Goal: Task Accomplishment & Management: Complete application form

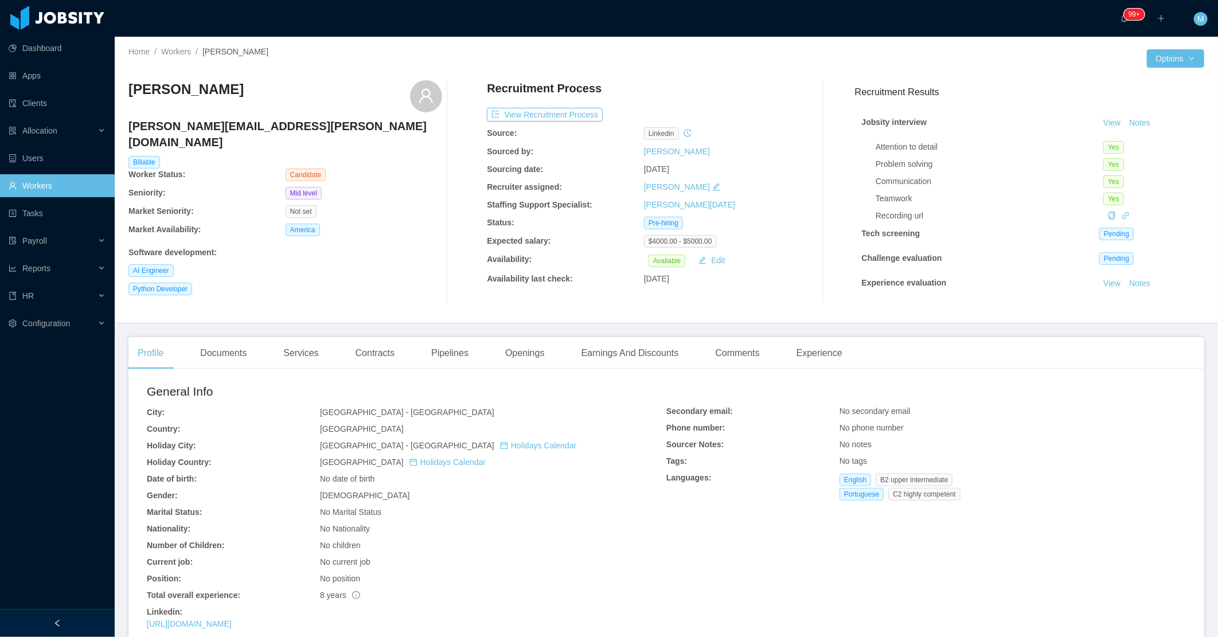
click at [219, 370] on div "Profile Documents Services Contracts Pipelines Openings Earnings And Discounts …" at bounding box center [666, 573] width 1076 height 473
click at [235, 352] on div "Documents" at bounding box center [223, 353] width 65 height 32
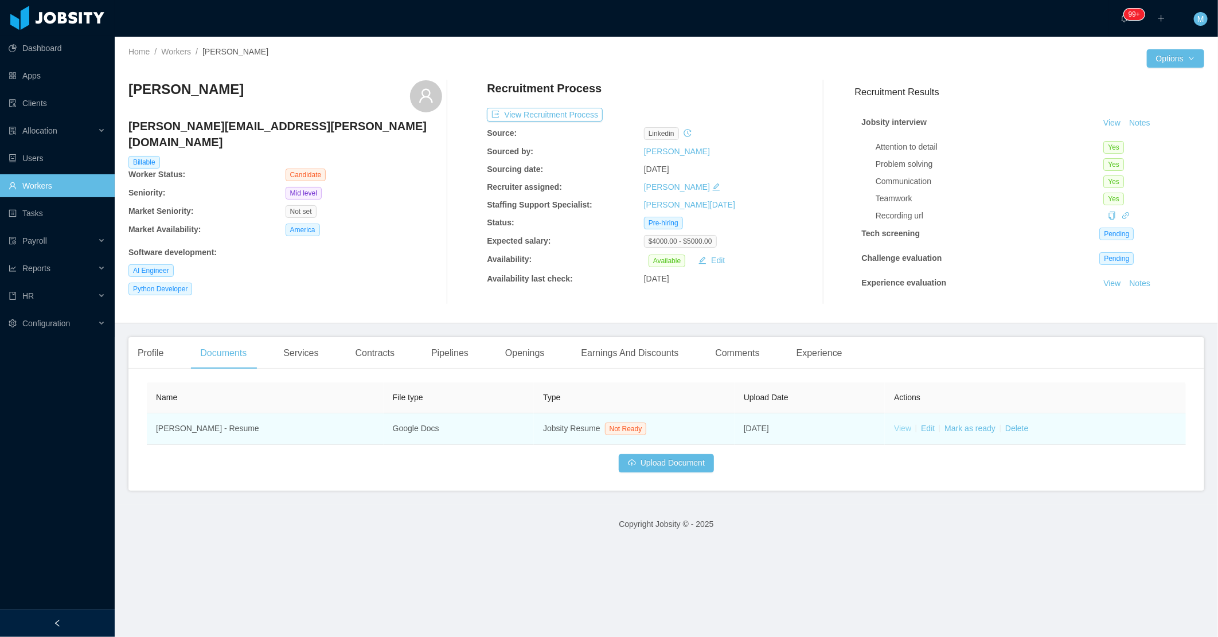
click at [894, 430] on link "View" at bounding box center [902, 428] width 17 height 9
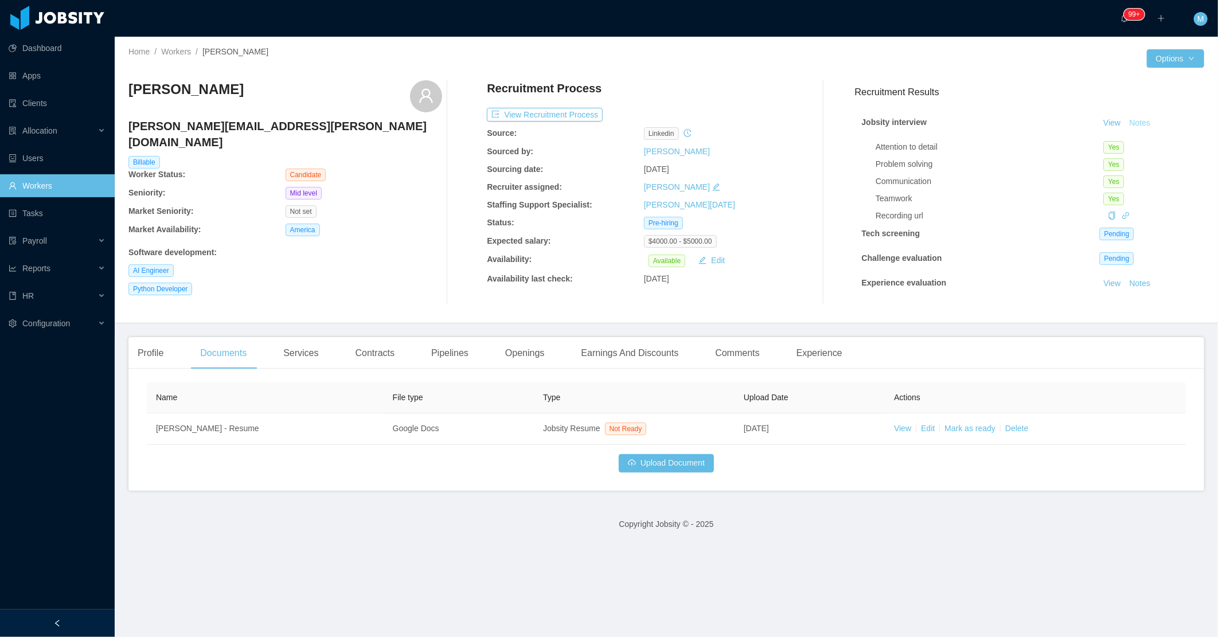
click at [1127, 123] on button "Notes" at bounding box center [1140, 123] width 30 height 14
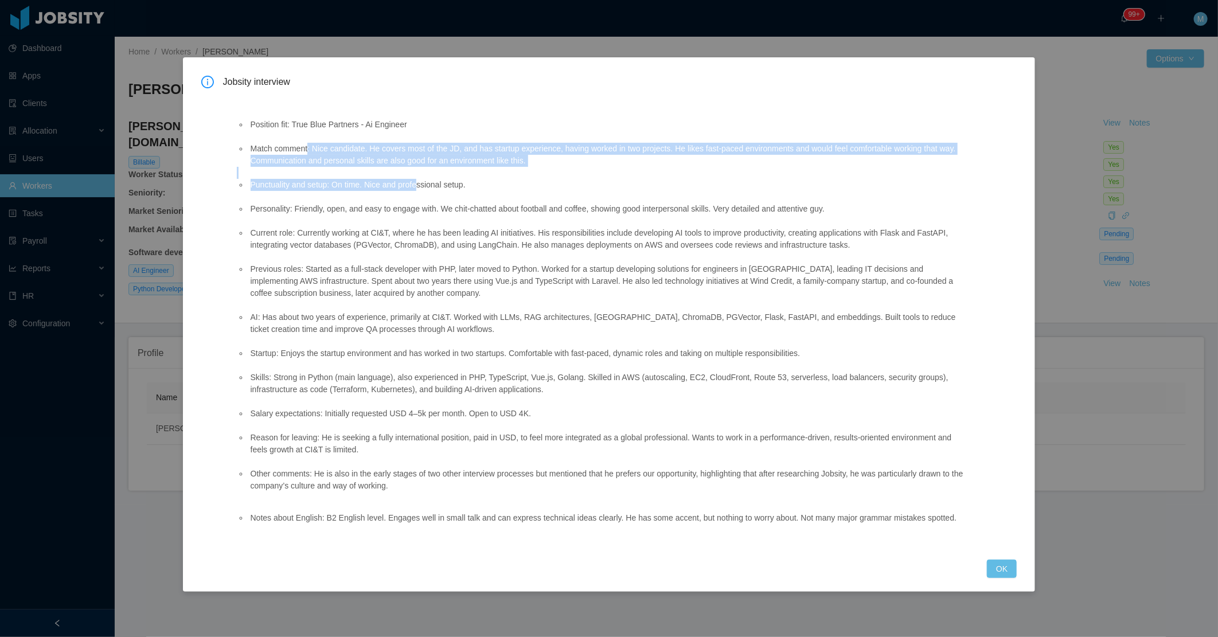
drag, startPoint x: 309, startPoint y: 149, endPoint x: 416, endPoint y: 179, distance: 111.3
click at [416, 179] on ul "Position fit: True Blue Partners - Ai Engineer Match comment: Nice candidate. H…" at bounding box center [604, 306] width 734 height 398
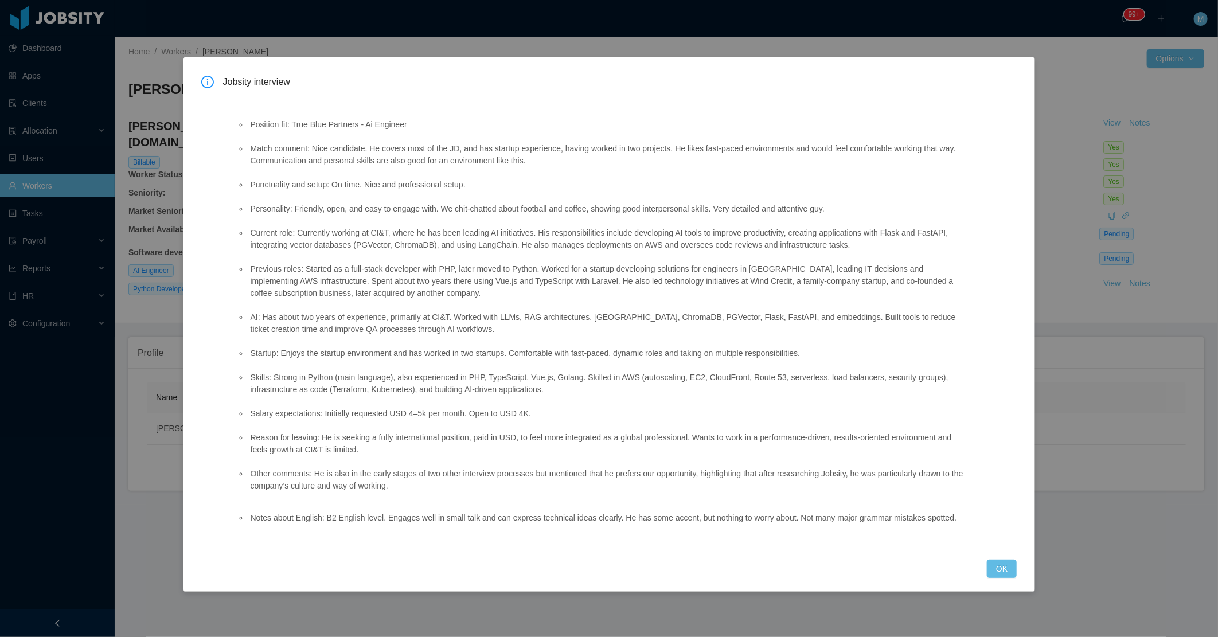
drag, startPoint x: 416, startPoint y: 179, endPoint x: 386, endPoint y: 193, distance: 32.9
click at [386, 193] on ul "Position fit: True Blue Partners - Ai Engineer Match comment: Nice candidate. H…" at bounding box center [604, 306] width 734 height 398
click at [368, 155] on li "Match comment: Nice candidate. He covers most of the JD, and has startup experi…" at bounding box center [609, 155] width 722 height 24
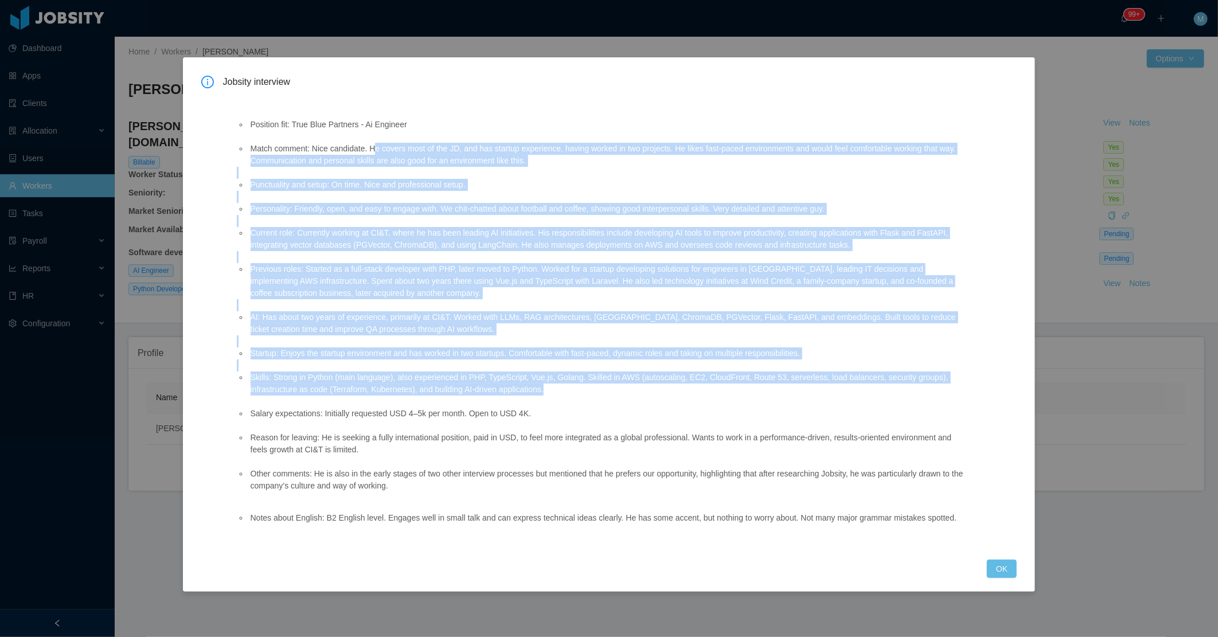
drag, startPoint x: 374, startPoint y: 150, endPoint x: 797, endPoint y: 387, distance: 485.4
click at [797, 387] on ul "Position fit: True Blue Partners - Ai Engineer Match comment: Nice candidate. H…" at bounding box center [604, 306] width 734 height 398
copy ul "e covers most of the JD, and has startup experience, having worked in two proje…"
click at [1001, 566] on button "OK" at bounding box center [1002, 569] width 30 height 18
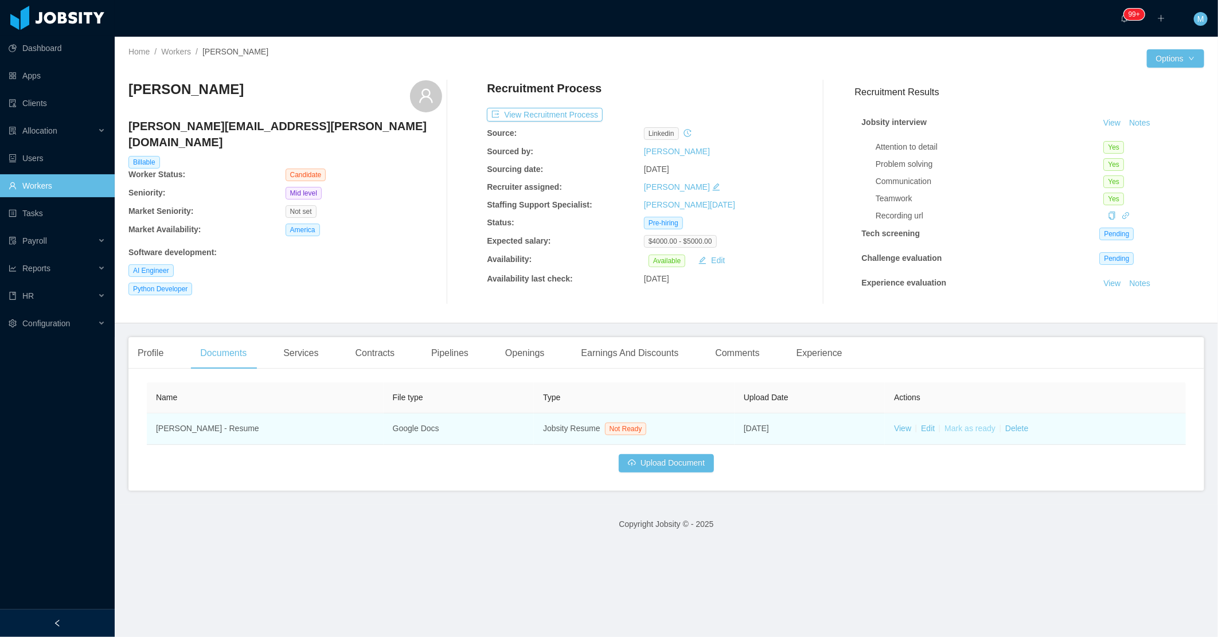
click at [959, 431] on link "Mark as ready" at bounding box center [970, 428] width 51 height 9
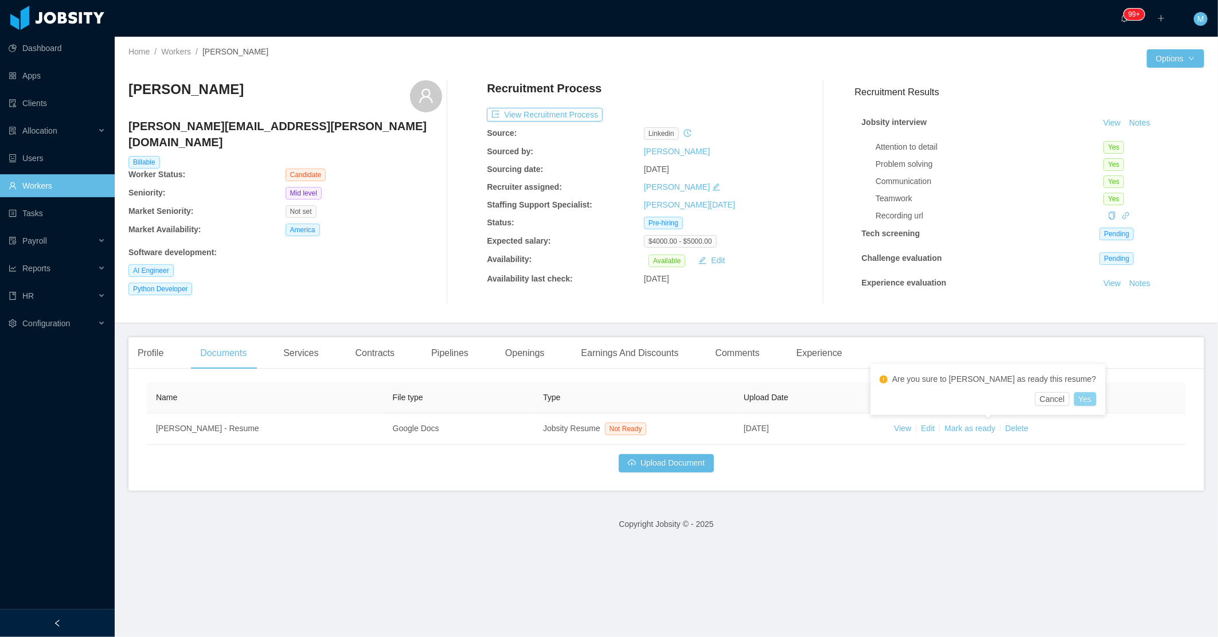
click at [1074, 398] on button "Yes" at bounding box center [1085, 399] width 22 height 14
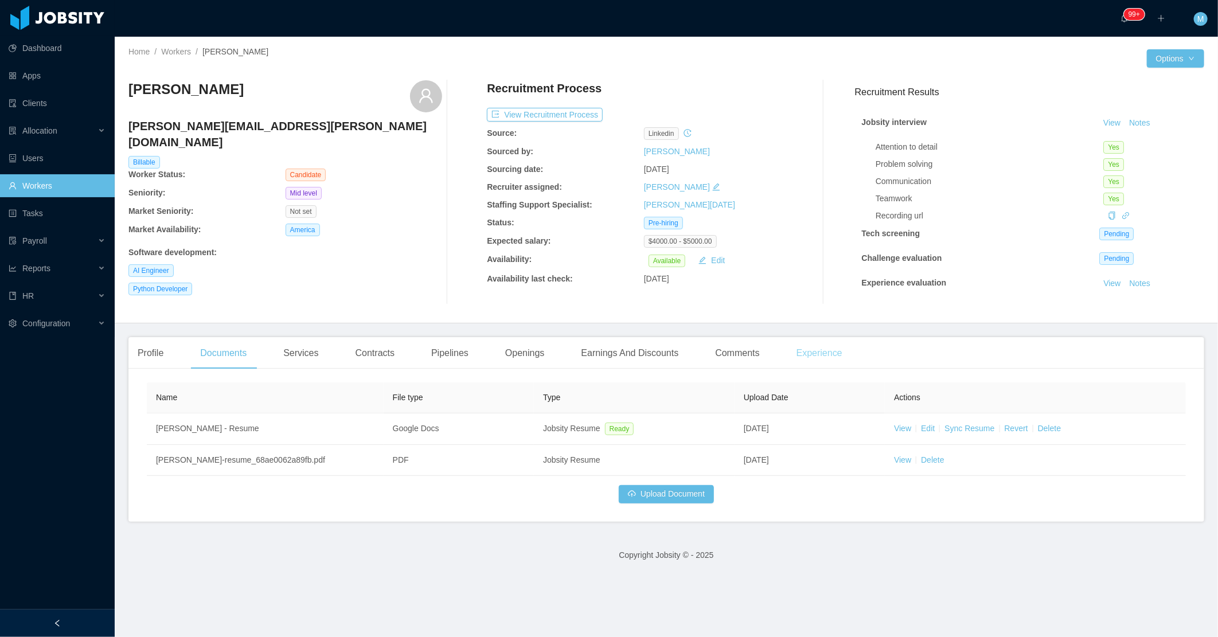
click at [828, 356] on div "Experience" at bounding box center [820, 353] width 64 height 32
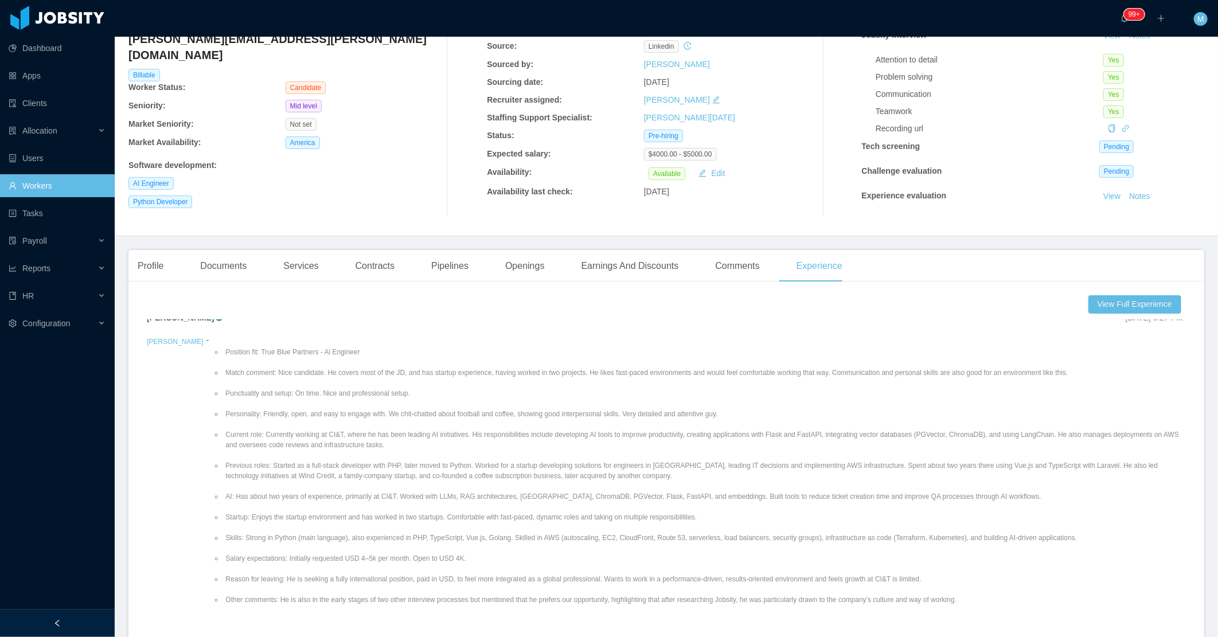
scroll to position [185, 0]
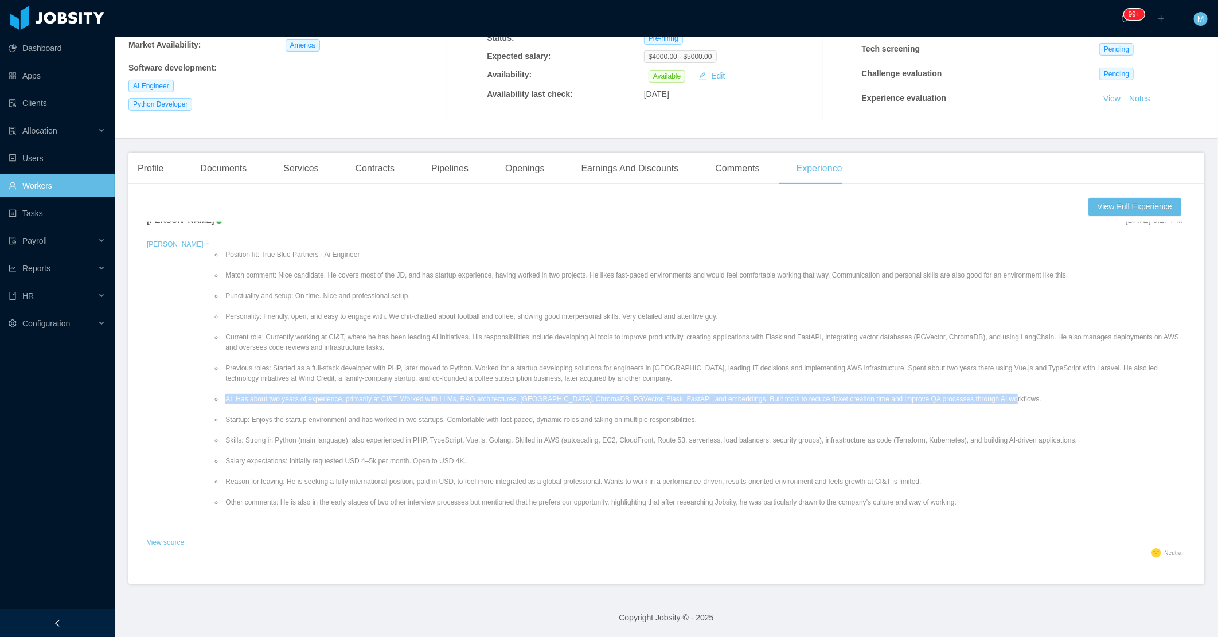
drag, startPoint x: 887, startPoint y: 396, endPoint x: 202, endPoint y: 398, distance: 684.9
click at [223, 398] on li "AI: Has about two years of experience, primarily at CI&T. Worked with LLMs, RAG…" at bounding box center [704, 399] width 963 height 10
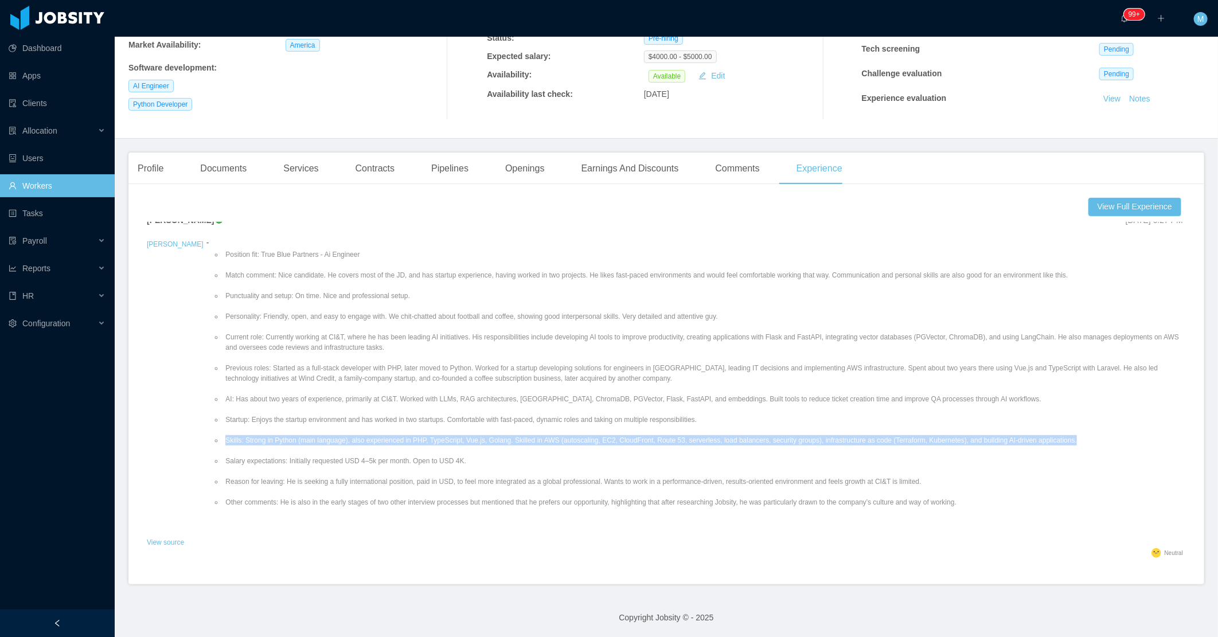
drag, startPoint x: 1012, startPoint y: 436, endPoint x: 198, endPoint y: 444, distance: 813.5
click at [212, 444] on ul "Position fit: True Blue Partners - Ai Engineer Match comment: Nice candidate. H…" at bounding box center [699, 378] width 975 height 279
copy li "Skills: Strong in Python (main language), also experienced in PHP, TypeScript, …"
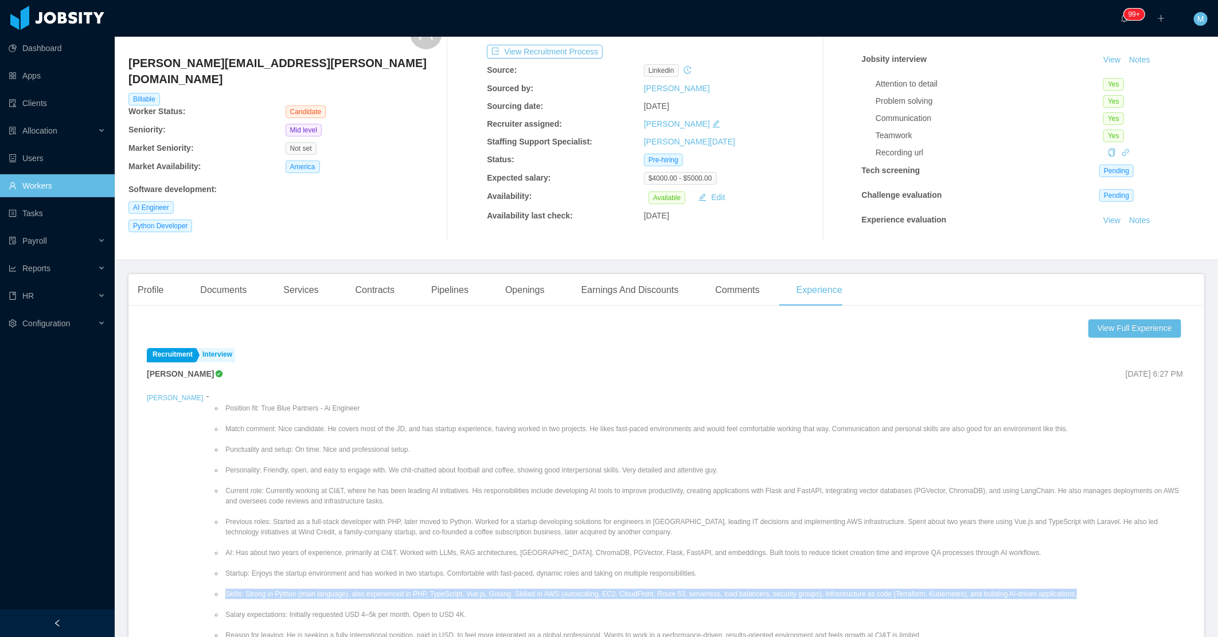
scroll to position [0, 0]
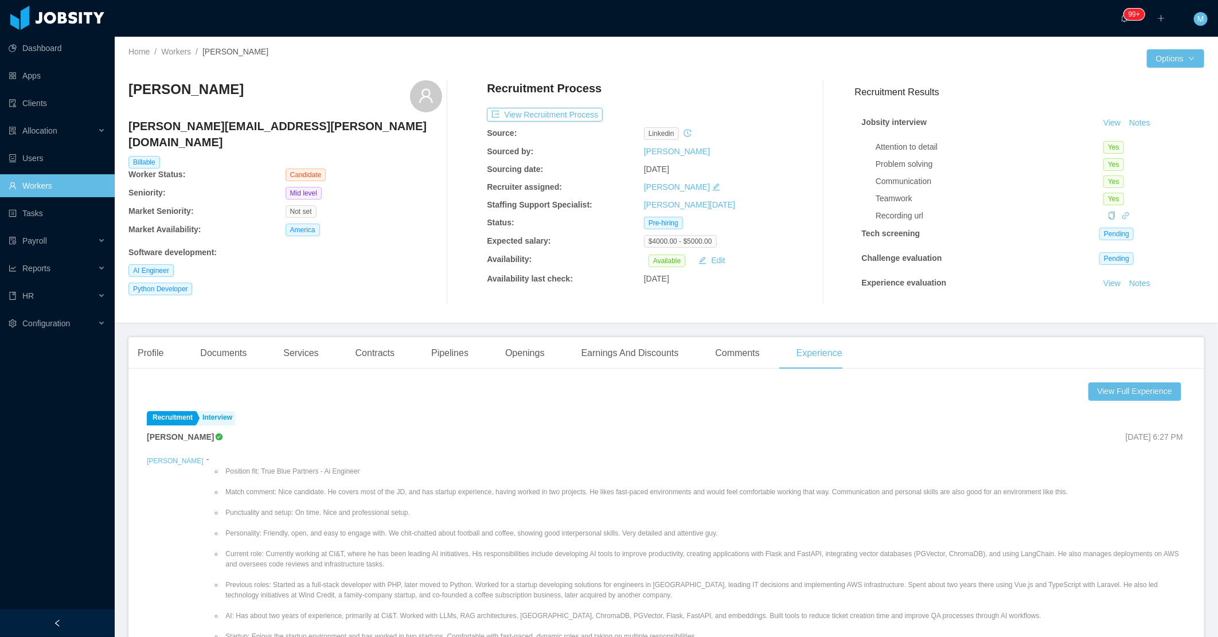
click at [302, 264] on div "AI Engineer" at bounding box center [285, 270] width 314 height 13
click at [221, 358] on div "Documents" at bounding box center [223, 353] width 65 height 32
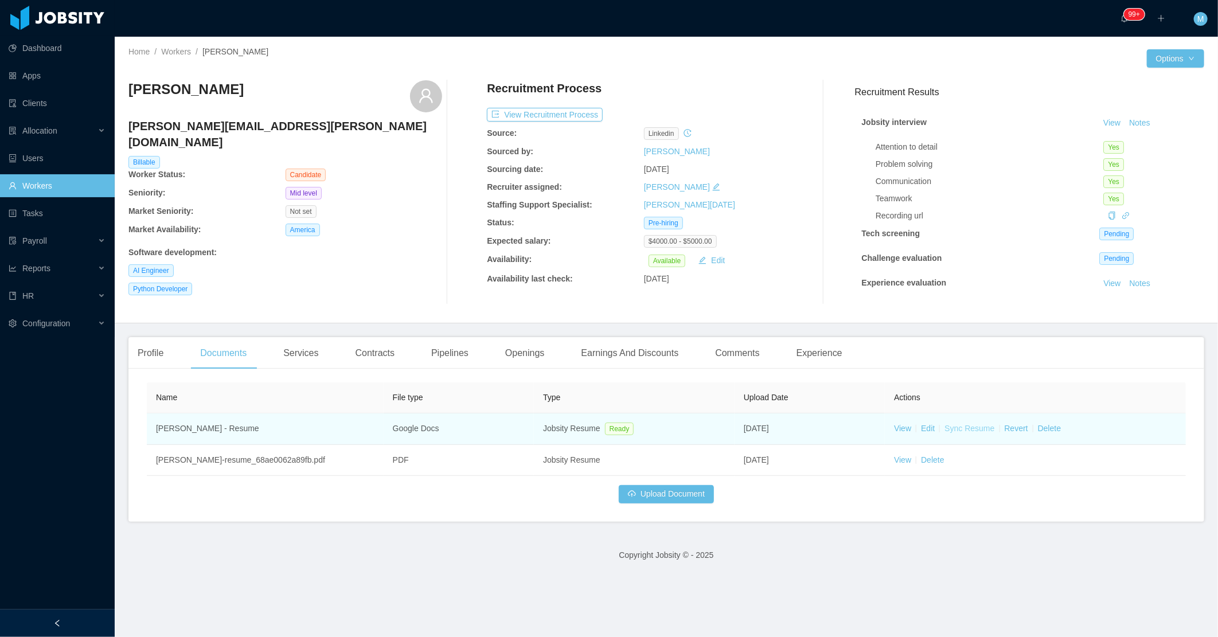
click at [968, 433] on link "Sync Resume" at bounding box center [970, 428] width 50 height 9
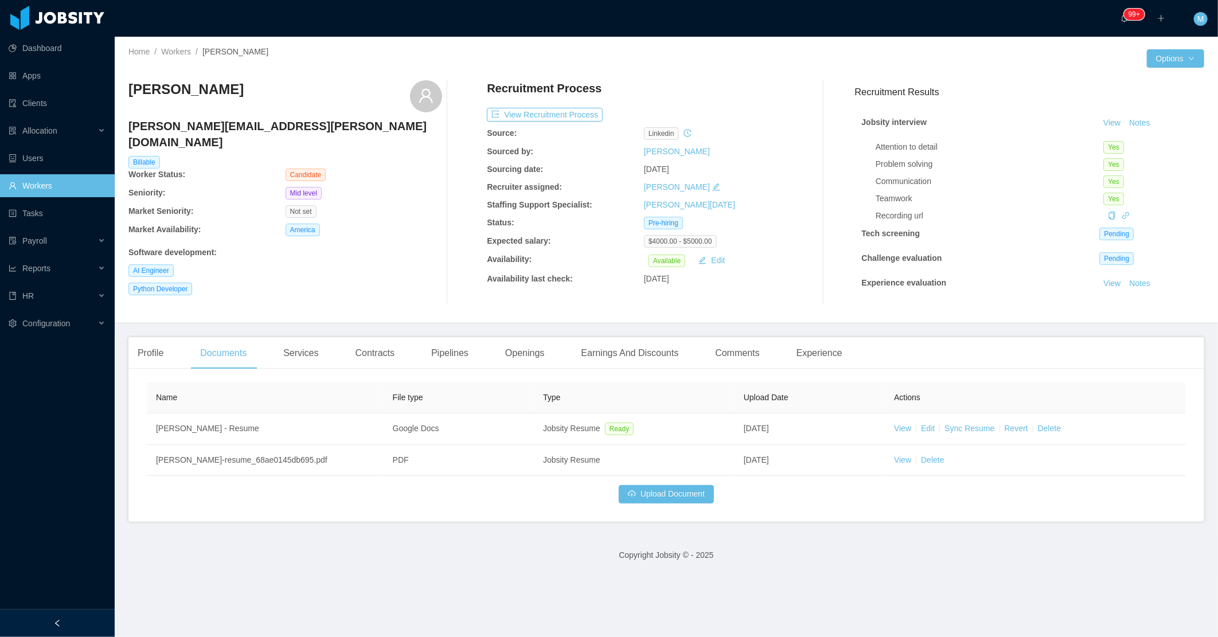
click at [404, 287] on div "Jonathas Batista batista.jonathas@gmail.com Billable Worker Status: Candidate S…" at bounding box center [285, 192] width 314 height 224
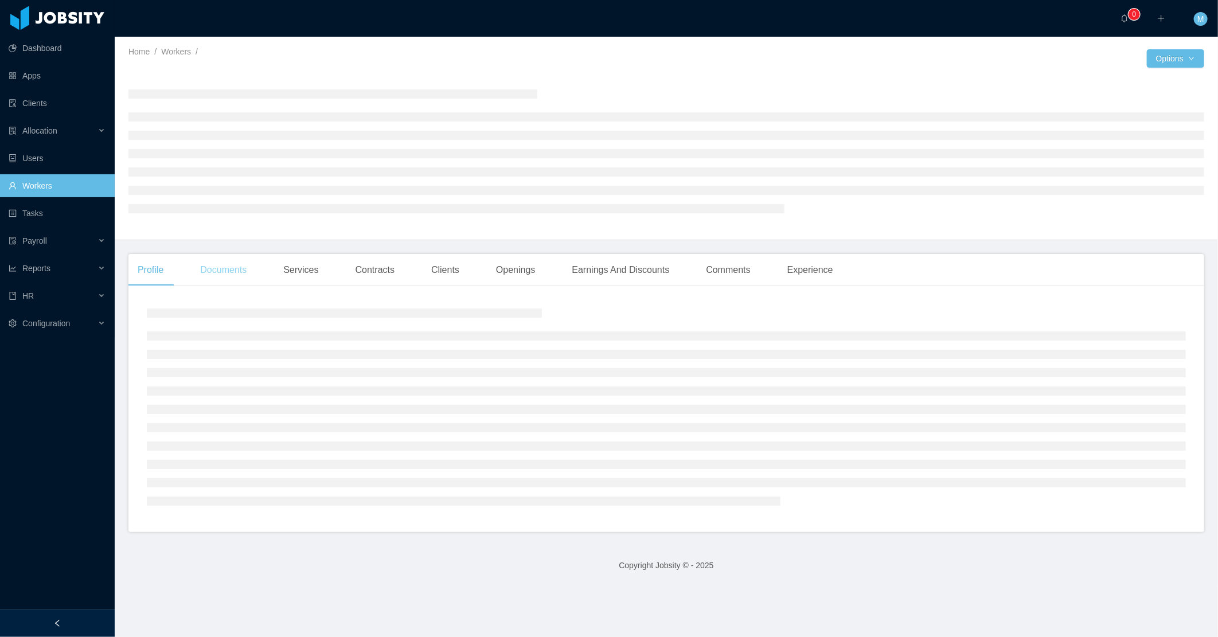
click at [227, 276] on div "Documents" at bounding box center [223, 270] width 65 height 32
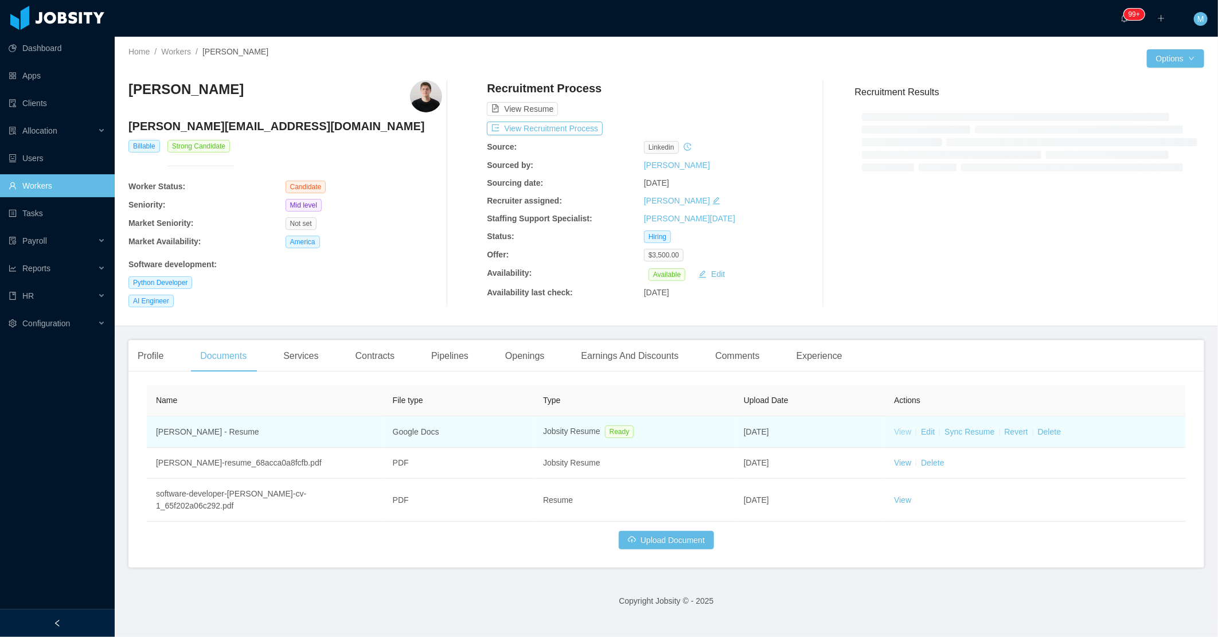
click at [899, 431] on link "View" at bounding box center [902, 431] width 17 height 9
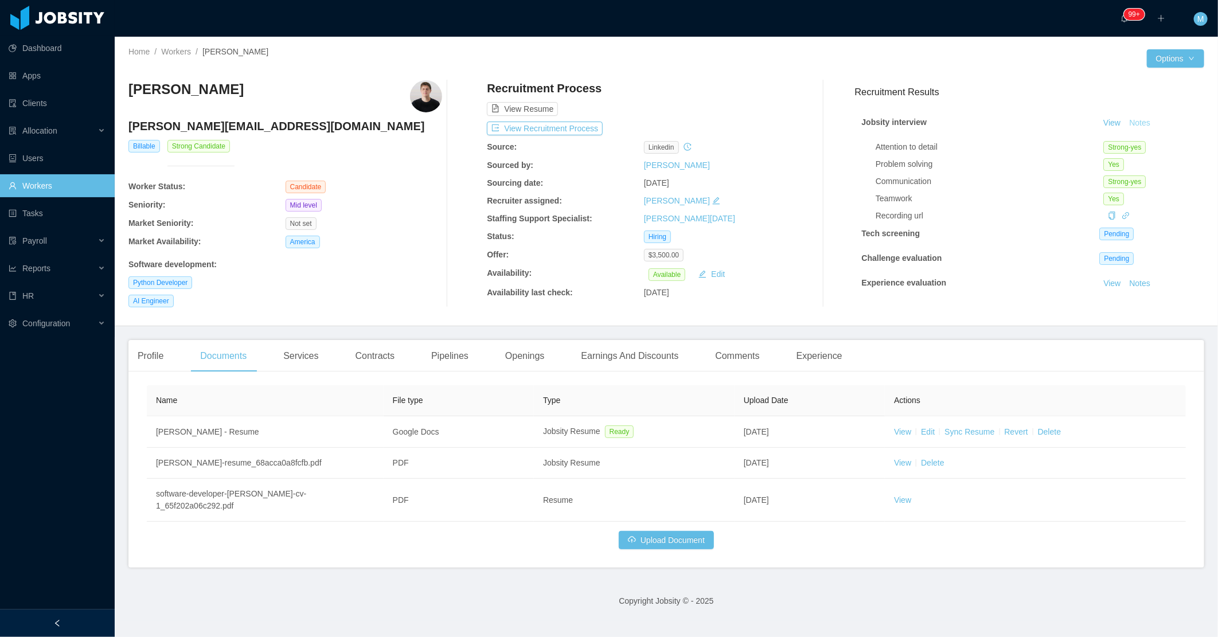
click at [1125, 124] on button "Notes" at bounding box center [1140, 123] width 30 height 14
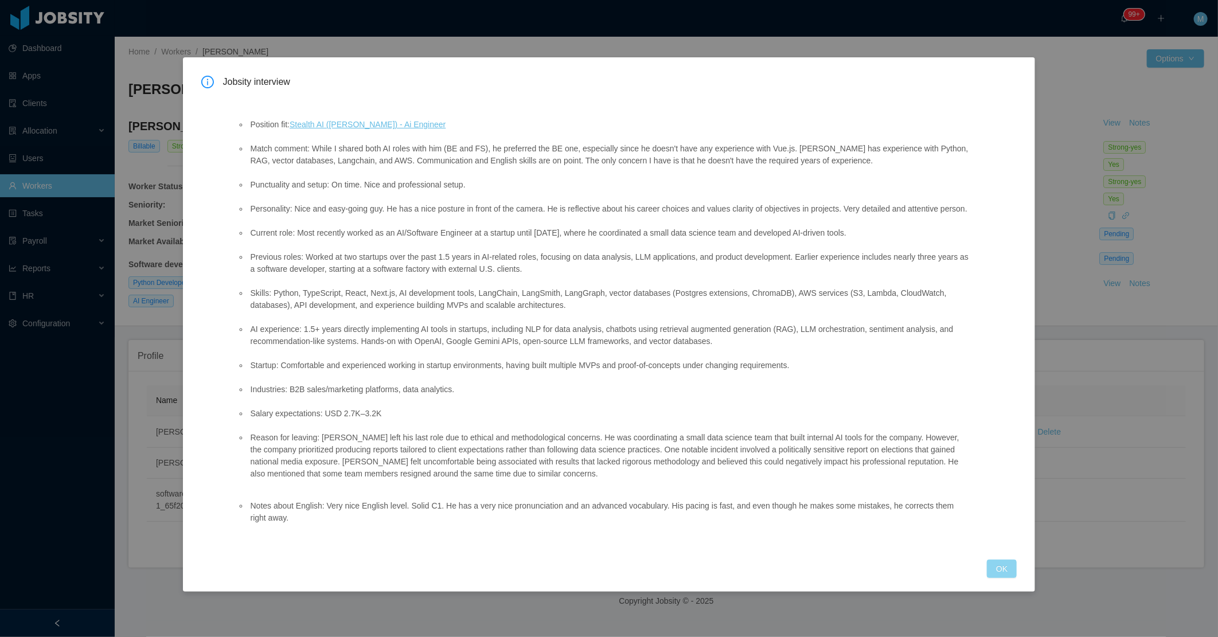
drag, startPoint x: 998, startPoint y: 575, endPoint x: 849, endPoint y: 107, distance: 491.8
click at [999, 575] on button "OK" at bounding box center [1002, 569] width 30 height 18
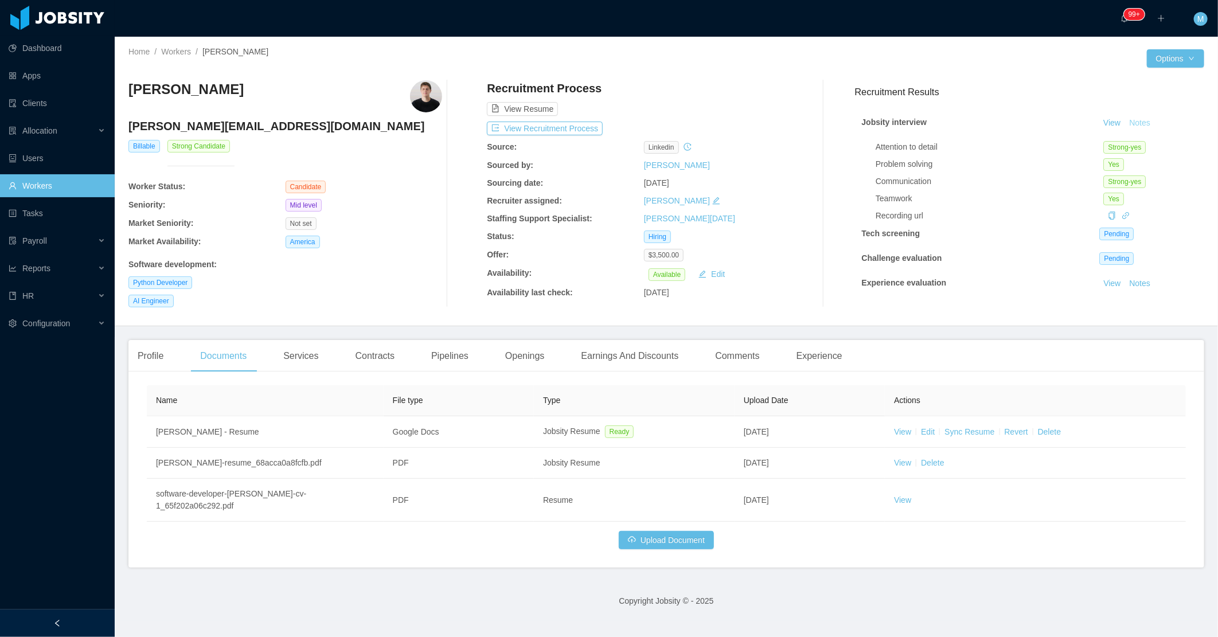
click at [1125, 125] on button "Notes" at bounding box center [1140, 123] width 30 height 14
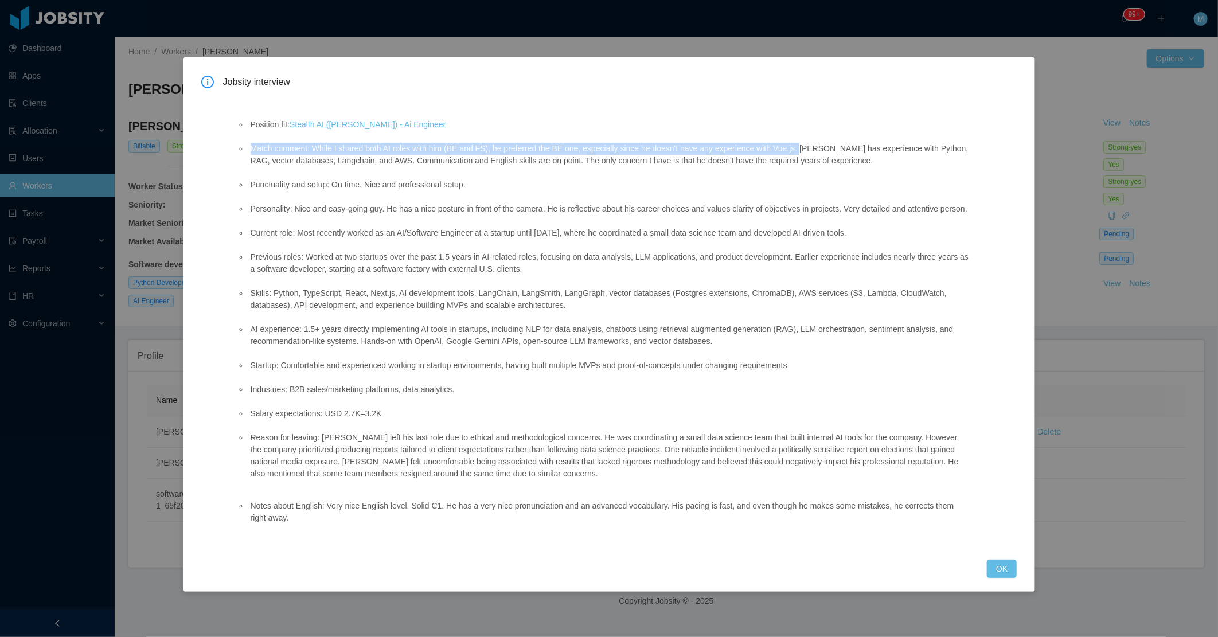
drag, startPoint x: 789, startPoint y: 148, endPoint x: 870, endPoint y: 168, distance: 82.6
click at [870, 168] on ul "Position fit: Stealth AI (Erkang Zheng) - Ai Engineer Match comment: While I sh…" at bounding box center [604, 299] width 734 height 385
copy li "Match comment: While I shared both AI roles with him (BE and FS), he preferred …"
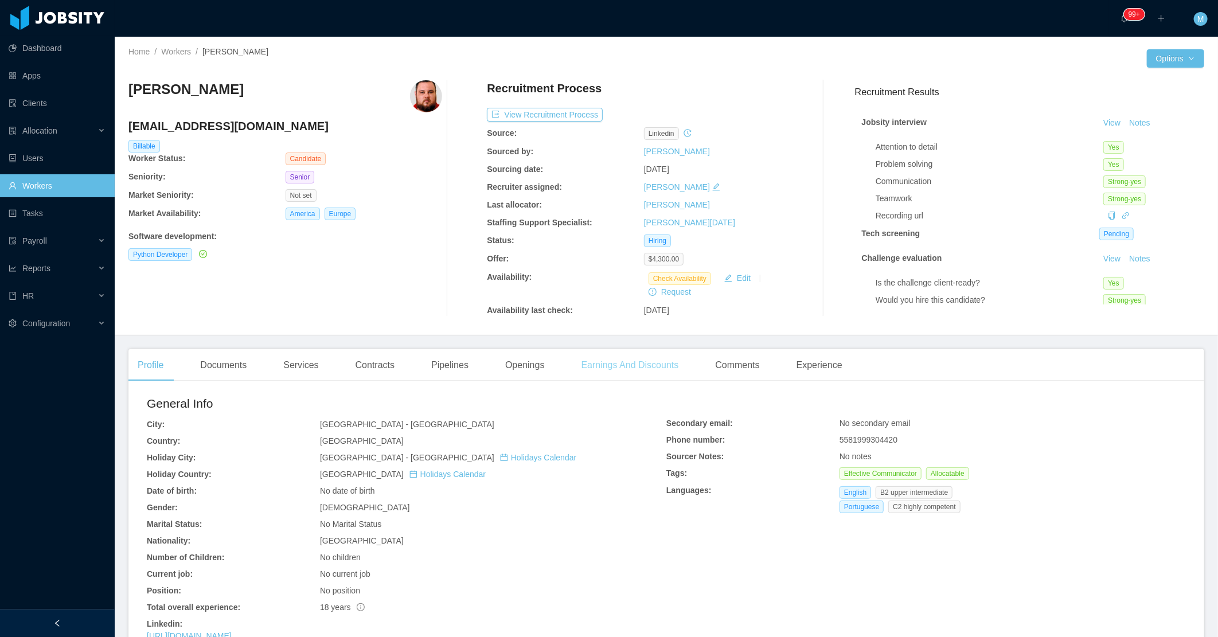
click at [572, 369] on div "Earnings And Discounts" at bounding box center [630, 365] width 116 height 32
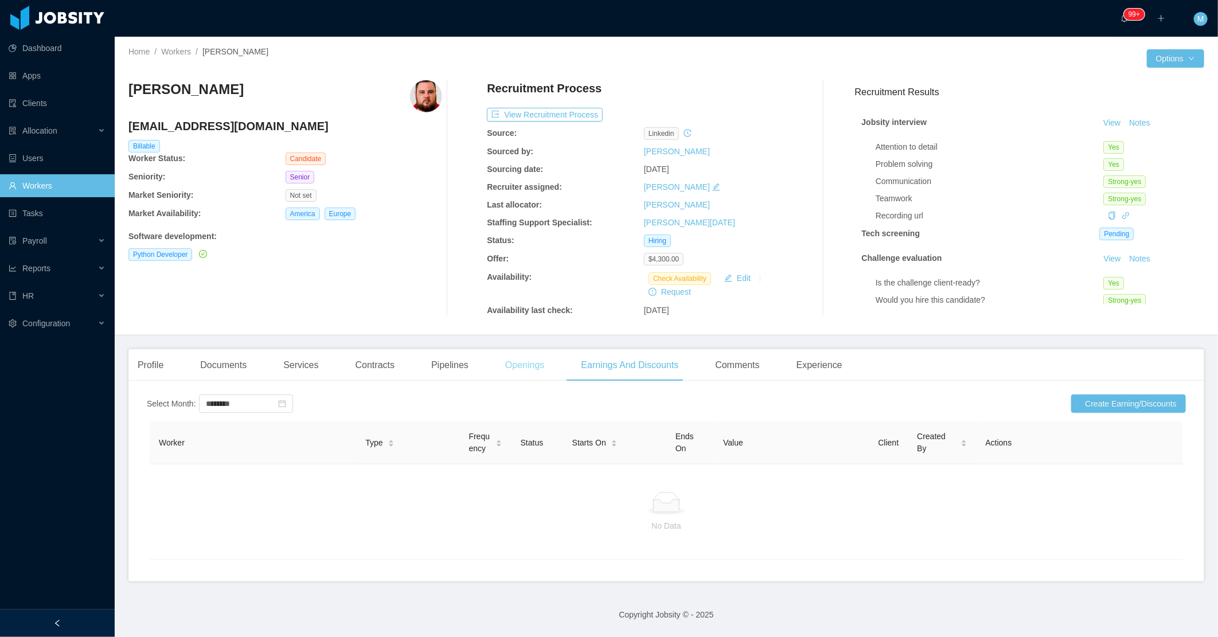
click at [524, 366] on div "Openings" at bounding box center [525, 365] width 58 height 32
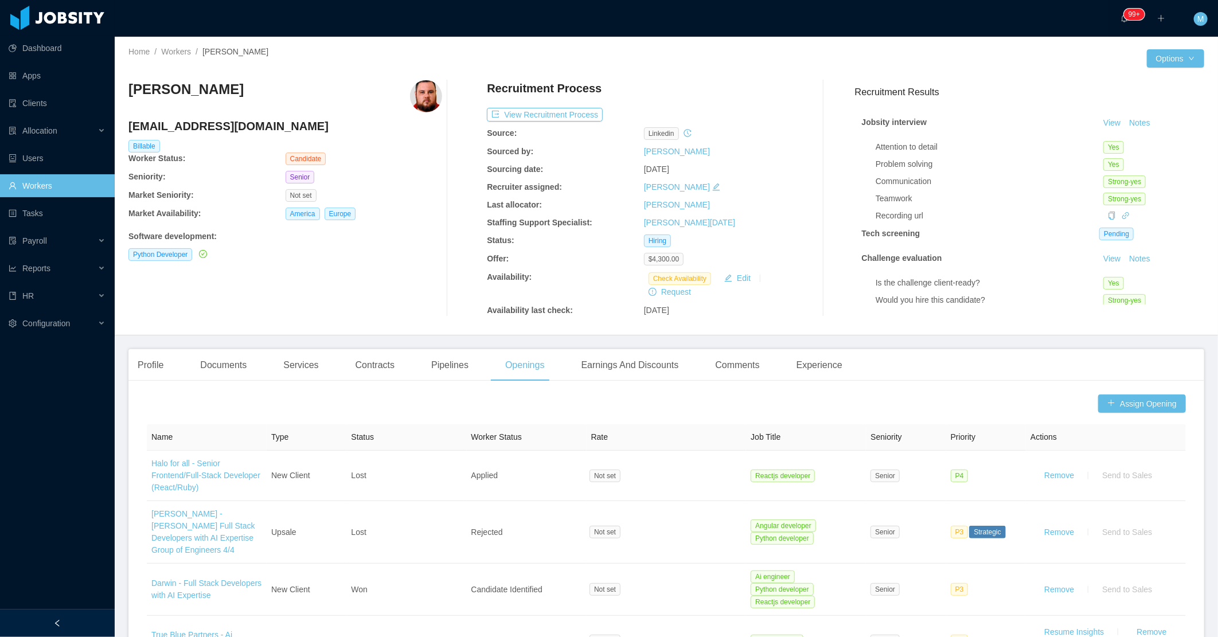
drag, startPoint x: 256, startPoint y: 98, endPoint x: 129, endPoint y: 96, distance: 126.8
click at [129, 96] on div "Ricardo Dantas" at bounding box center [285, 96] width 314 height 32
copy h3 "Ricardo Dantas"
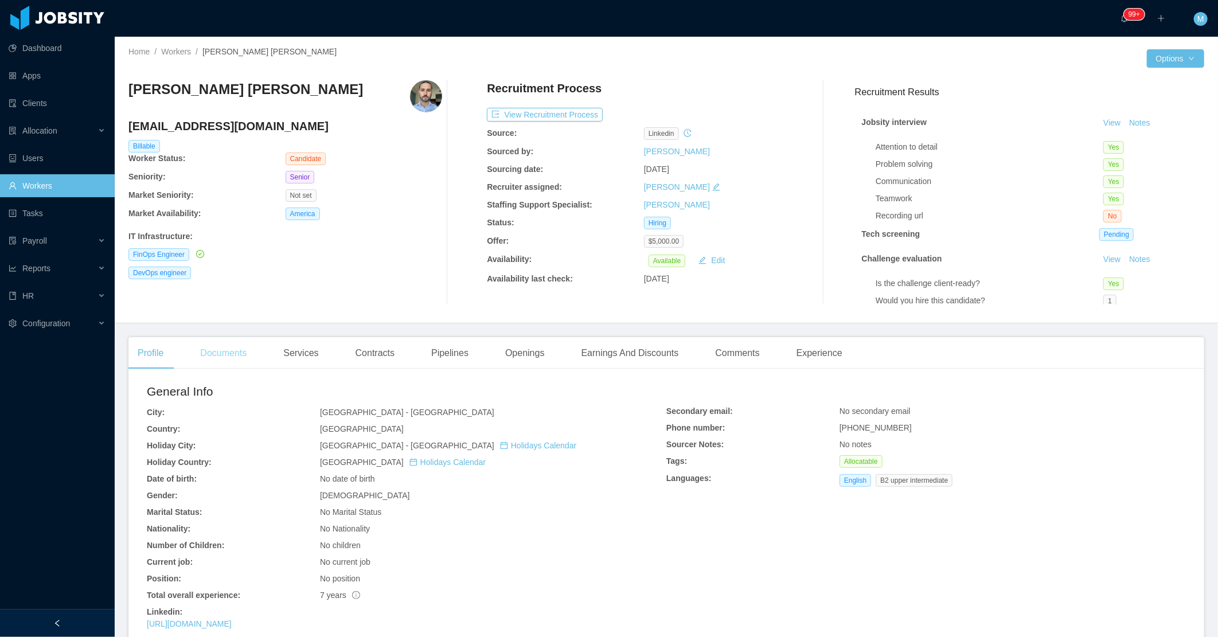
click at [220, 357] on div "Documents" at bounding box center [223, 353] width 65 height 32
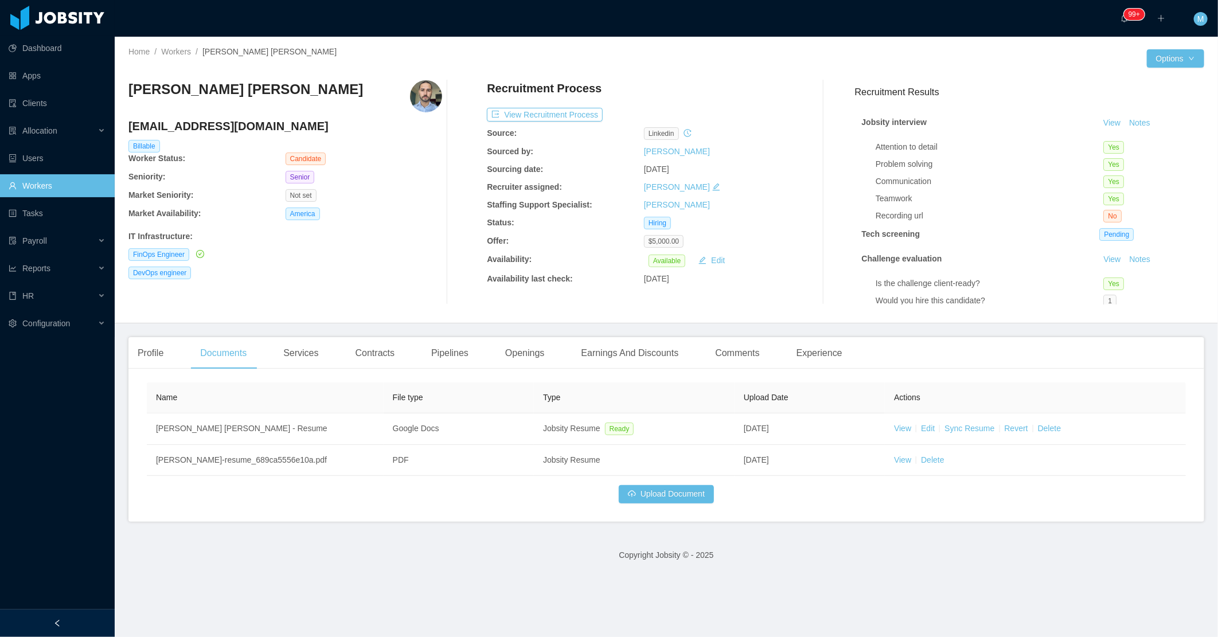
click at [454, 297] on div at bounding box center [464, 192] width 45 height 224
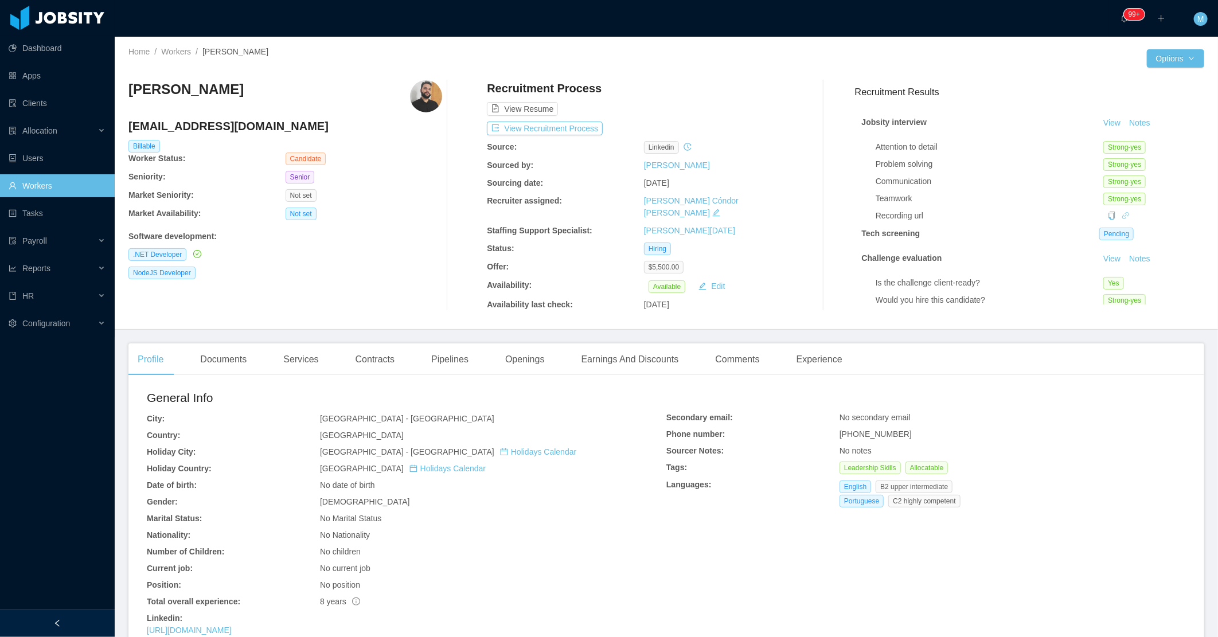
click at [1122, 214] on icon "icon: link" at bounding box center [1126, 216] width 8 height 8
click at [211, 353] on div "Documents" at bounding box center [223, 360] width 65 height 32
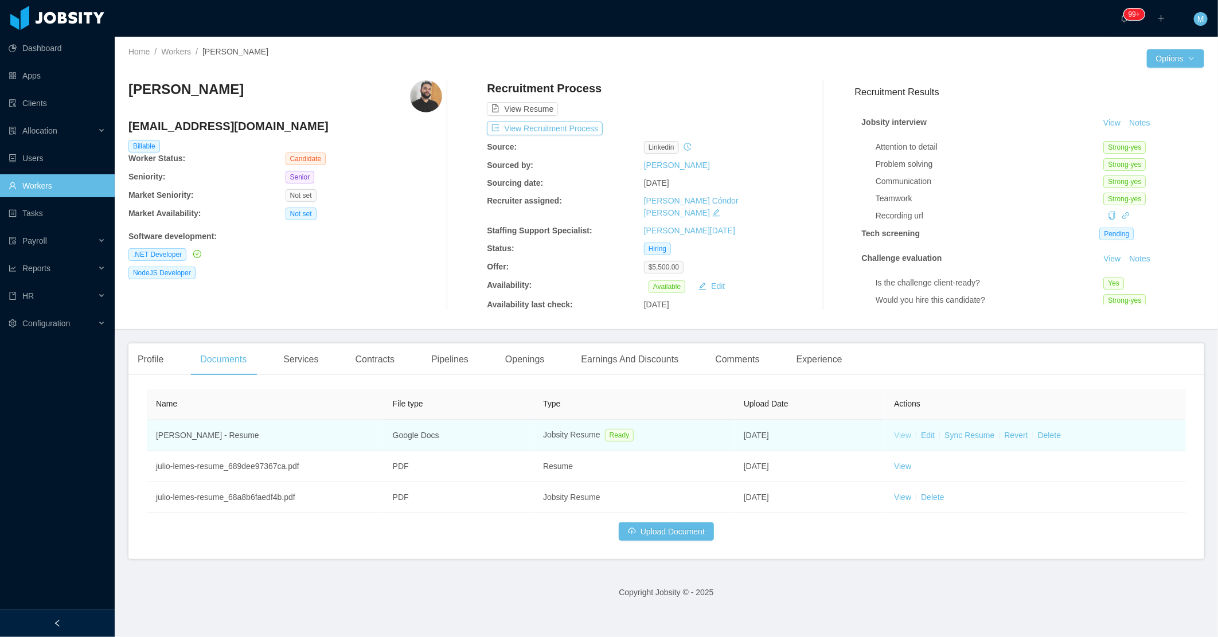
click at [901, 431] on link "View" at bounding box center [902, 435] width 17 height 9
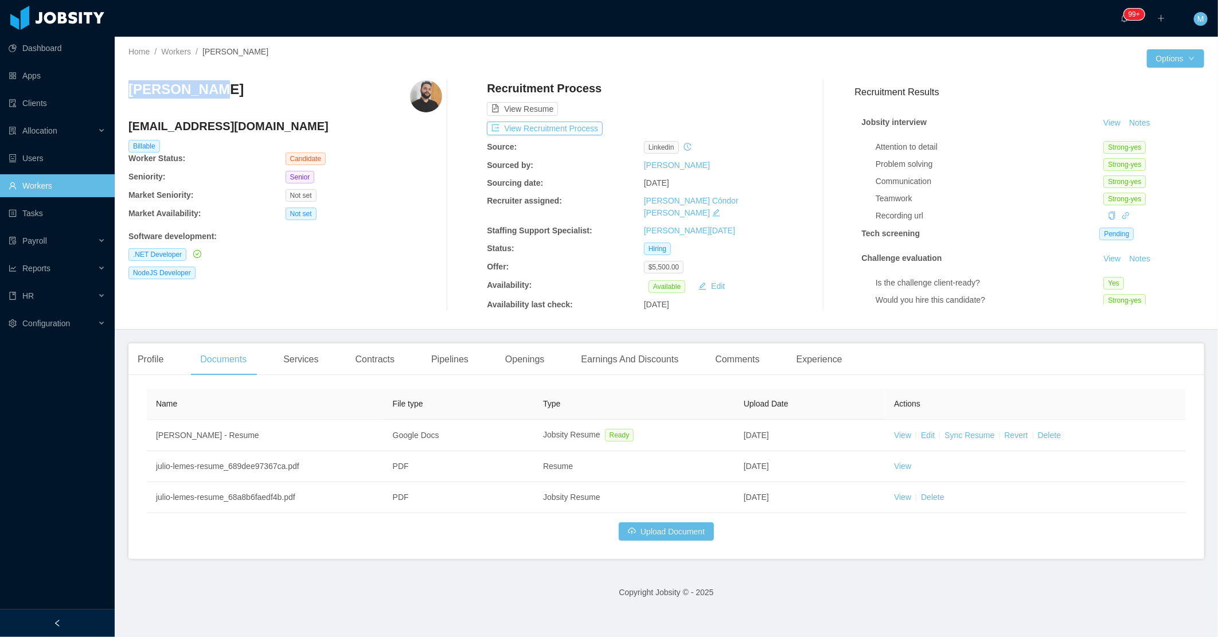
drag, startPoint x: 244, startPoint y: 101, endPoint x: 127, endPoint y: 92, distance: 117.3
click at [127, 92] on div "Home / Workers / Julio Lemes / Options Julio Lemes juliolemesti@gmail.com Billa…" at bounding box center [667, 183] width 1104 height 293
copy h3 "Julio Lemes"
drag, startPoint x: 137, startPoint y: 348, endPoint x: 174, endPoint y: 351, distance: 38.0
click at [137, 349] on div "Profile" at bounding box center [150, 360] width 44 height 32
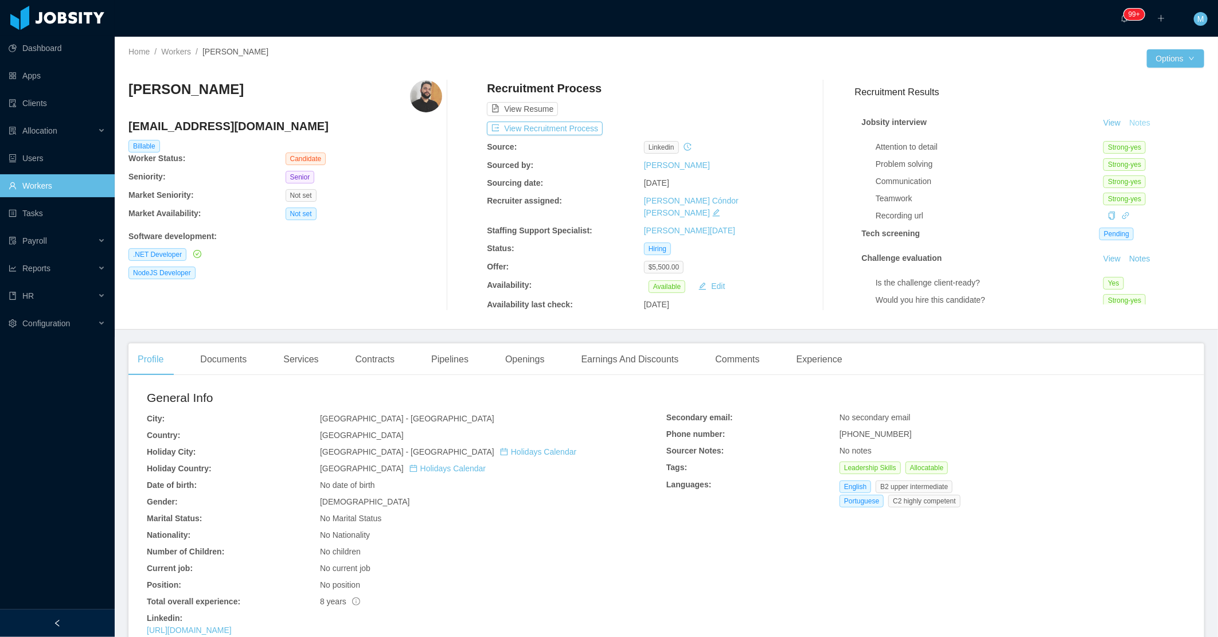
click at [1131, 125] on button "Notes" at bounding box center [1140, 123] width 30 height 14
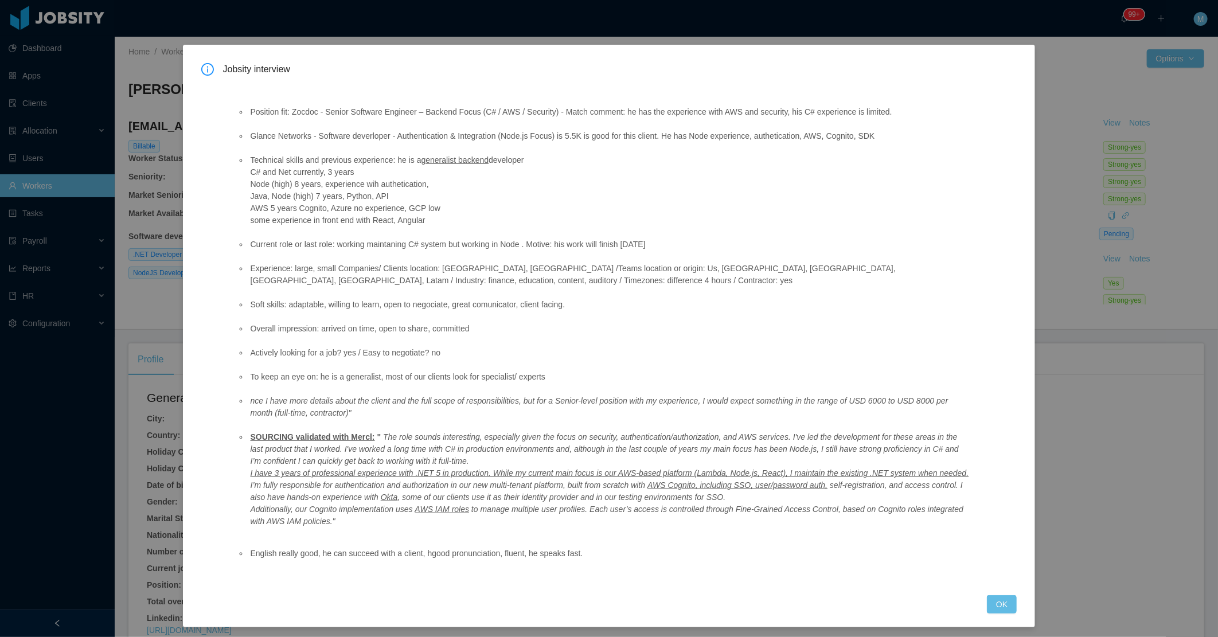
scroll to position [16, 0]
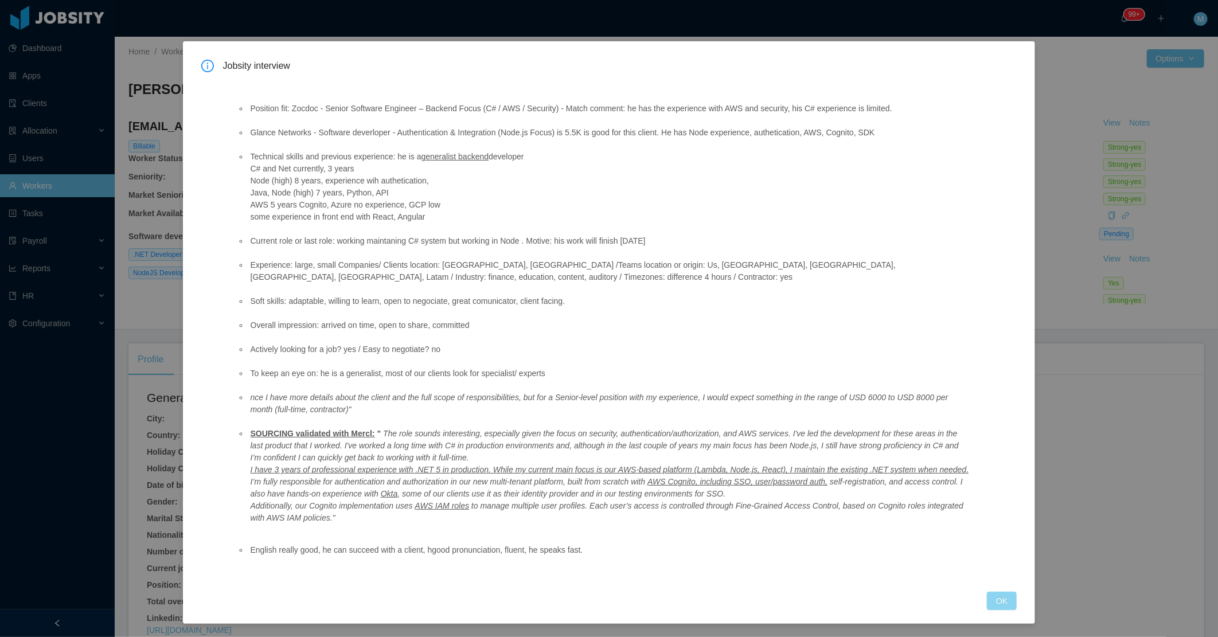
click at [998, 602] on button "OK" at bounding box center [1002, 601] width 30 height 18
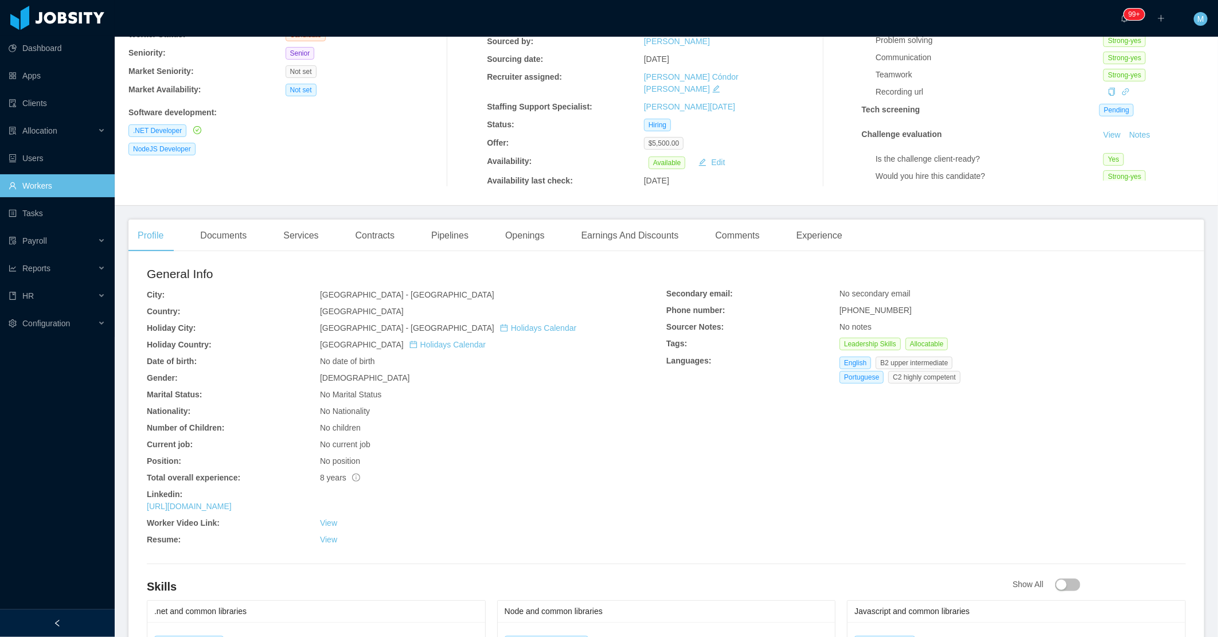
scroll to position [0, 0]
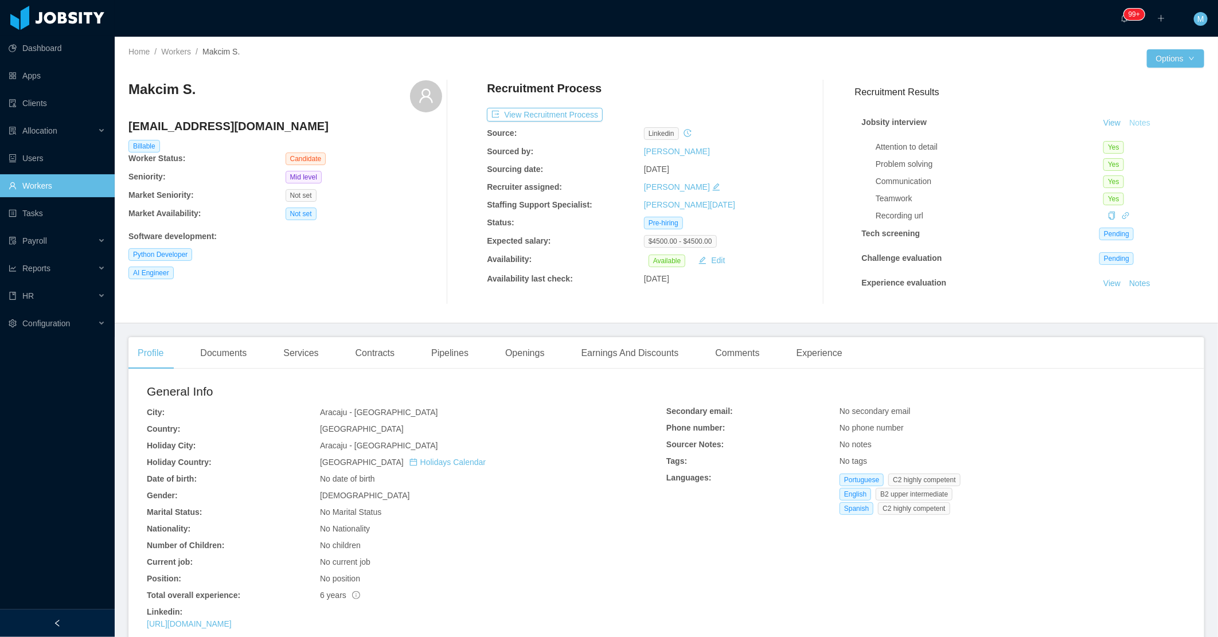
click at [1130, 119] on button "Notes" at bounding box center [1140, 123] width 30 height 14
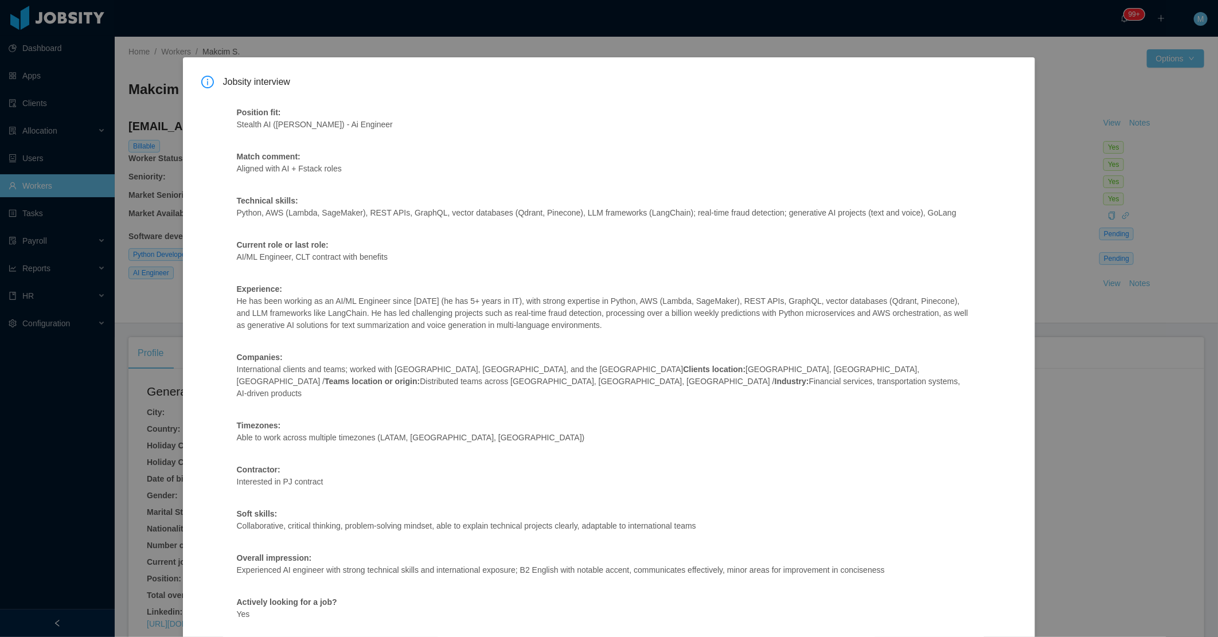
click at [591, 333] on div "Position fit: Stealth AI ([PERSON_NAME]) - Ai Engineer Match comment: Aligned w…" at bounding box center [603, 498] width 761 height 811
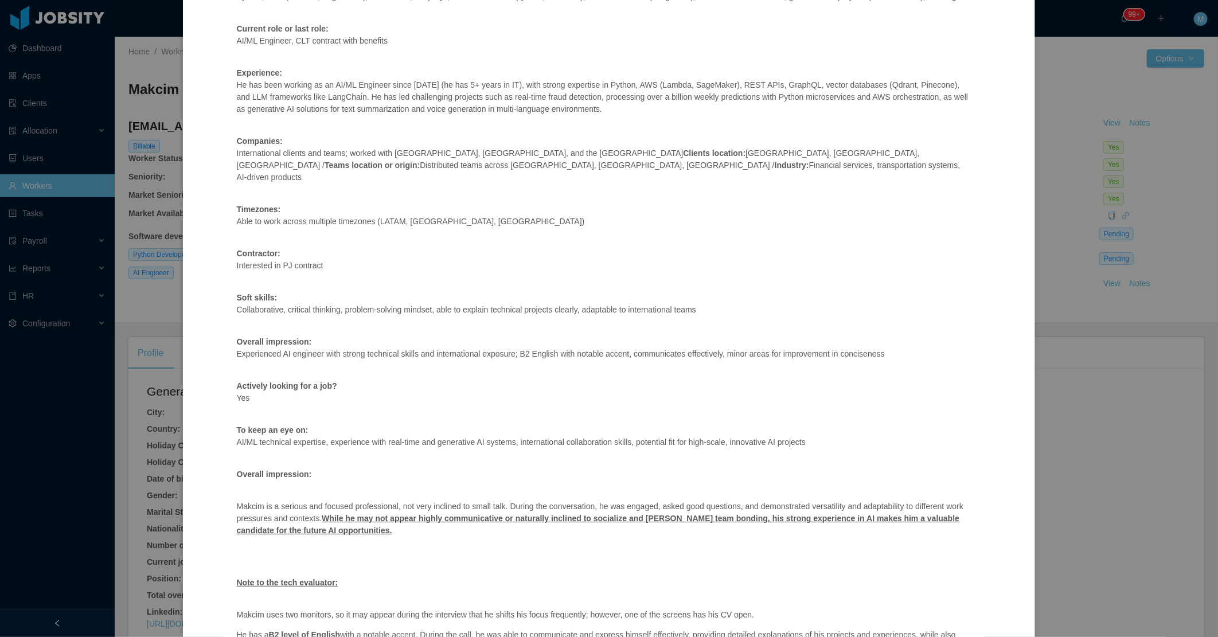
scroll to position [313, 0]
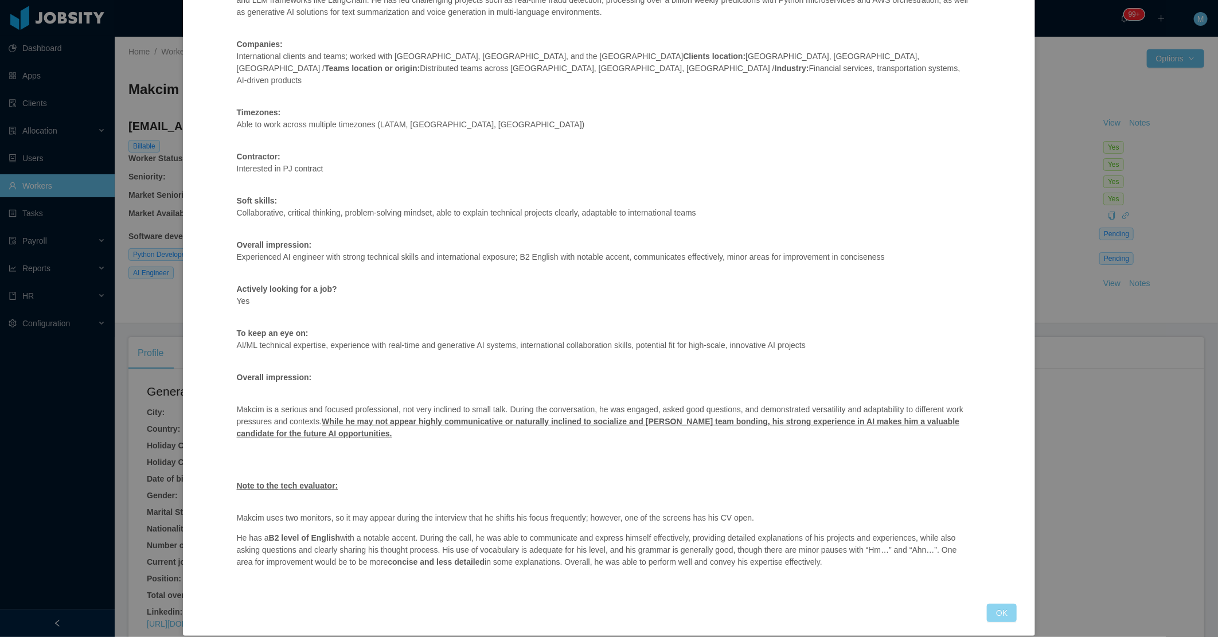
click at [987, 604] on button "OK" at bounding box center [1002, 613] width 30 height 18
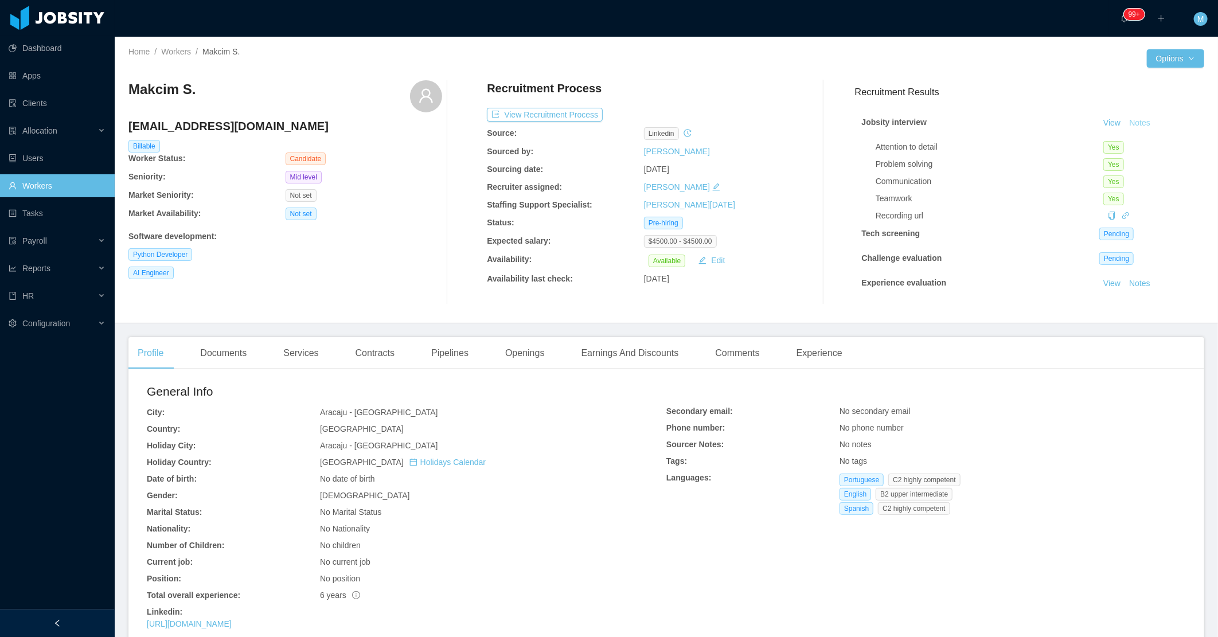
scroll to position [256, 0]
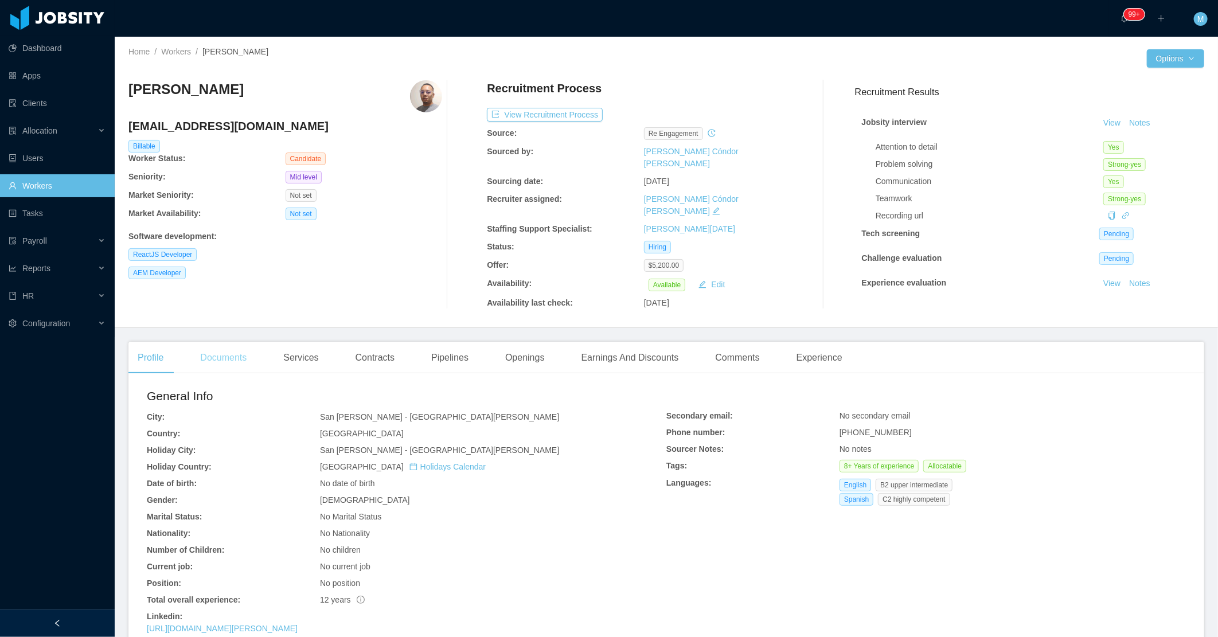
click at [225, 352] on div "Documents" at bounding box center [223, 358] width 65 height 32
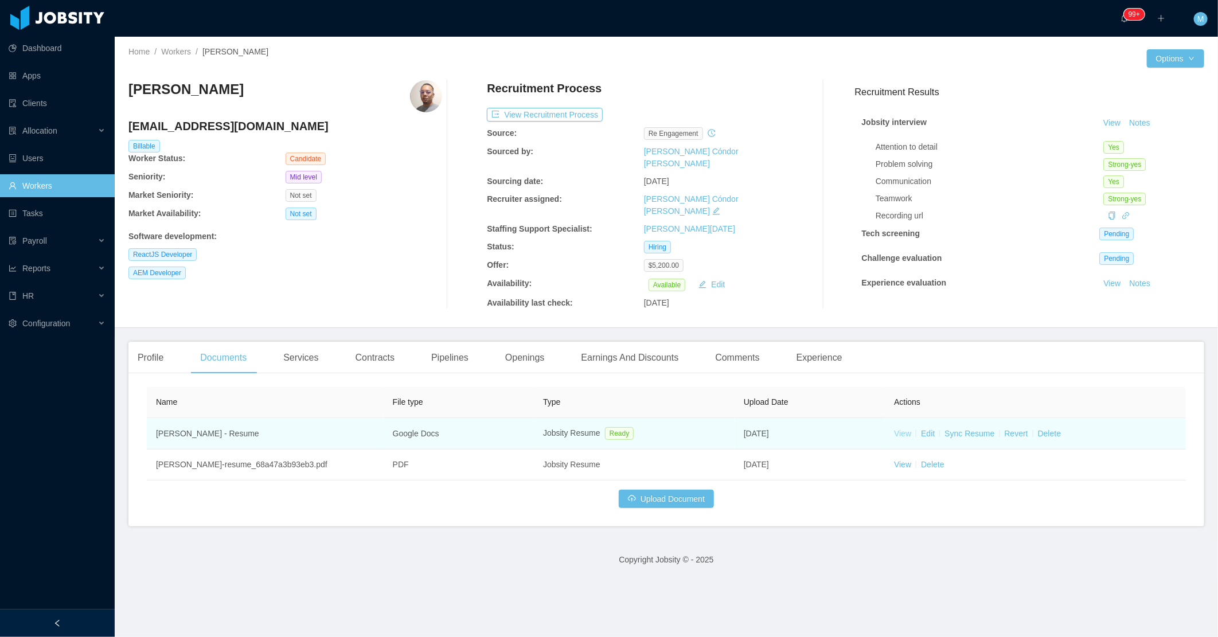
click at [894, 429] on link "View" at bounding box center [902, 433] width 17 height 9
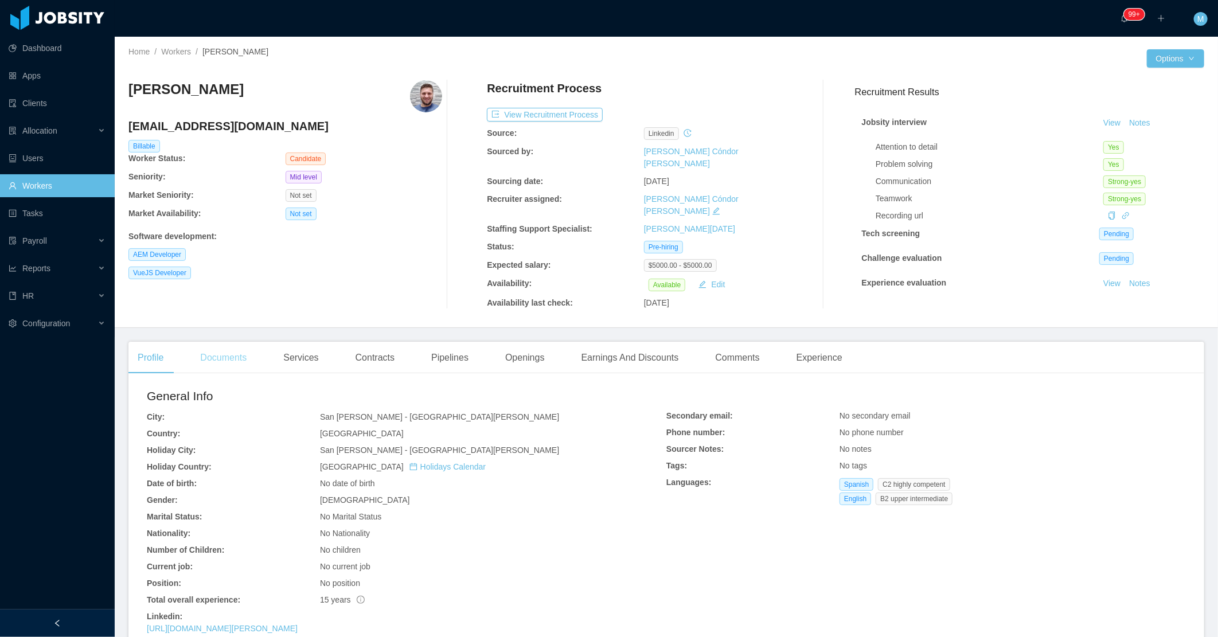
click at [228, 361] on div "Documents" at bounding box center [223, 358] width 65 height 32
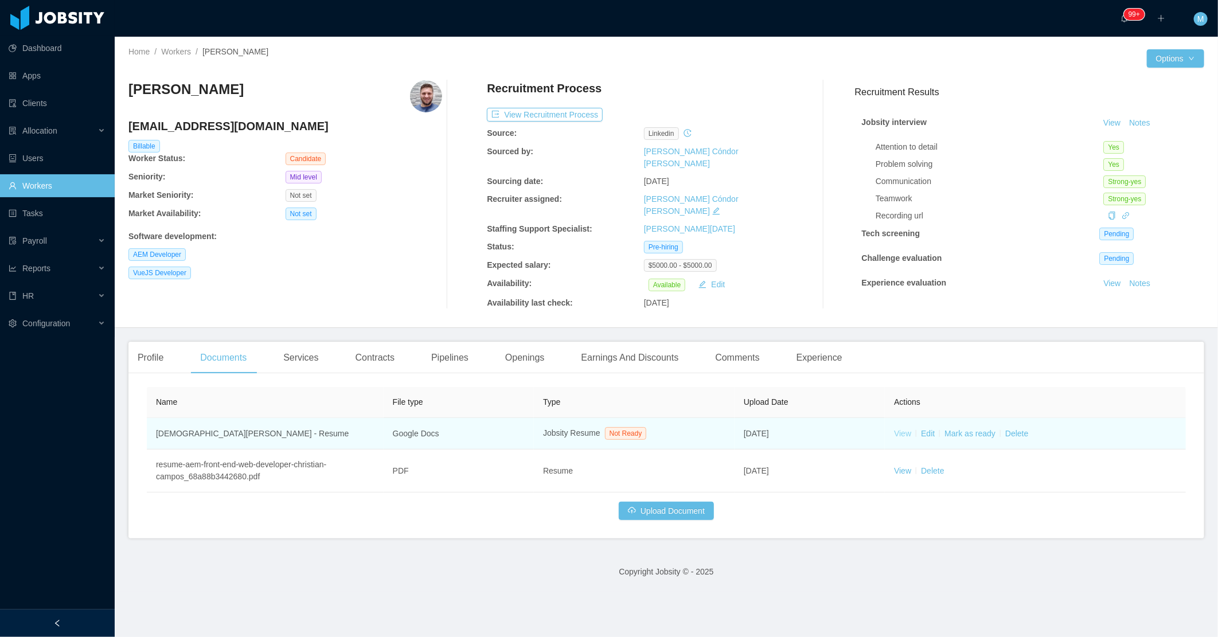
click at [896, 429] on link "View" at bounding box center [902, 433] width 17 height 9
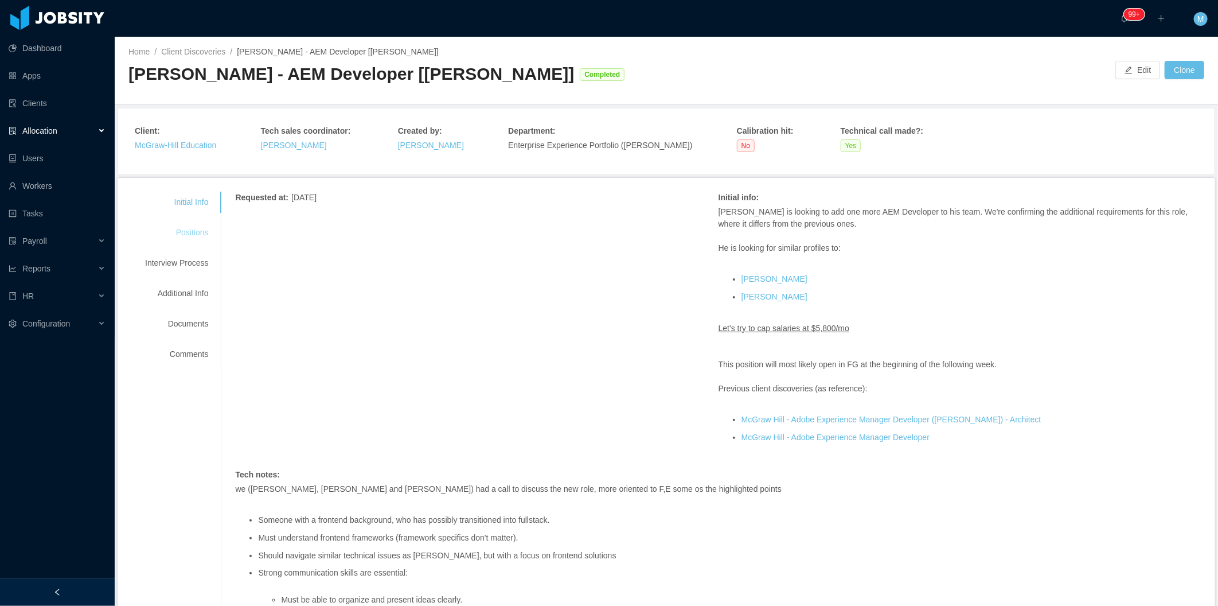
click at [154, 232] on div "Positions" at bounding box center [176, 232] width 91 height 21
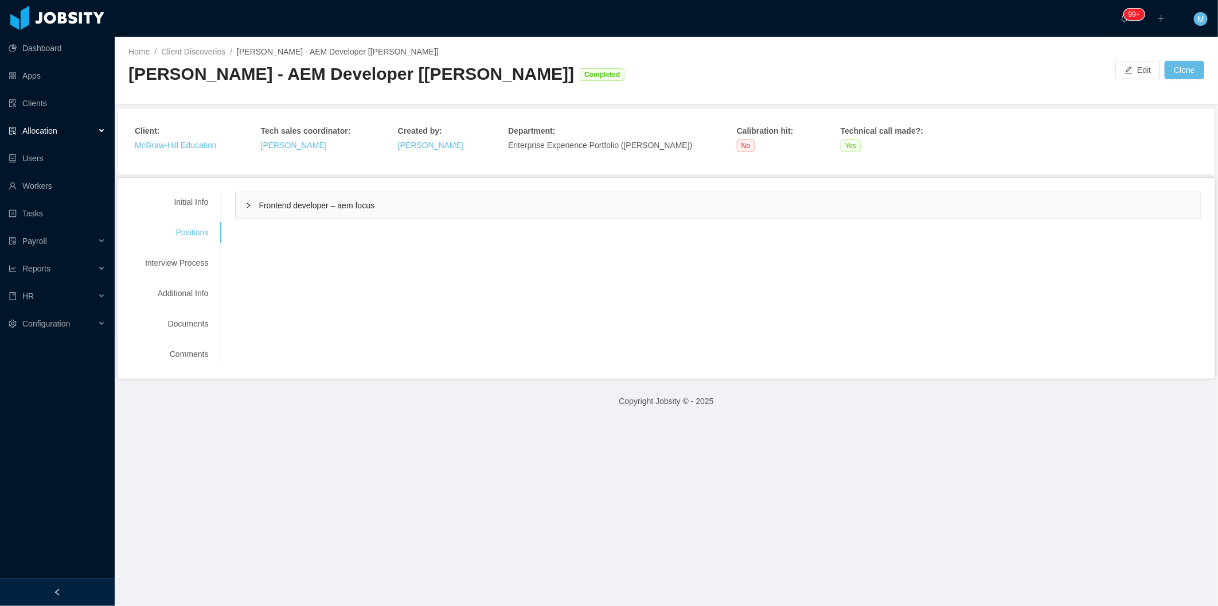
click at [255, 196] on div "Frontend developer – aem focus" at bounding box center [718, 205] width 965 height 26
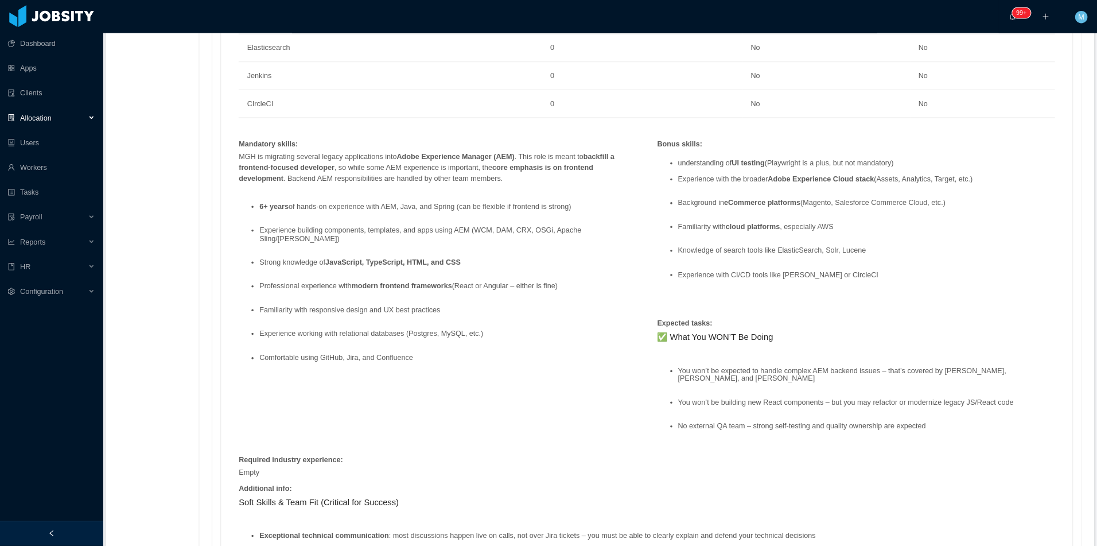
scroll to position [1466, 0]
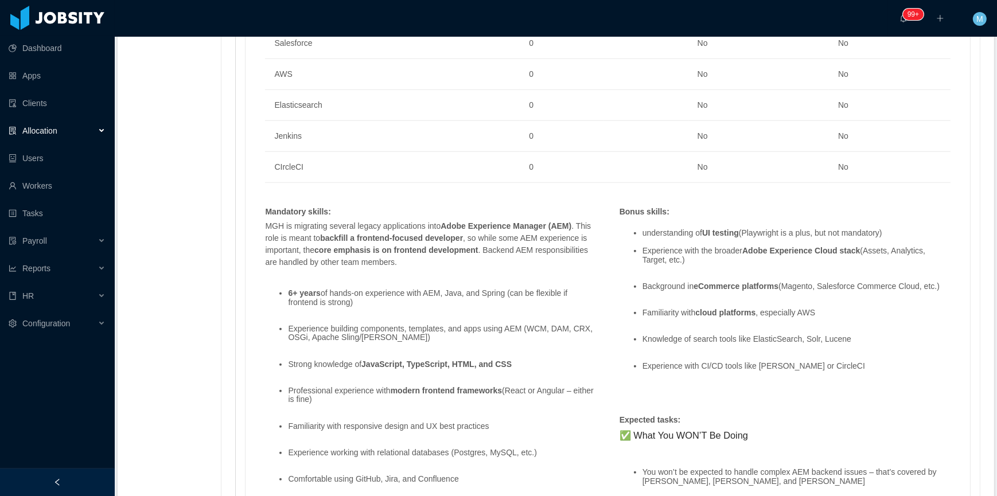
drag, startPoint x: 1000, startPoint y: 0, endPoint x: 309, endPoint y: 249, distance: 734.7
click at [309, 249] on div "MGH is migrating several legacy applications into Adobe Experience Manager (AEM…" at bounding box center [430, 362] width 342 height 285
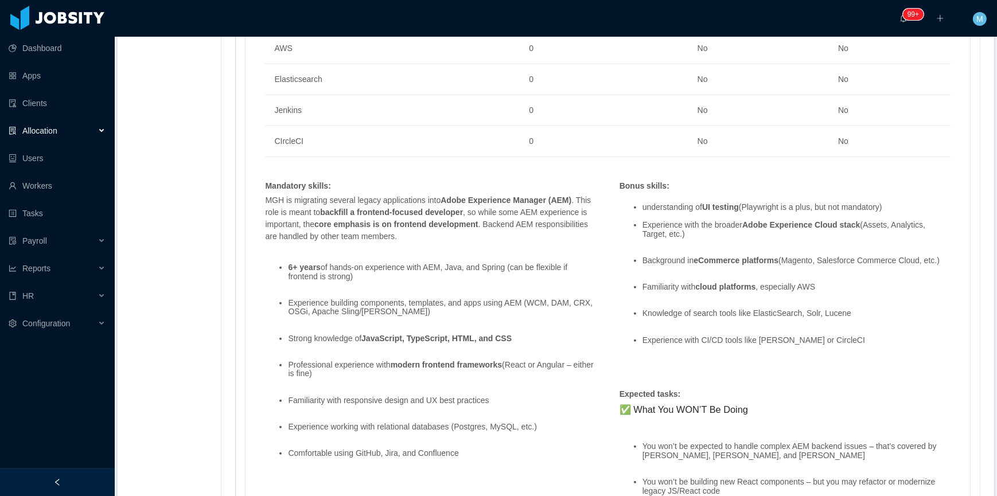
scroll to position [1519, 0]
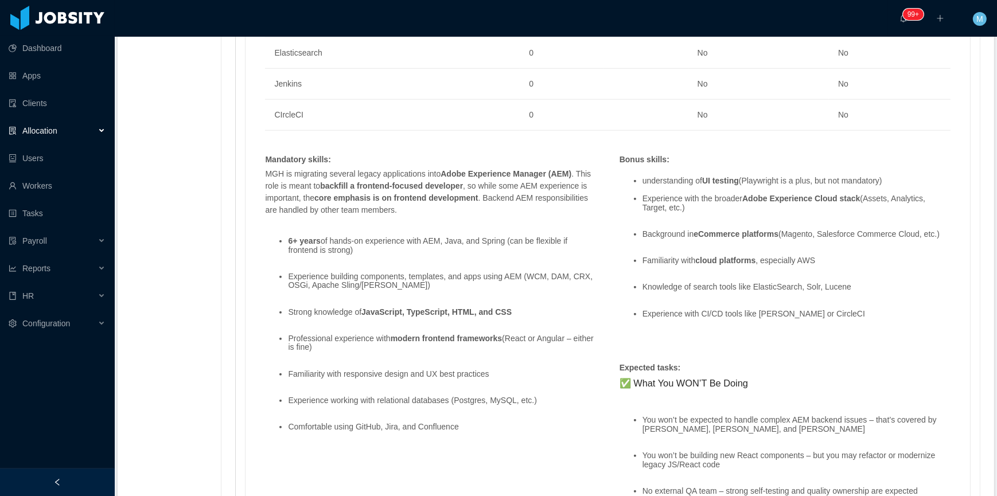
click at [109, 478] on div at bounding box center [57, 483] width 115 height 28
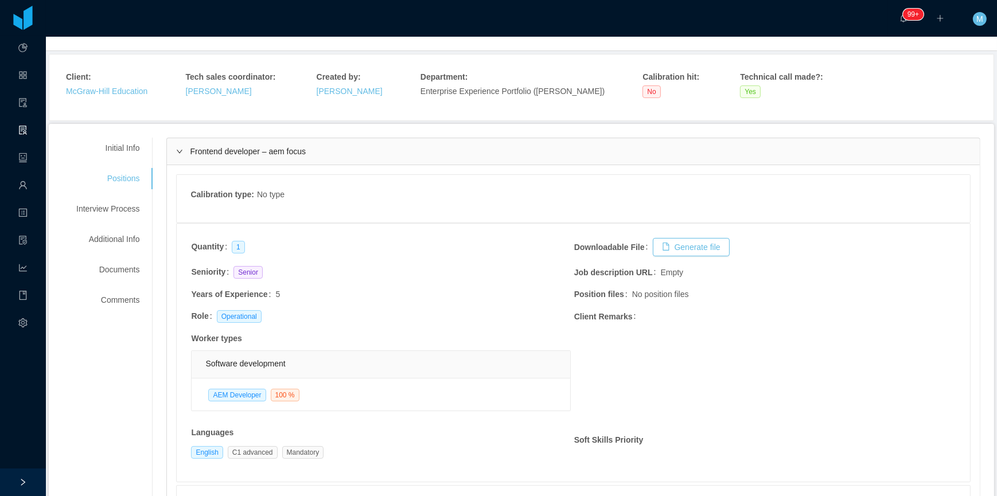
scroll to position [52, 0]
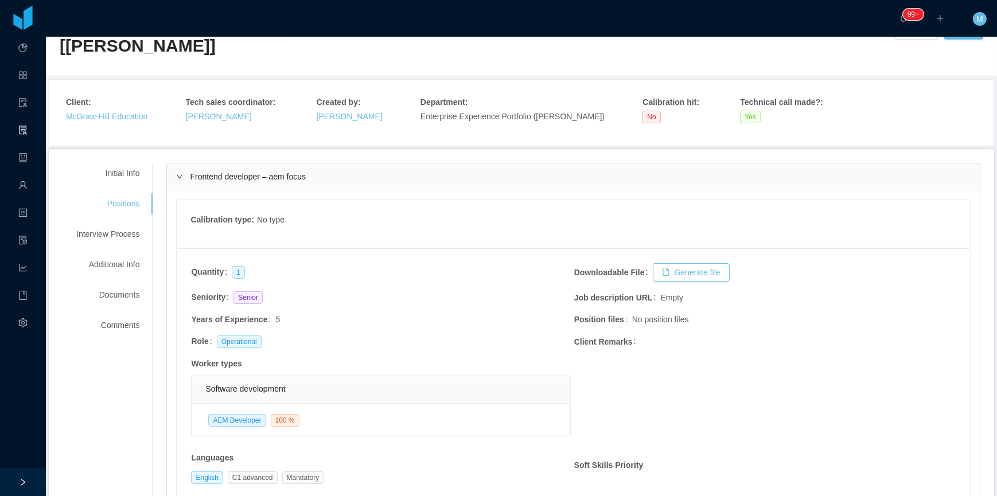
drag, startPoint x: 181, startPoint y: 157, endPoint x: 188, endPoint y: 151, distance: 8.2
click at [179, 163] on div "Frontend developer – aem focus" at bounding box center [573, 176] width 813 height 26
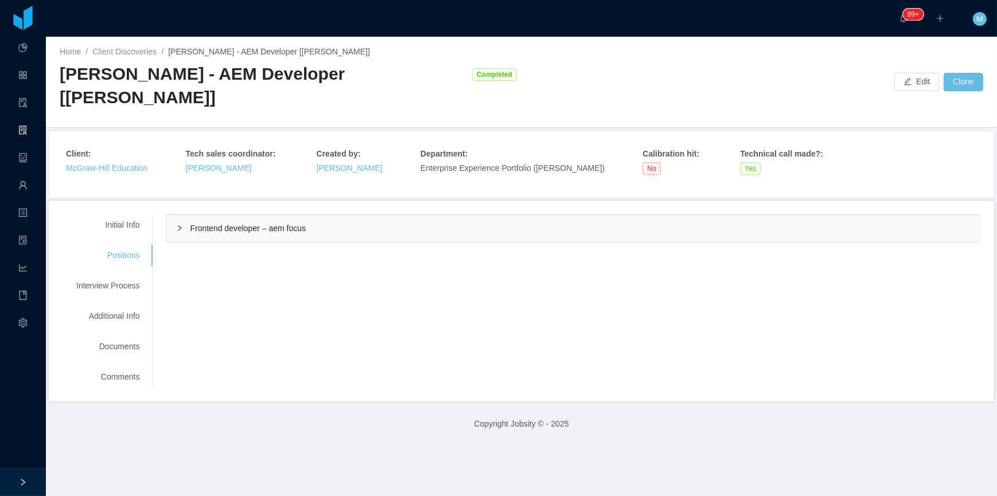
scroll to position [0, 0]
drag, startPoint x: 184, startPoint y: 207, endPoint x: 312, endPoint y: 203, distance: 128.0
click at [312, 215] on div "Frontend developer – aem focus" at bounding box center [573, 228] width 813 height 26
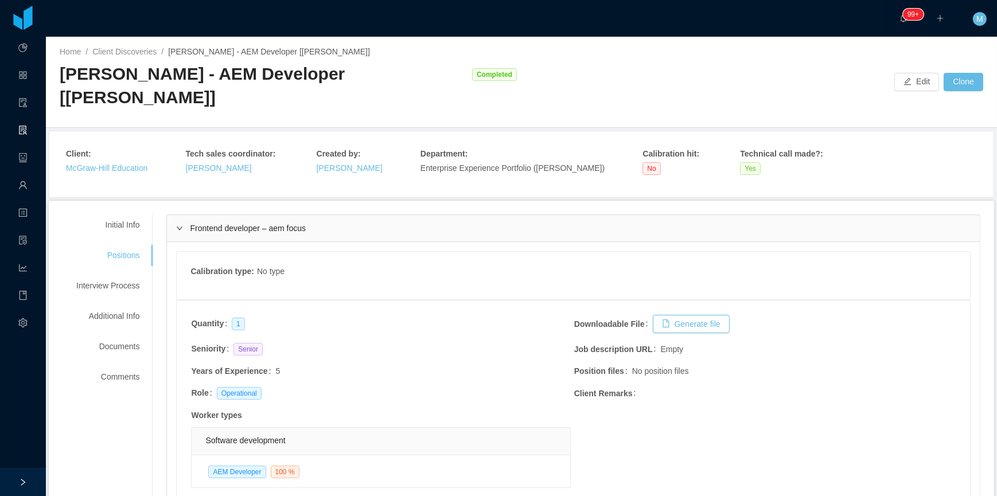
drag, startPoint x: 312, startPoint y: 203, endPoint x: 243, endPoint y: 321, distance: 136.8
click at [271, 342] on td "Seniority Senior" at bounding box center [381, 353] width 383 height 22
click at [178, 225] on icon "icon: right" at bounding box center [179, 228] width 7 height 7
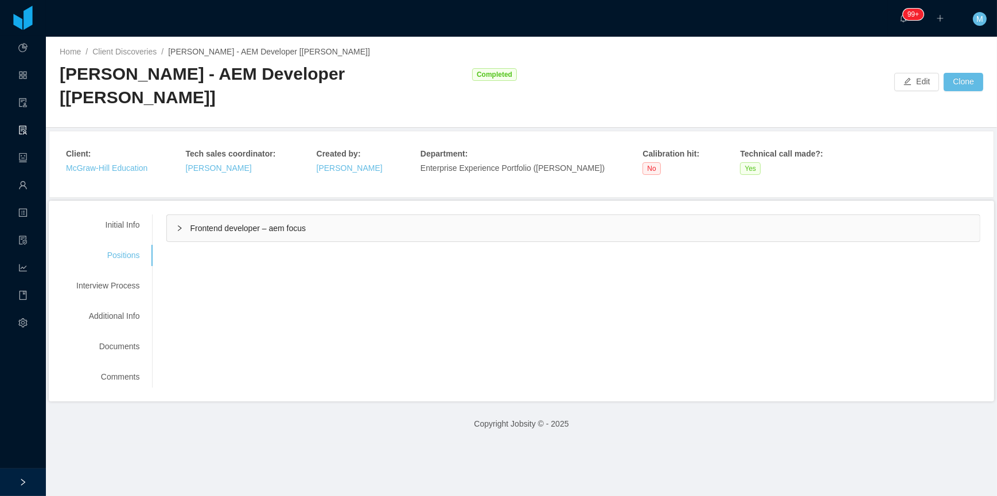
click at [178, 225] on icon "icon: right" at bounding box center [179, 228] width 7 height 7
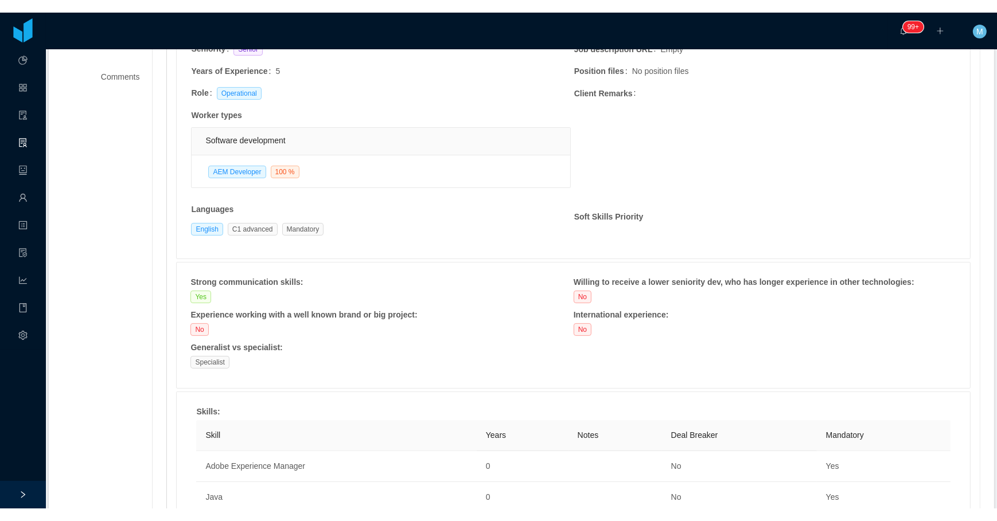
scroll to position [52, 0]
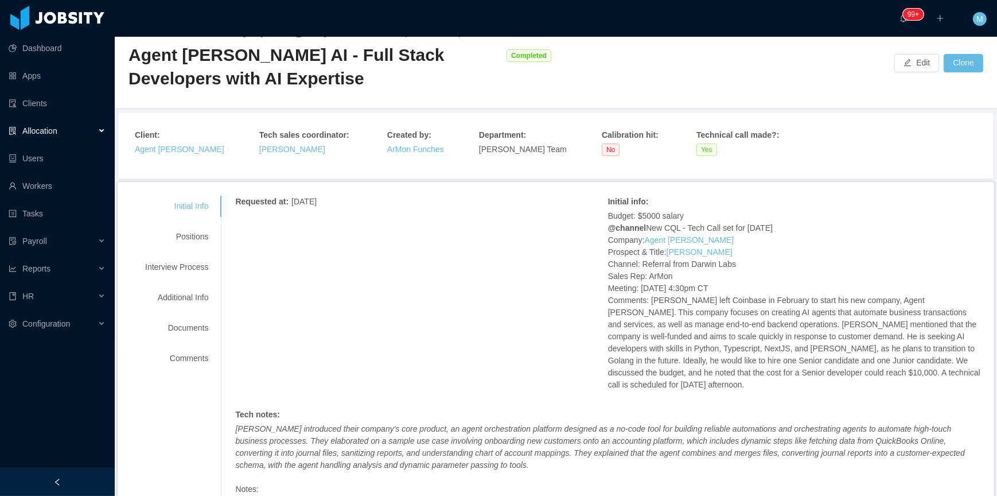
scroll to position [52, 0]
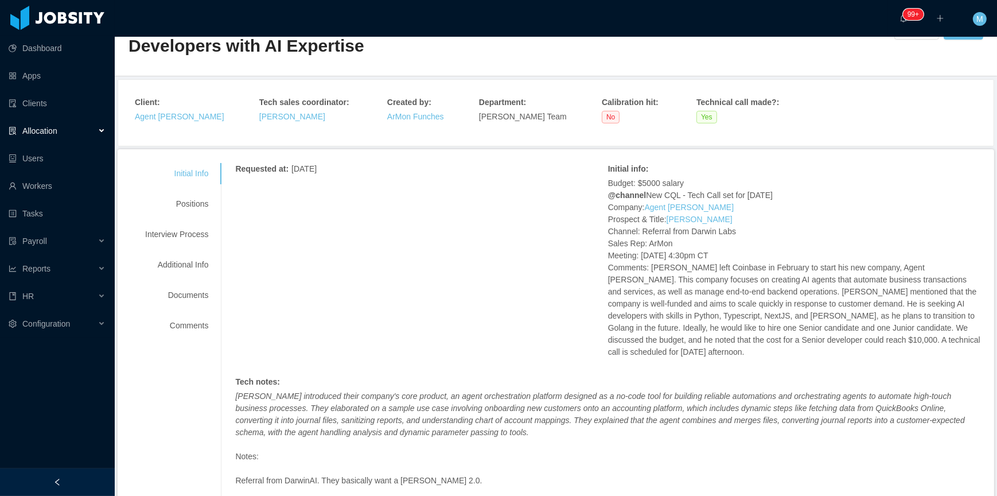
drag, startPoint x: 602, startPoint y: 167, endPoint x: 949, endPoint y: 350, distance: 392.8
click at [949, 350] on div "Requested at : August 19, 2025 Initial info : Budget: $5000 salary @channel New…" at bounding box center [607, 478] width 745 height 630
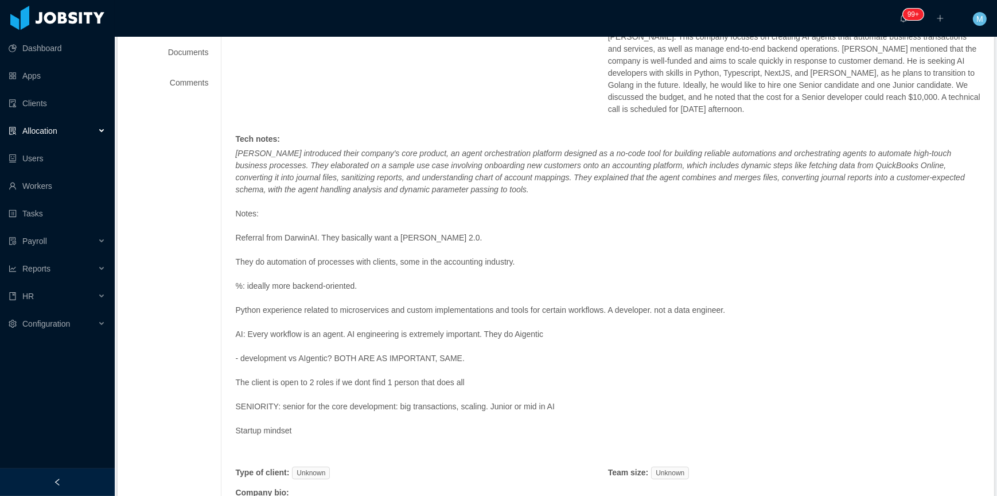
scroll to position [313, 0]
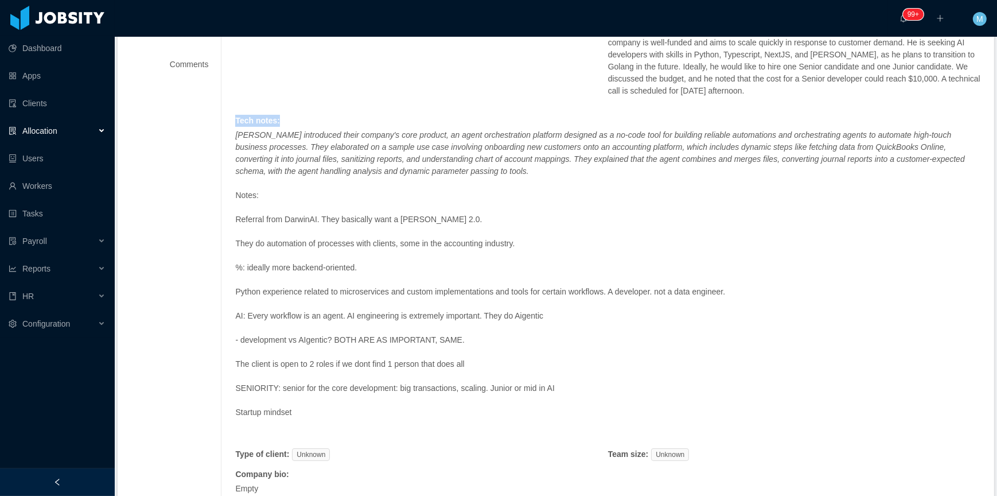
drag, startPoint x: 230, startPoint y: 111, endPoint x: 285, endPoint y: 109, distance: 55.1
click at [285, 109] on div "Requested at : August 19, 2025 Initial info : Budget: $5000 salary @channel New…" at bounding box center [600, 217] width 759 height 630
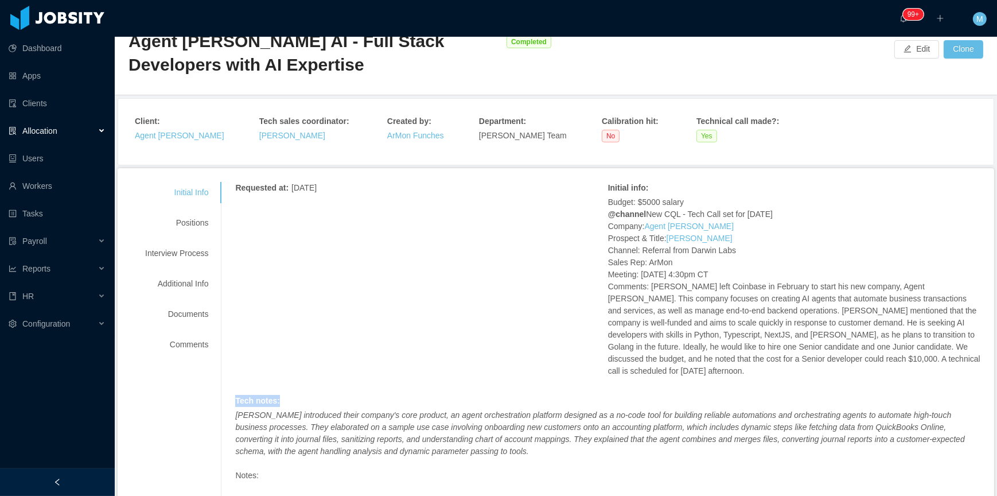
scroll to position [29, 0]
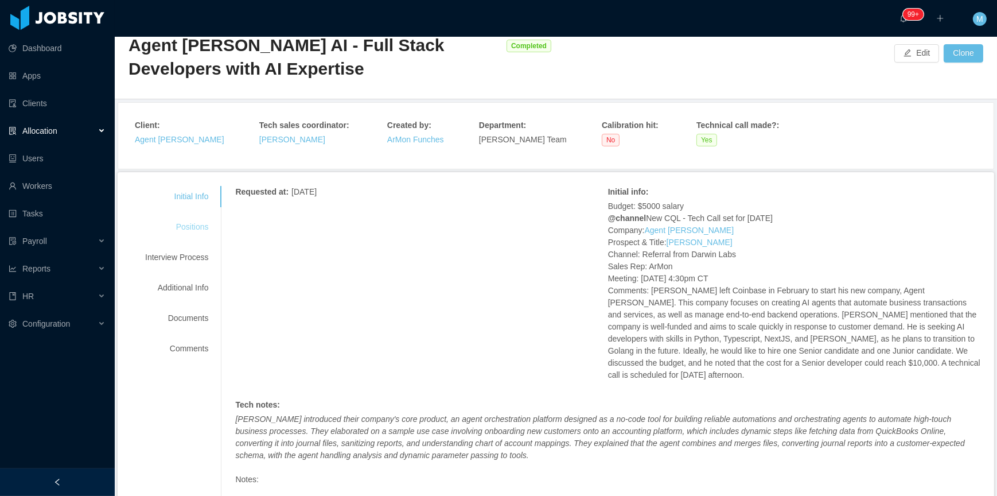
click at [199, 229] on div "Positions" at bounding box center [176, 226] width 91 height 21
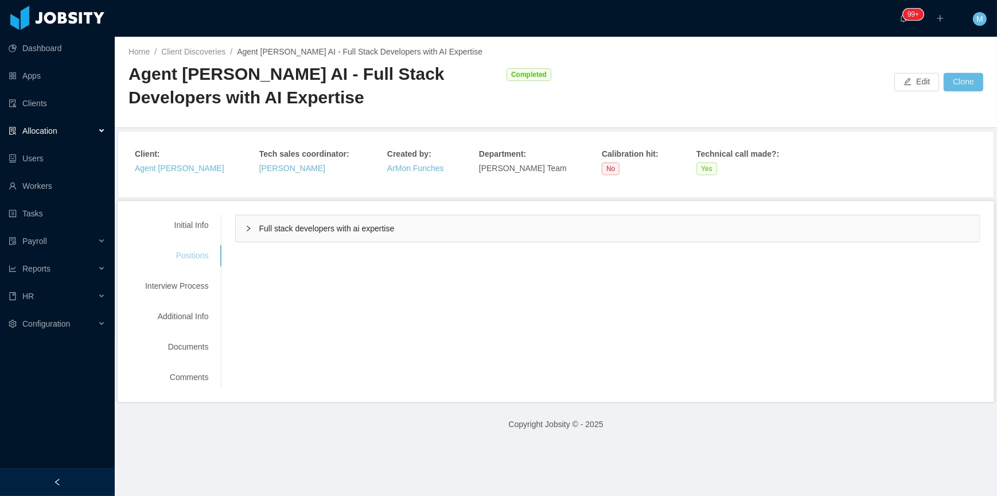
scroll to position [0, 0]
drag, startPoint x: 214, startPoint y: 221, endPoint x: 205, endPoint y: 217, distance: 9.8
click at [212, 221] on div "Initial Info" at bounding box center [176, 225] width 91 height 21
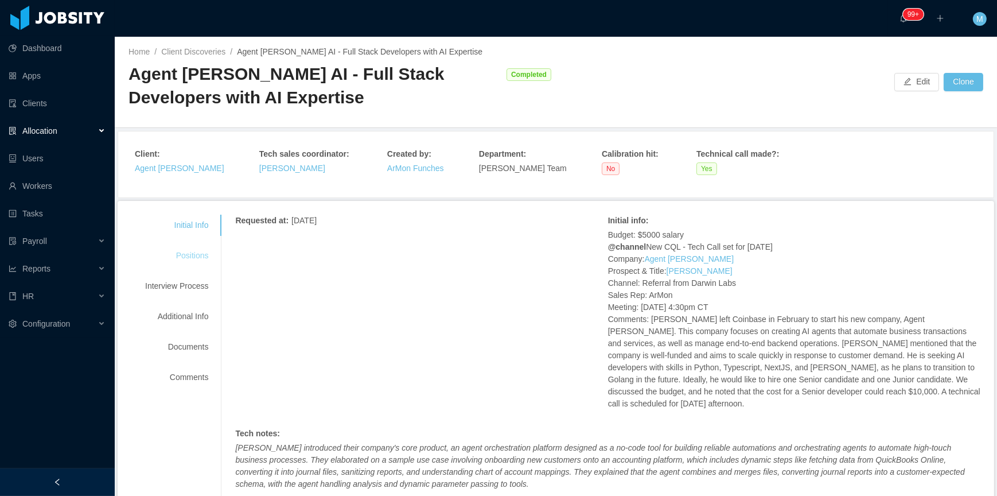
click at [197, 259] on div "Positions" at bounding box center [176, 255] width 91 height 21
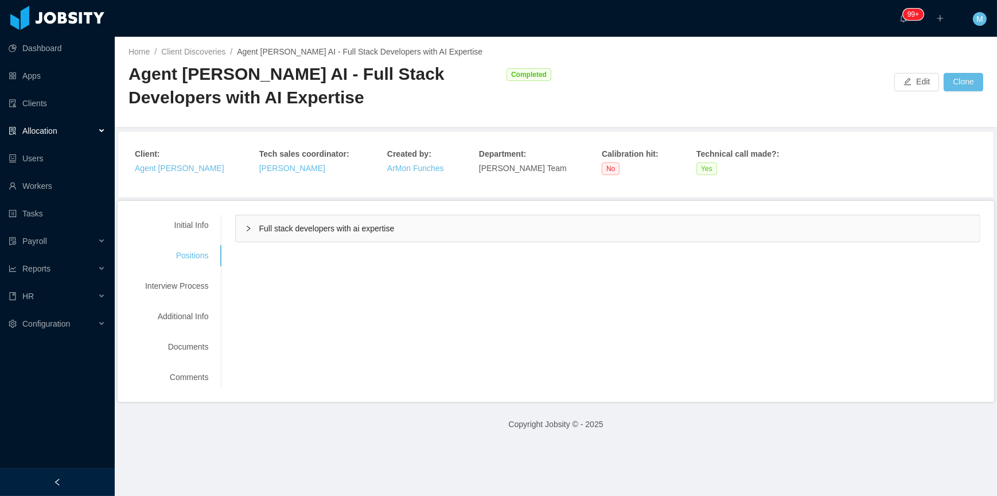
click at [248, 231] on div "Full stack developers with ai expertise" at bounding box center [608, 228] width 744 height 26
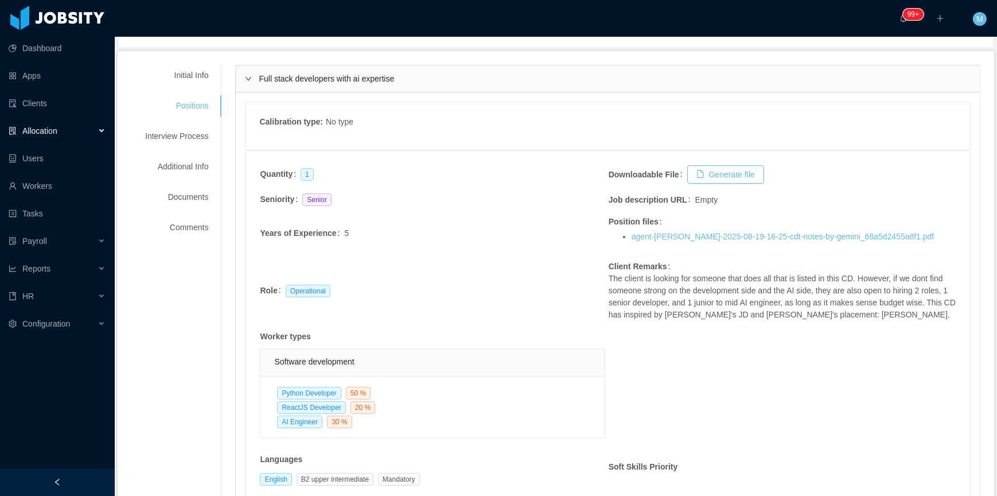
scroll to position [156, 0]
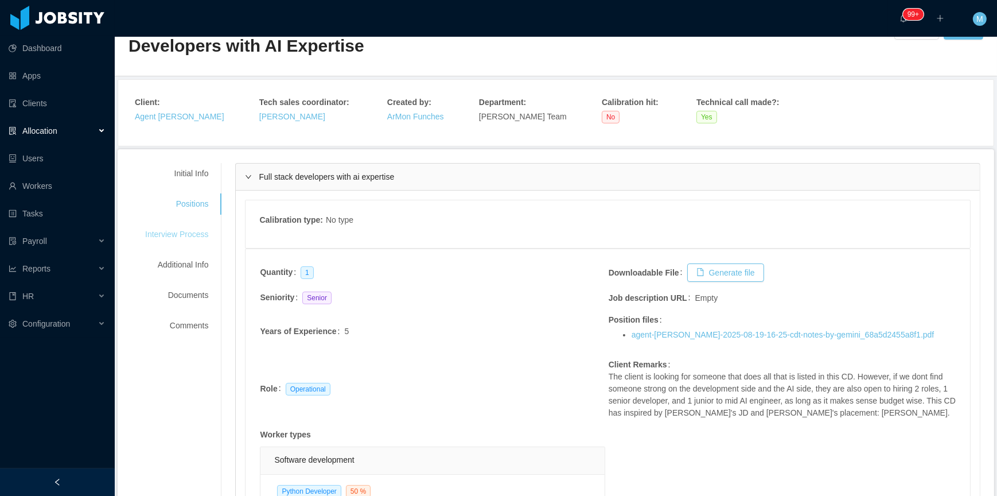
click at [178, 237] on div "Interview Process" at bounding box center [176, 234] width 91 height 21
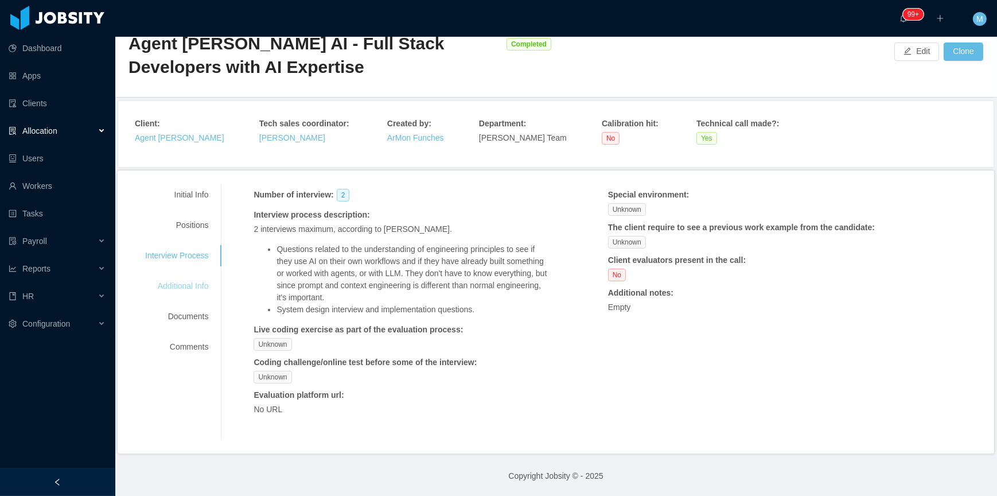
click at [184, 285] on div "Additional Info" at bounding box center [176, 285] width 91 height 21
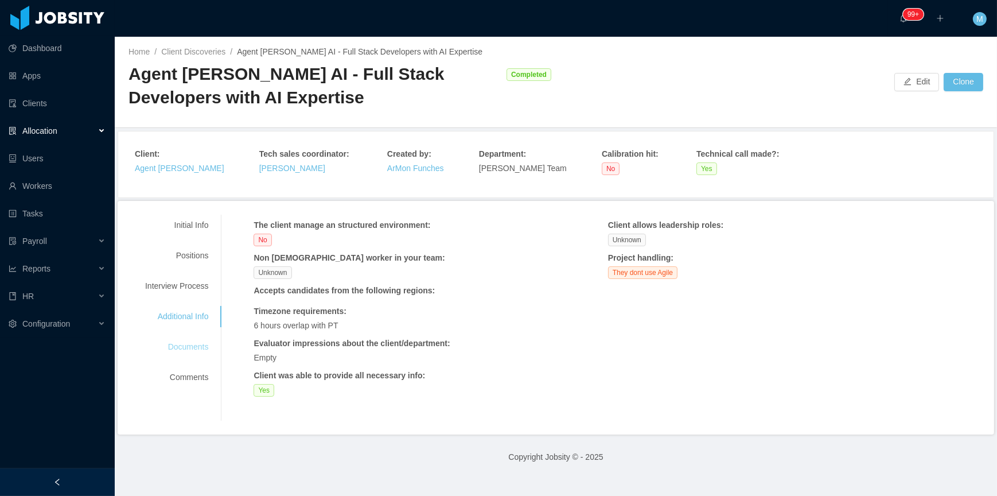
click at [190, 351] on div "Documents" at bounding box center [176, 346] width 91 height 21
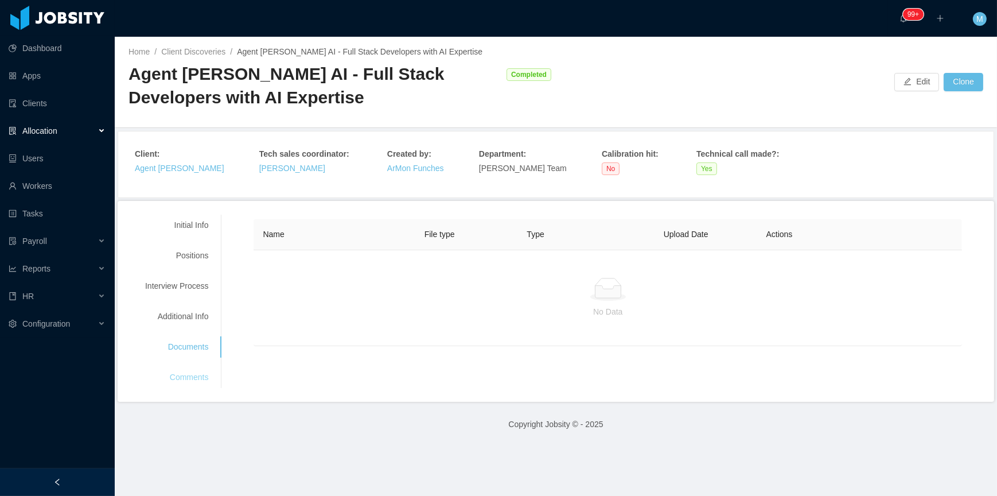
click at [195, 378] on div "Comments" at bounding box center [176, 377] width 91 height 21
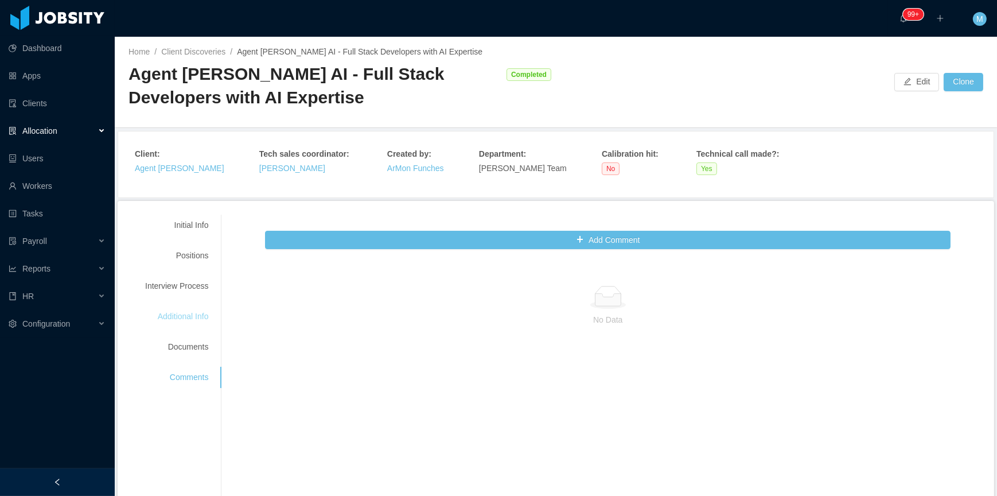
click at [176, 322] on div "Additional Info" at bounding box center [176, 316] width 91 height 21
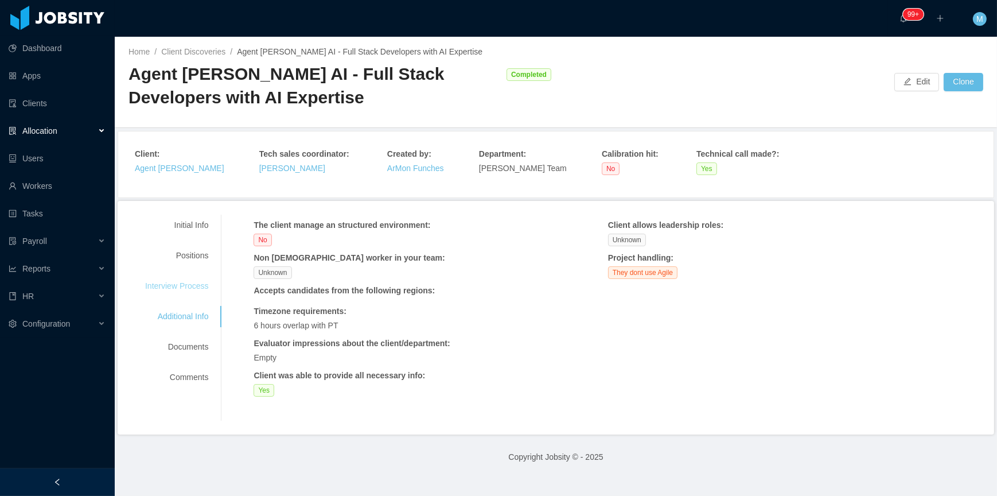
click at [177, 294] on div "Interview Process" at bounding box center [176, 285] width 91 height 21
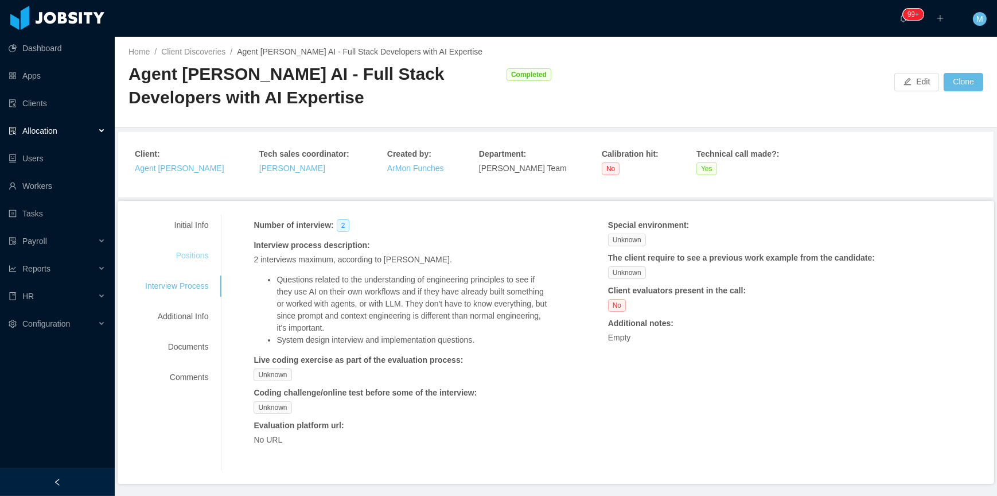
click at [205, 255] on div "Positions" at bounding box center [176, 255] width 91 height 21
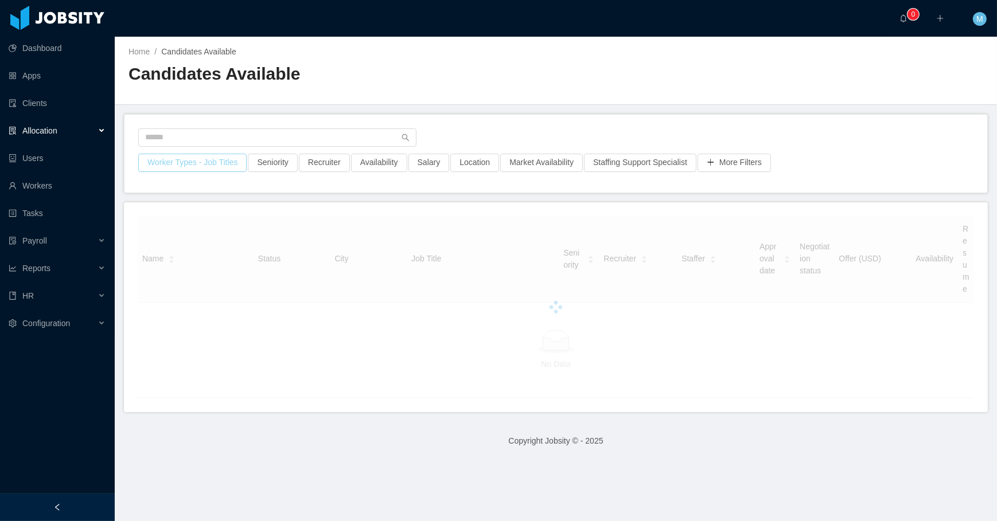
click at [211, 163] on button "Worker Types - Job Titles" at bounding box center [192, 163] width 108 height 18
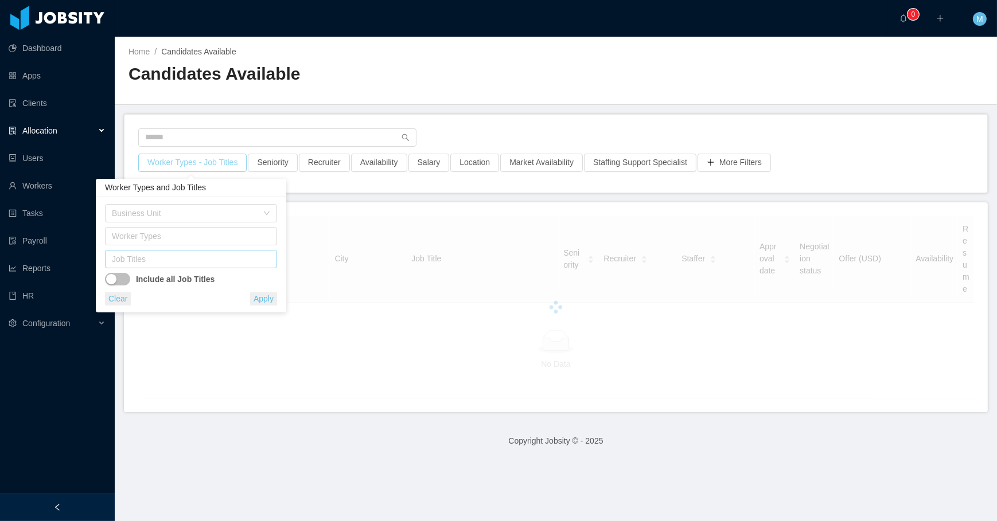
click at [196, 262] on div "Job Titles" at bounding box center [188, 259] width 153 height 11
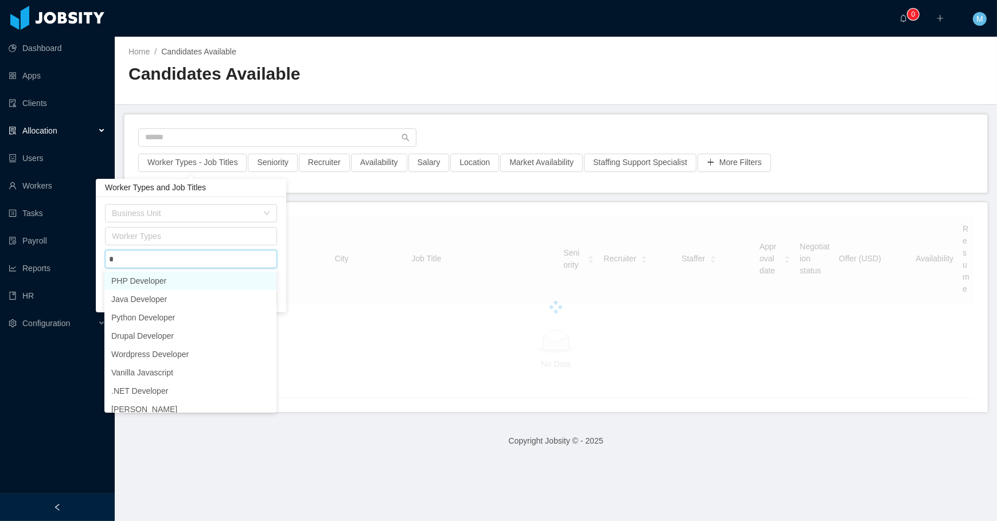
type input "**"
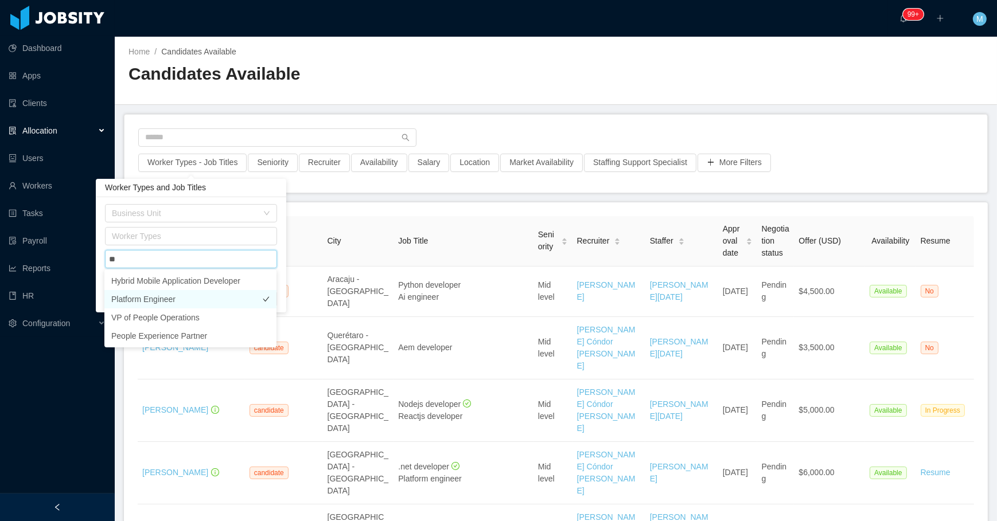
click at [213, 302] on li "Platform Engineer" at bounding box center [190, 299] width 172 height 18
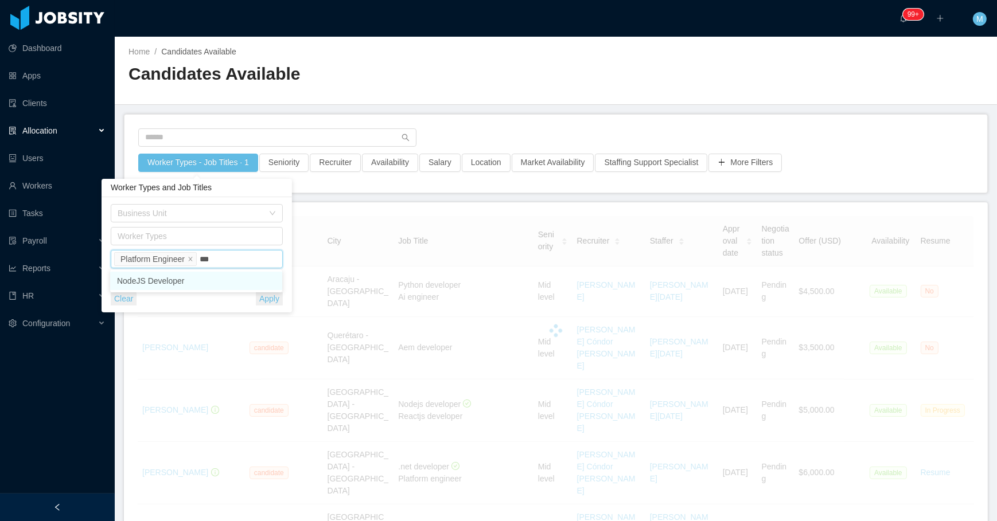
type input "****"
click at [235, 273] on li "NodeJS Developer" at bounding box center [196, 281] width 172 height 18
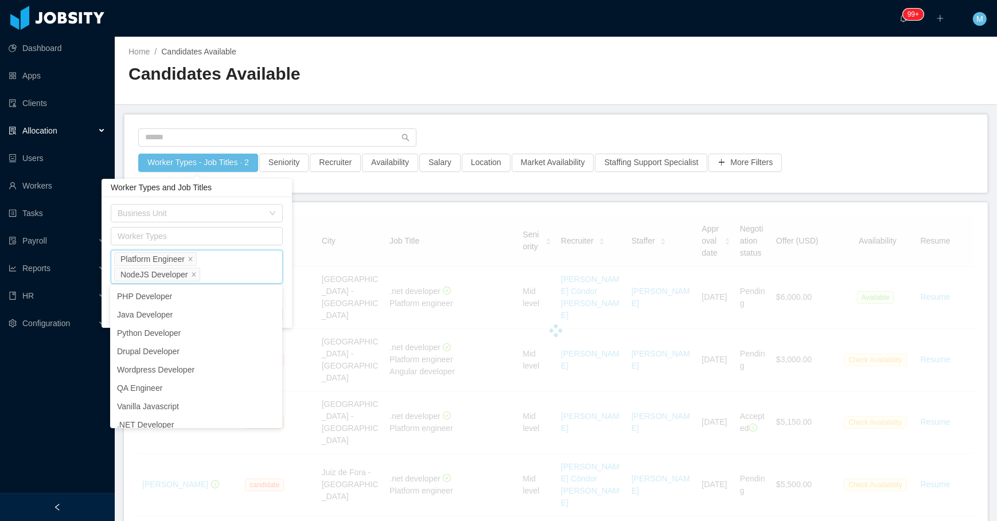
click at [457, 103] on div "Home / Candidates Available / Candidates Available" at bounding box center [556, 71] width 882 height 68
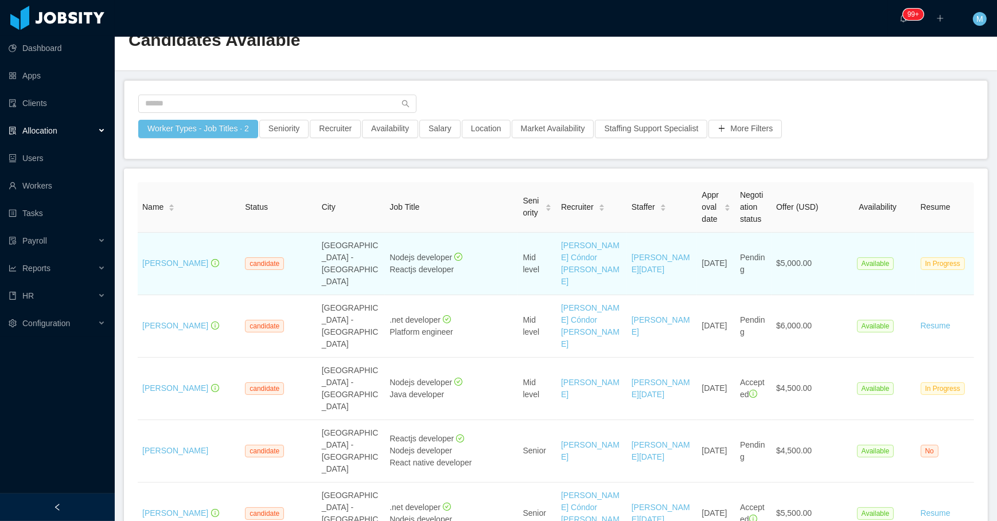
scroll to position [52, 0]
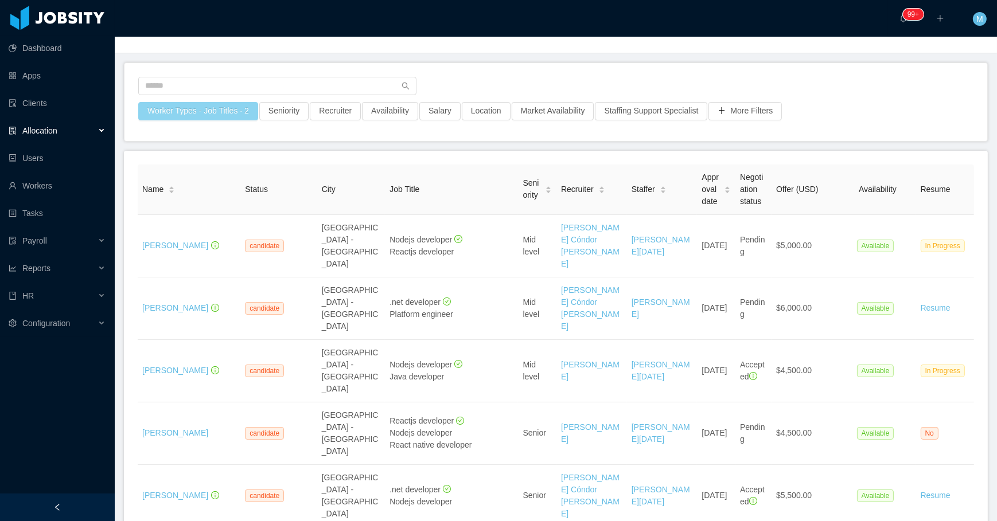
click at [221, 115] on button "Worker Types - Job Titles · 2" at bounding box center [198, 111] width 120 height 18
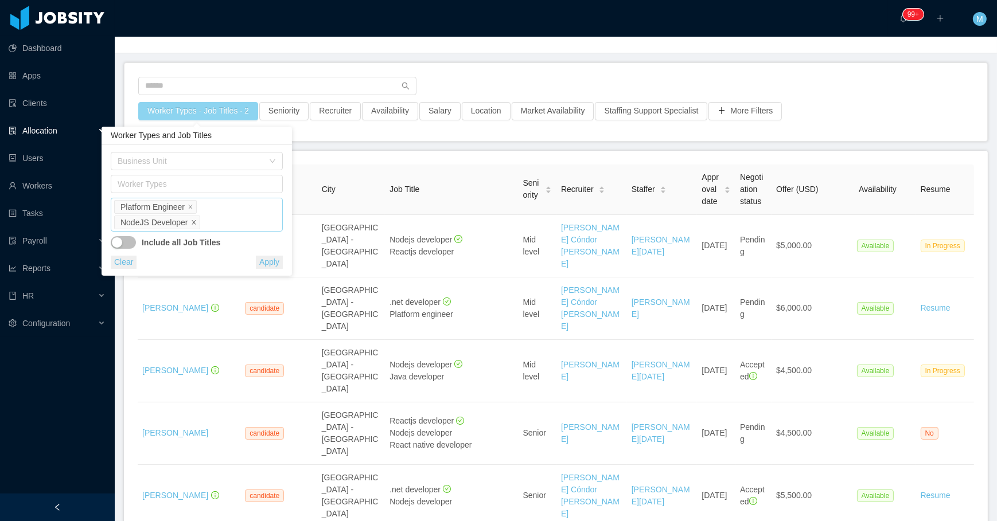
click at [191, 222] on icon "icon: close" at bounding box center [194, 223] width 6 height 6
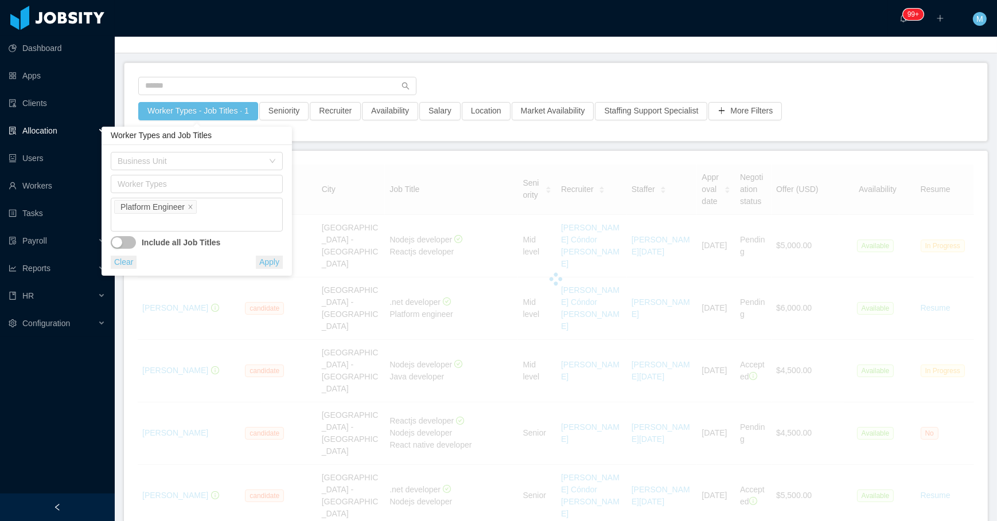
click at [593, 67] on div "Worker Types - Job Titles · 1 Seniority Recruiter Availability Salary Location …" at bounding box center [555, 102] width 863 height 78
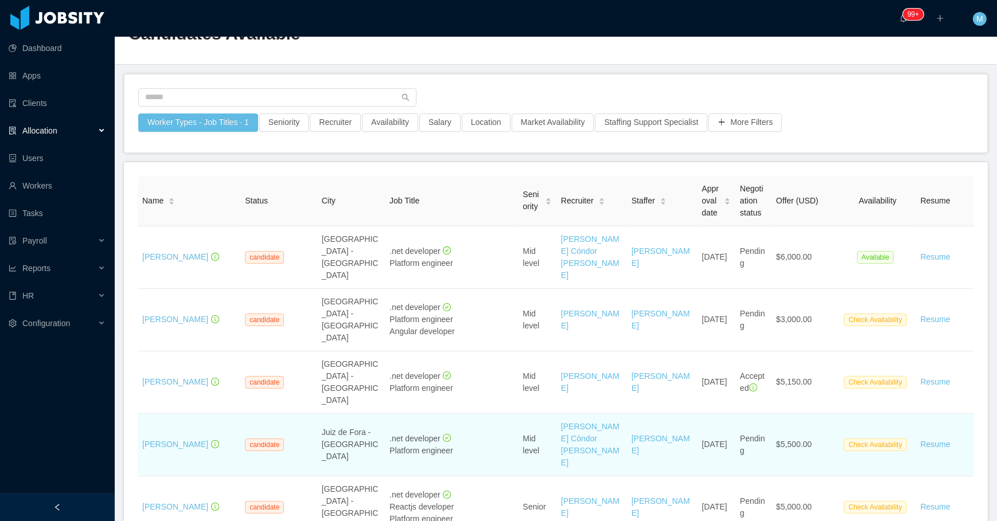
scroll to position [37, 0]
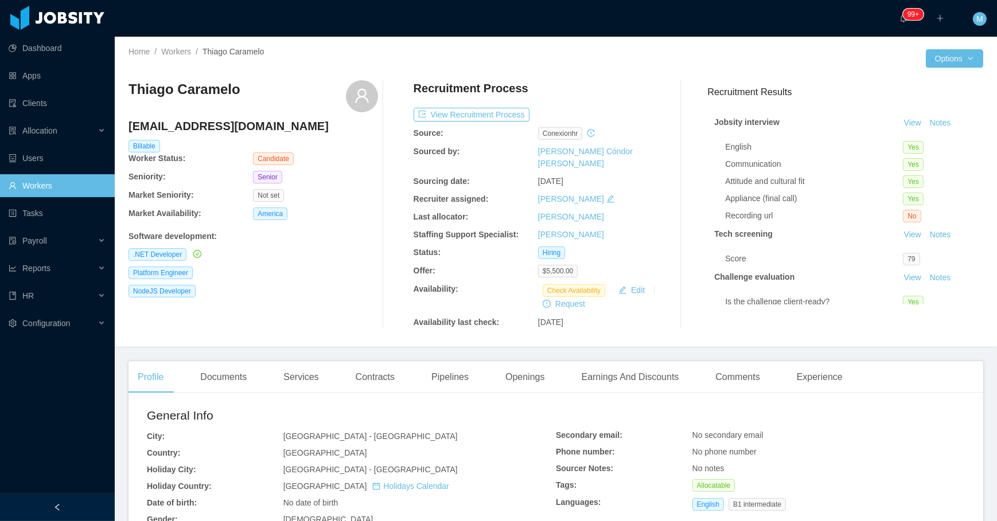
scroll to position [276, 0]
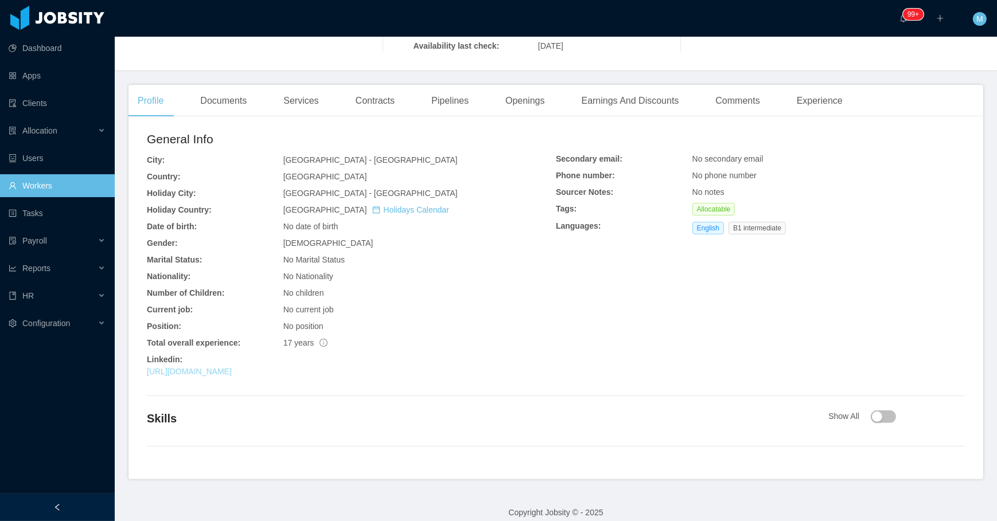
click at [197, 367] on link "https://www.linkedin.com/in/thiagocaramelo/" at bounding box center [189, 371] width 85 height 9
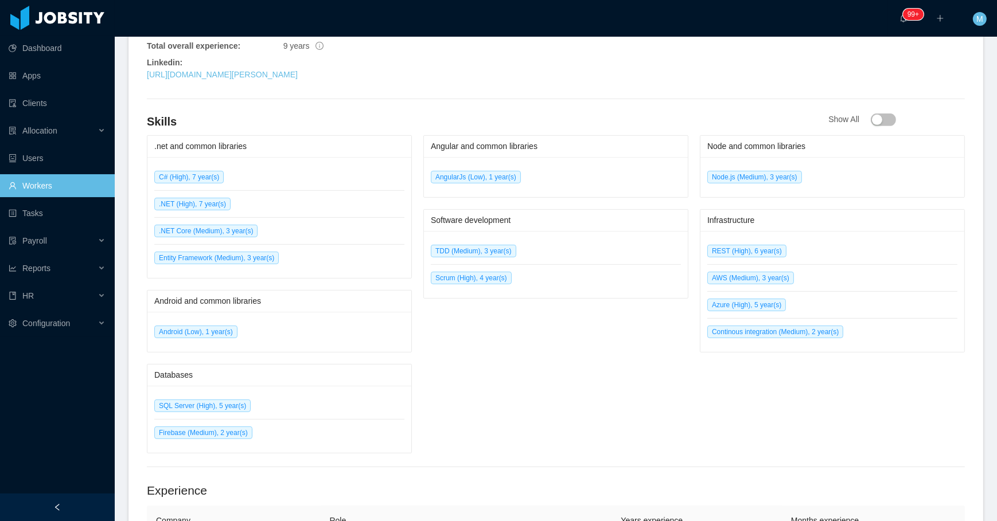
scroll to position [469, 0]
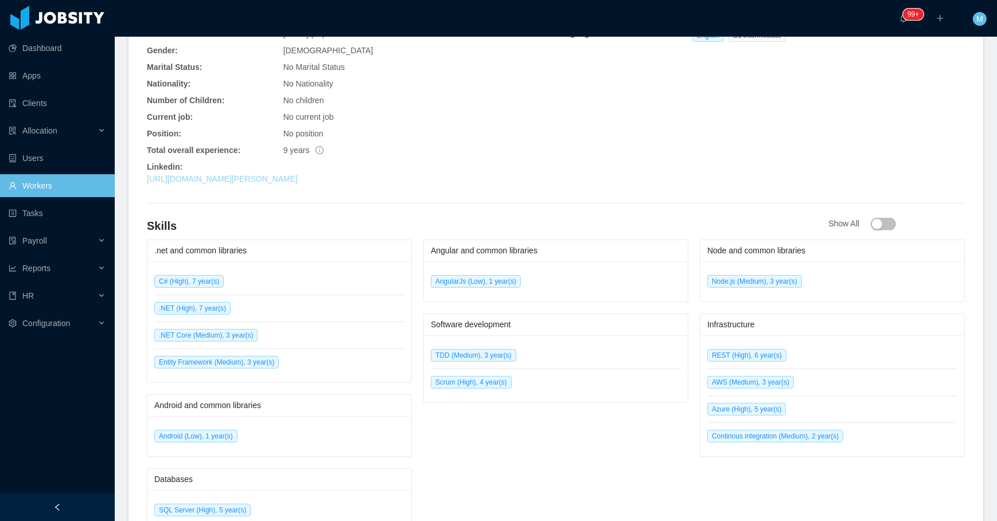
click at [274, 174] on link "[URL][DOMAIN_NAME][PERSON_NAME]" at bounding box center [222, 178] width 151 height 9
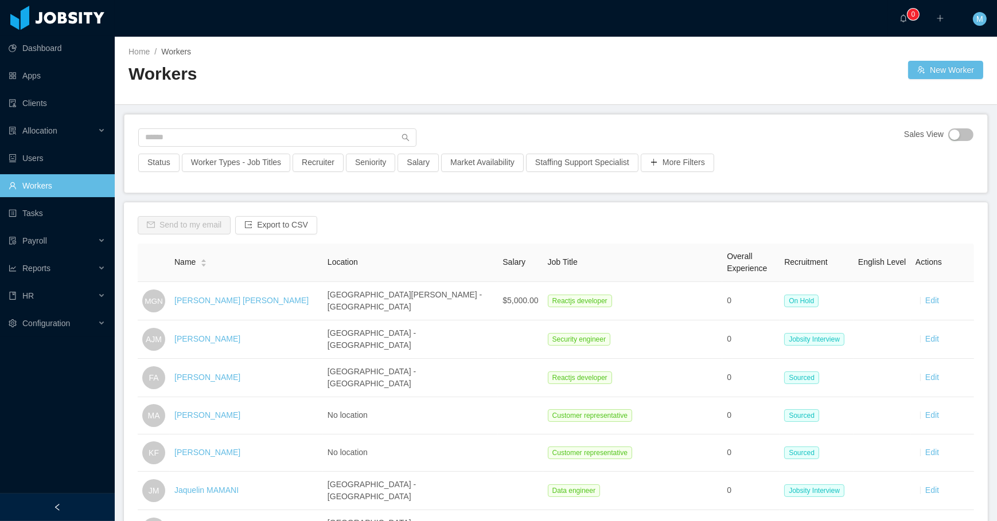
drag, startPoint x: 262, startPoint y: 86, endPoint x: 205, endPoint y: 126, distance: 69.6
click at [262, 87] on div "Workers" at bounding box center [341, 79] width 427 height 32
click at [205, 126] on div "Sales View Status Worker Types - Job Titles Recruiter Seniority Salary Market A…" at bounding box center [555, 154] width 863 height 78
click at [203, 132] on input "text" at bounding box center [277, 137] width 278 height 18
paste input "**********"
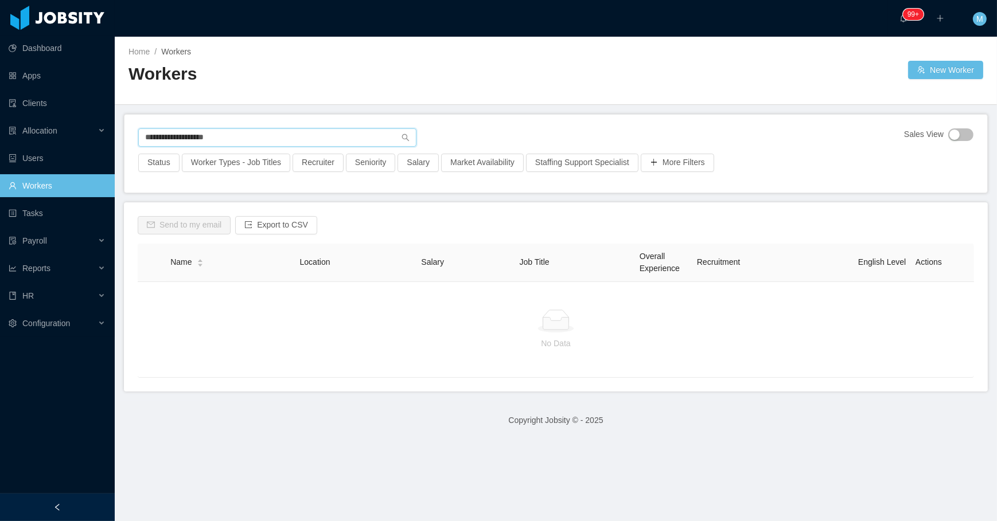
click at [184, 137] on input "**********" at bounding box center [277, 137] width 278 height 18
click at [264, 139] on input "**********" at bounding box center [277, 137] width 278 height 18
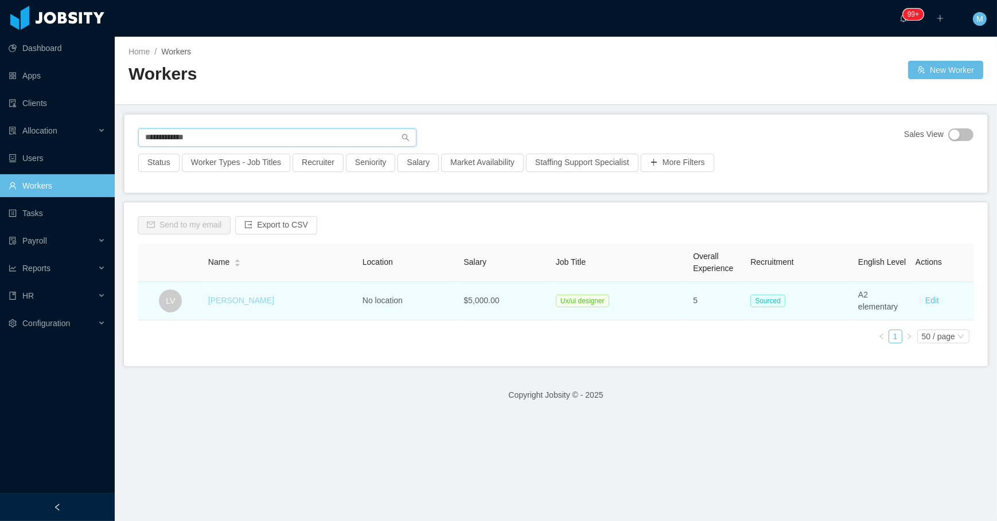
type input "**********"
click at [243, 298] on link "Lucas Vergara" at bounding box center [241, 300] width 66 height 9
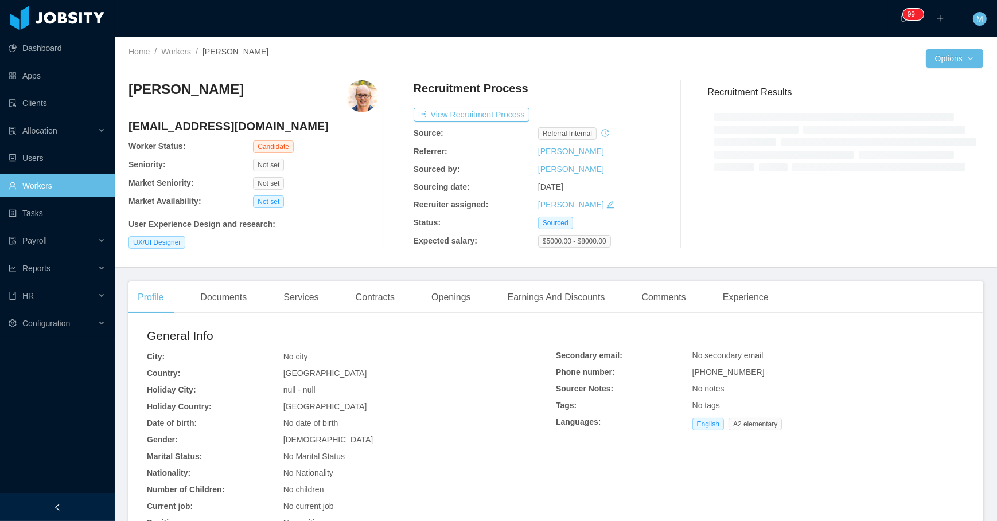
click at [68, 512] on div at bounding box center [57, 508] width 115 height 28
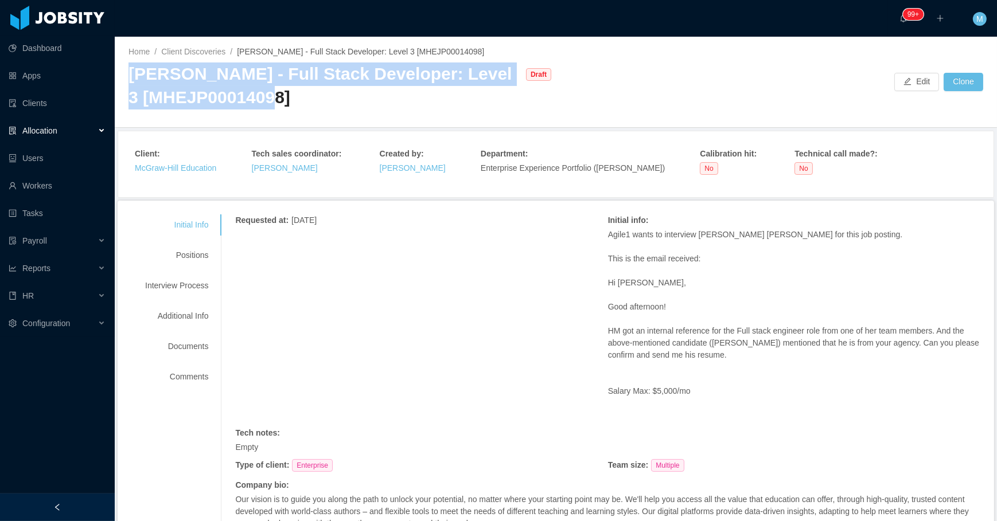
drag, startPoint x: 134, startPoint y: 73, endPoint x: 286, endPoint y: 102, distance: 154.8
click at [286, 102] on div "McGraw-Hill - Full Stack Developer: Level 3 [MHEJP00014098]" at bounding box center [324, 86] width 392 height 46
copy div "McGraw-Hill - Full Stack Developer: Level 3 [MHEJP00014098]"
click at [914, 82] on button "Edit" at bounding box center [916, 82] width 45 height 18
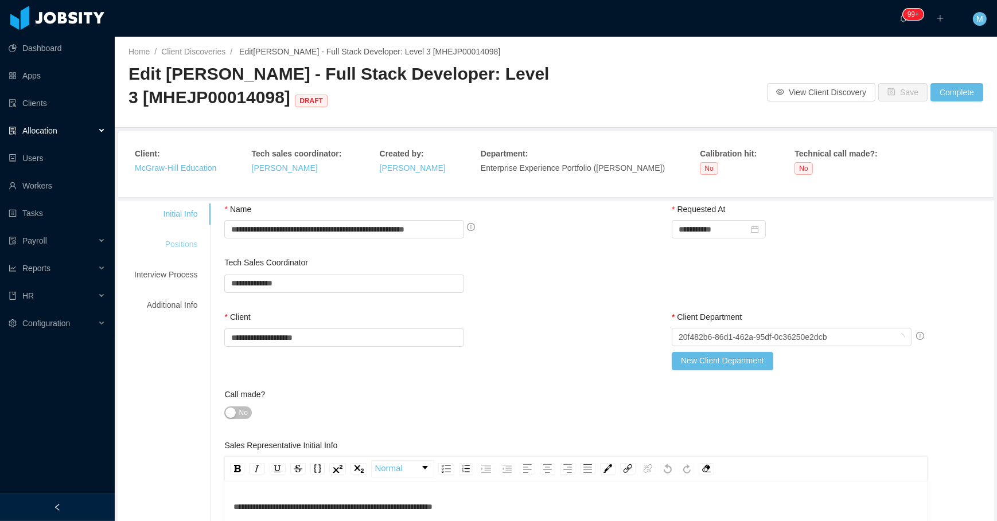
click at [190, 247] on div "Positions" at bounding box center [165, 244] width 91 height 21
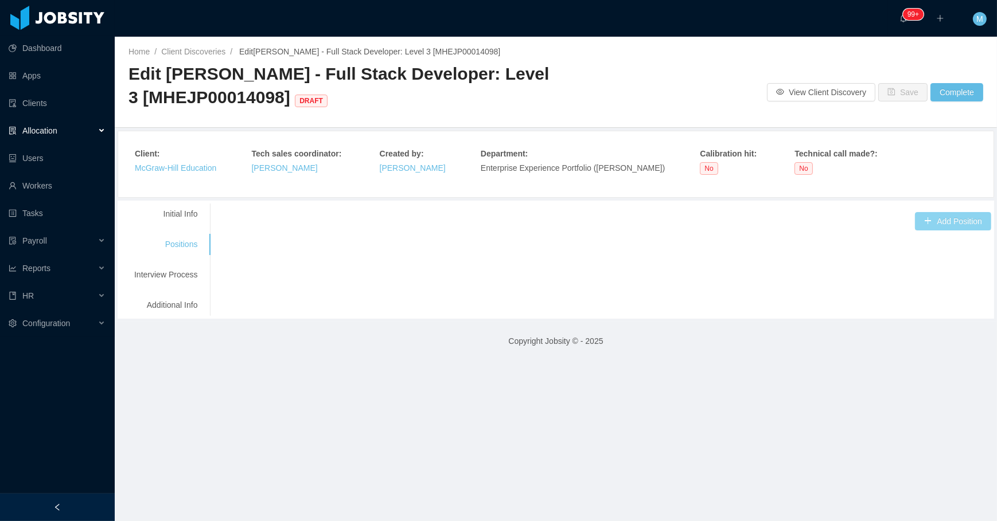
click at [932, 216] on button "Add Position" at bounding box center [953, 221] width 76 height 18
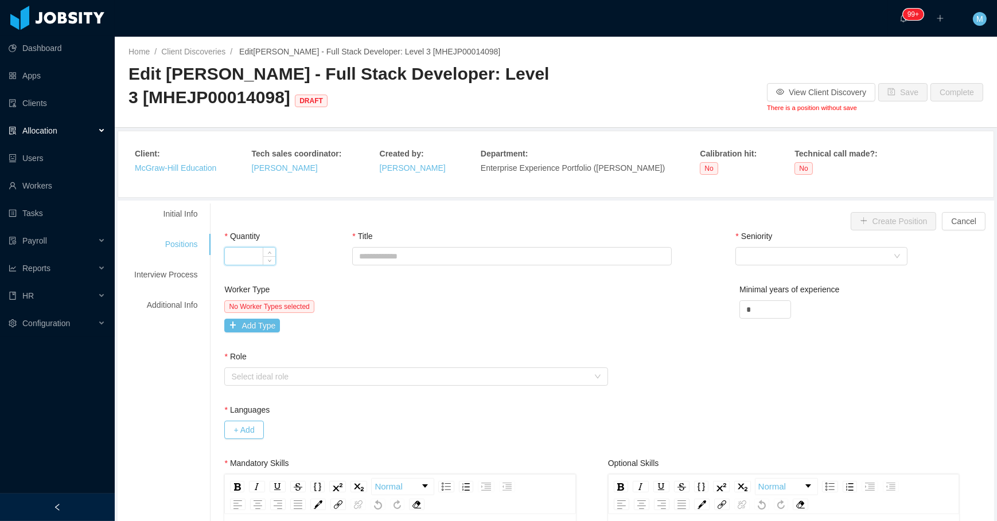
click at [242, 259] on input "Quantity" at bounding box center [250, 256] width 50 height 17
type input "*"
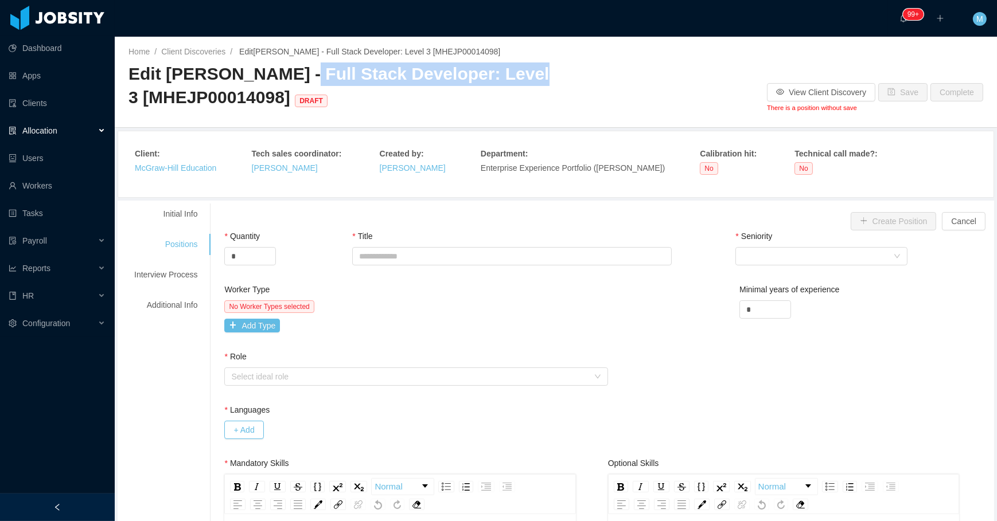
drag, startPoint x: 277, startPoint y: 72, endPoint x: 496, endPoint y: 71, distance: 218.6
click at [496, 71] on span "Edit McGraw-Hill - Full Stack Developer: Level 3 [MHEJP00014098] DRAFT" at bounding box center [338, 85] width 421 height 42
copy span "Full Stack Developer: Level 3"
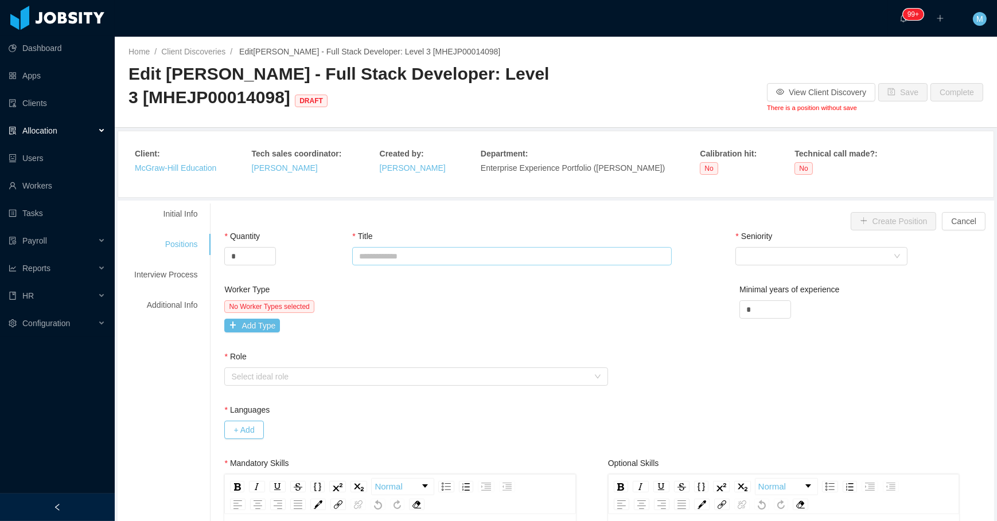
click at [476, 251] on div "Title" at bounding box center [512, 251] width 320 height 40
click at [462, 258] on input "Title" at bounding box center [512, 256] width 320 height 18
paste input "**********"
drag, startPoint x: 487, startPoint y: 252, endPoint x: 432, endPoint y: 251, distance: 55.1
click at [432, 251] on input "**********" at bounding box center [512, 256] width 320 height 18
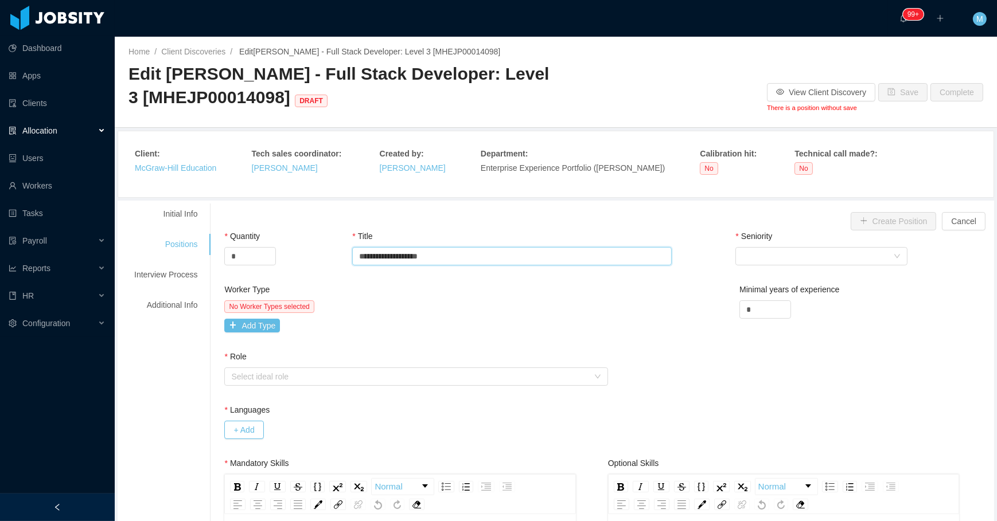
type input "**********"
click at [726, 256] on div "**********" at bounding box center [607, 257] width 767 height 53
click at [742, 252] on div "Select Seniority" at bounding box center [817, 256] width 151 height 17
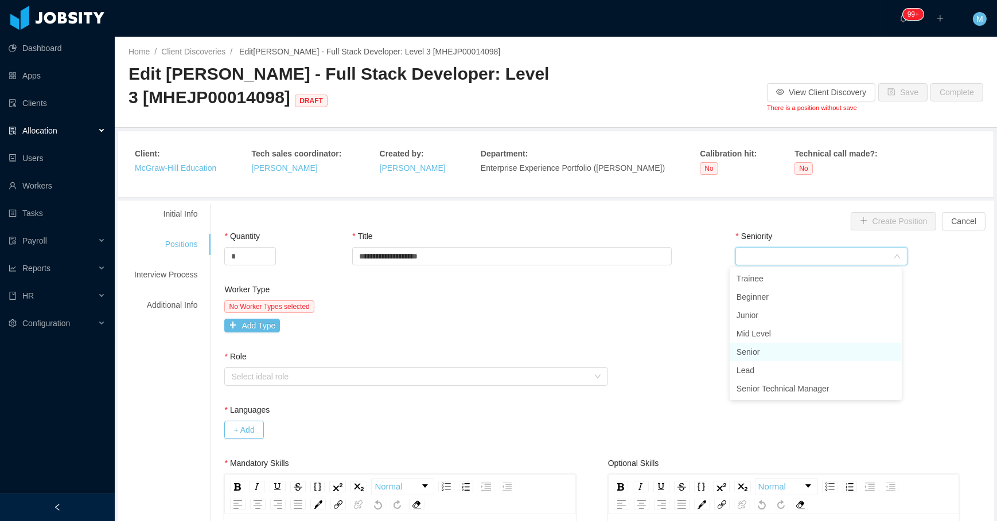
click at [764, 346] on li "Senior" at bounding box center [816, 352] width 172 height 18
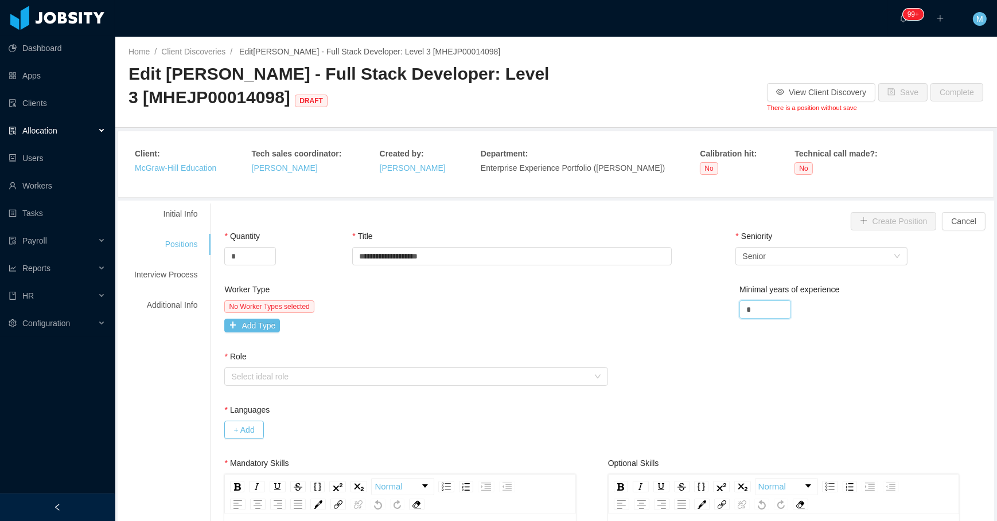
drag, startPoint x: 762, startPoint y: 309, endPoint x: 704, endPoint y: 311, distance: 58.0
click at [711, 313] on div "Worker Type No Worker Types selected Add Type Minimal years of experience *" at bounding box center [607, 317] width 773 height 67
type input "*"
click at [198, 233] on div "Initial Info Positions Interview Process Additional Info" at bounding box center [165, 260] width 91 height 112
click at [189, 225] on div "Initial Info Positions Interview Process Additional Info" at bounding box center [165, 260] width 91 height 112
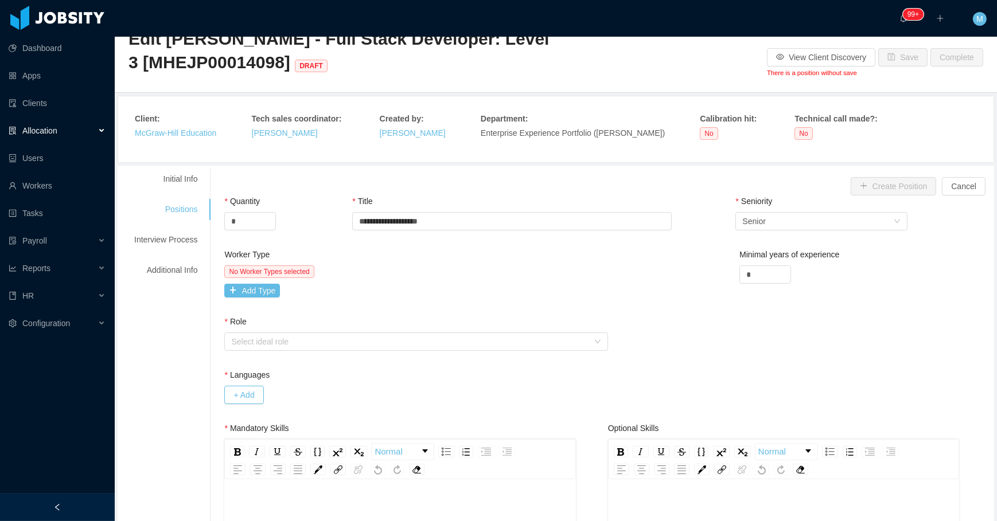
scroll to position [52, 0]
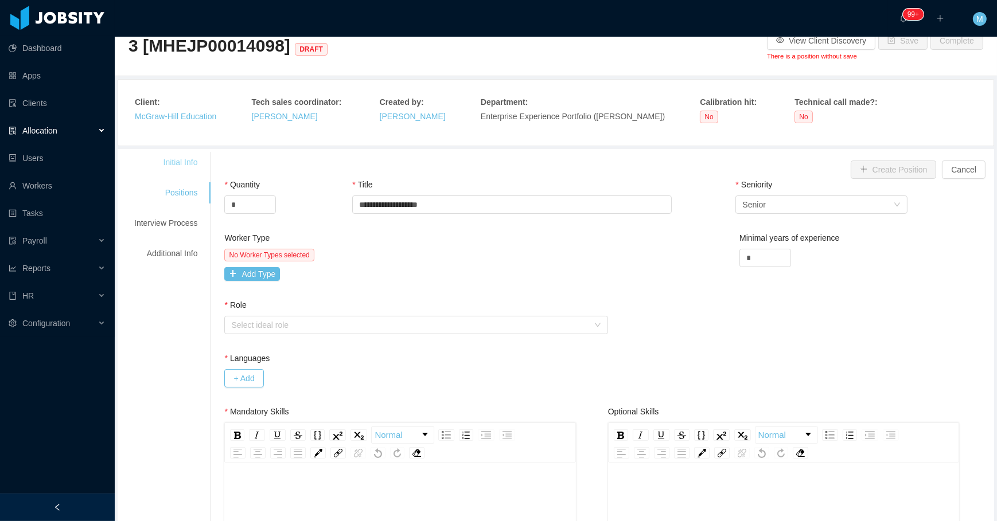
click at [200, 161] on div "Initial Info" at bounding box center [165, 162] width 91 height 21
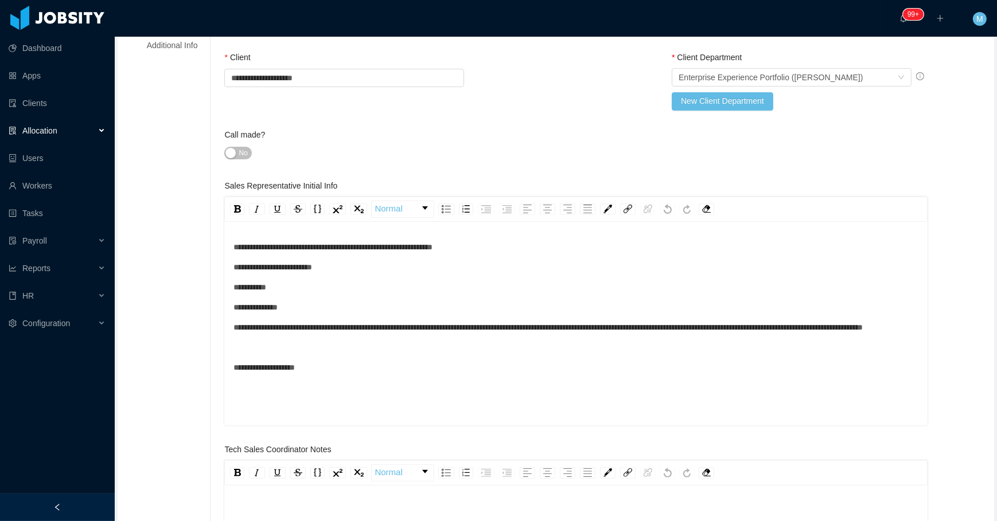
scroll to position [260, 0]
drag, startPoint x: 404, startPoint y: 344, endPoint x: 221, endPoint y: 328, distance: 183.1
copy span "**********"
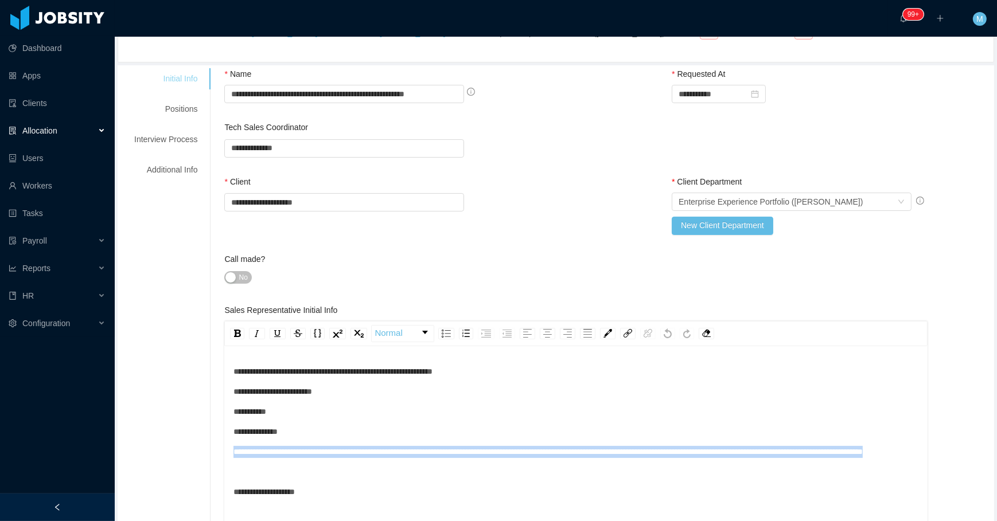
scroll to position [0, 0]
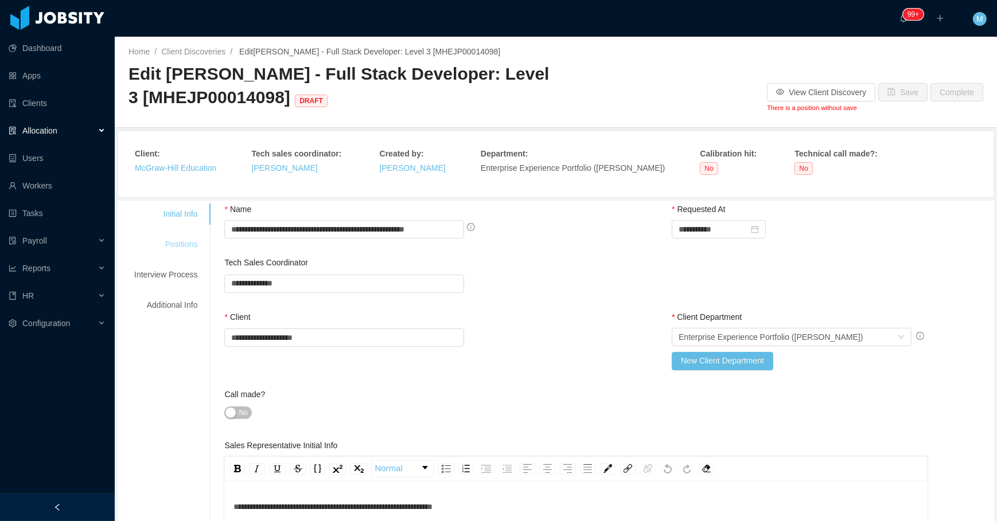
click at [171, 251] on div "Positions" at bounding box center [165, 244] width 91 height 21
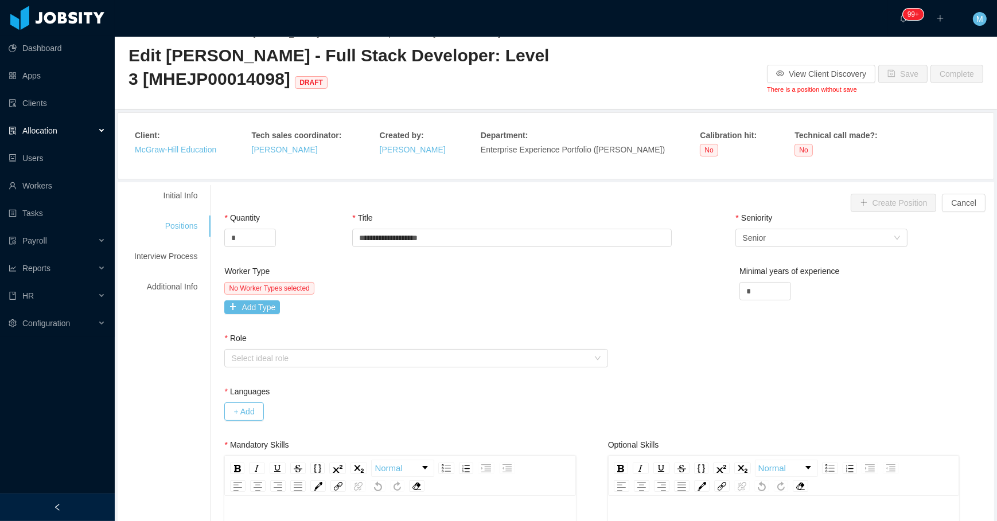
scroll to position [52, 0]
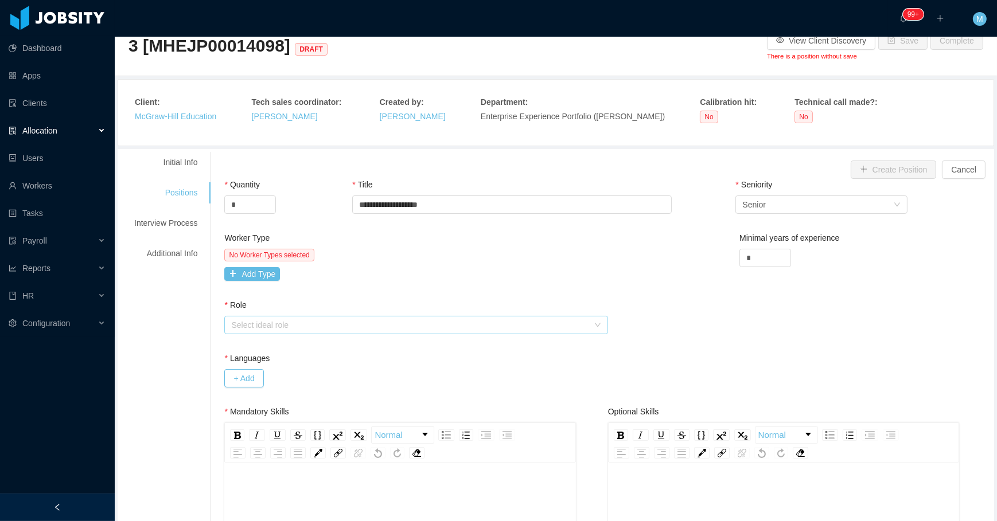
click at [263, 324] on div "Select ideal role" at bounding box center [409, 325] width 357 height 11
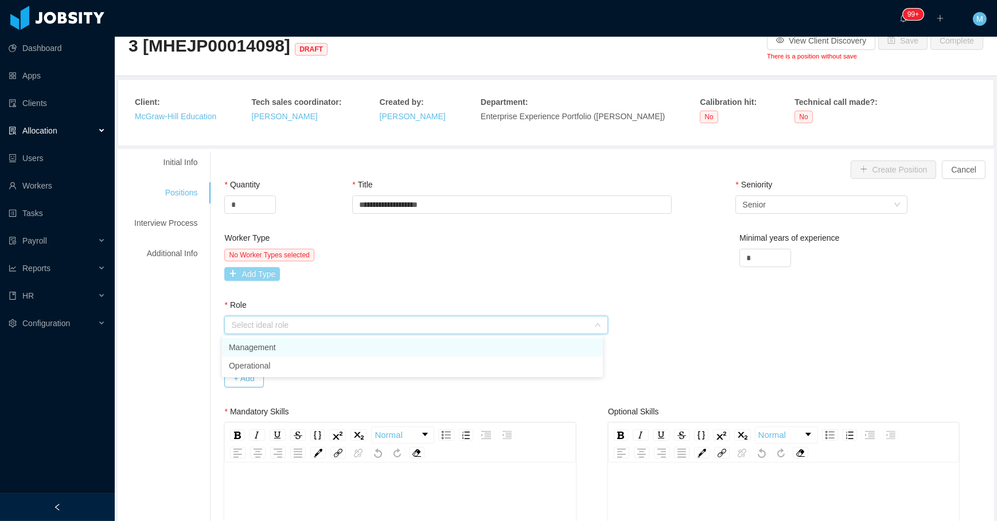
click at [257, 275] on button "Add Type" at bounding box center [252, 274] width 56 height 14
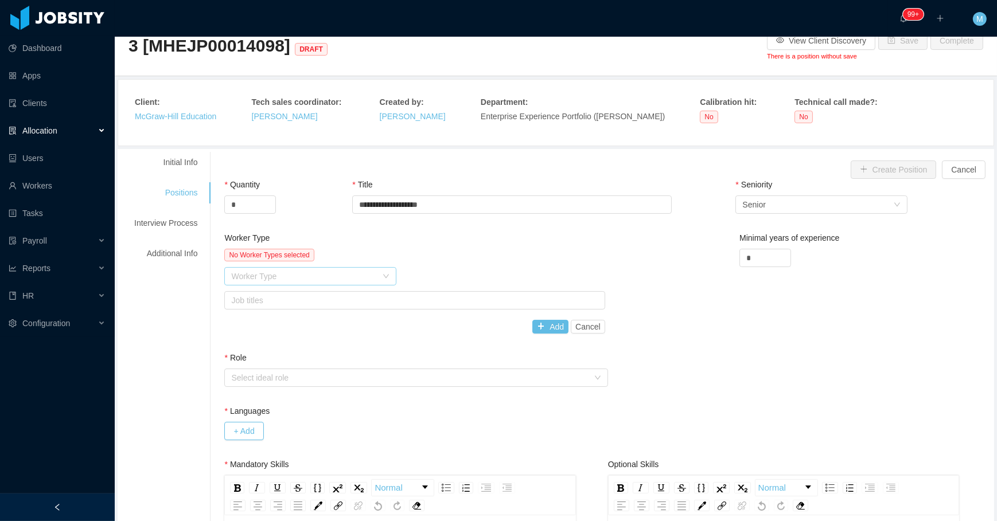
click at [263, 279] on div "Worker Type" at bounding box center [304, 276] width 146 height 11
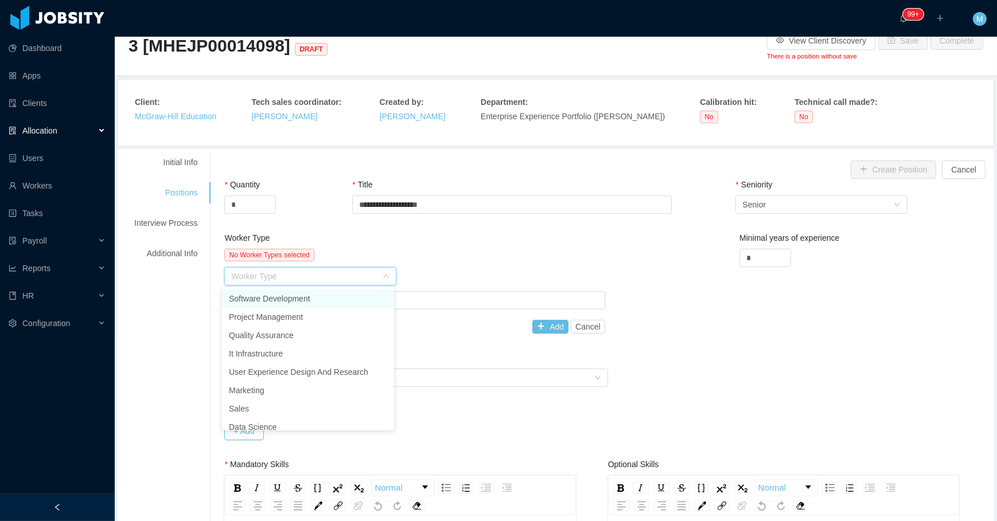
click at [267, 299] on li "Software Development" at bounding box center [308, 299] width 172 height 18
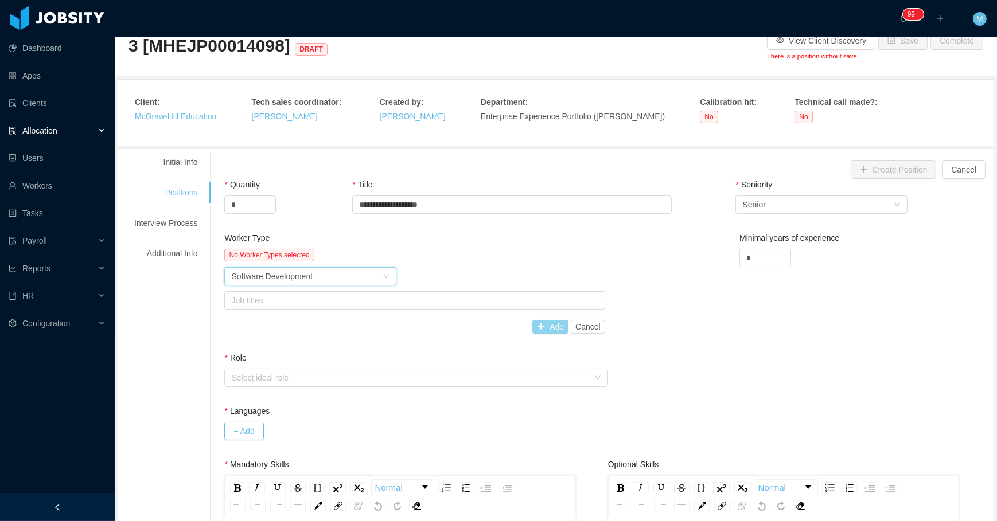
drag, startPoint x: 548, startPoint y: 329, endPoint x: 536, endPoint y: 322, distance: 13.9
click at [546, 328] on button "Add" at bounding box center [550, 327] width 36 height 14
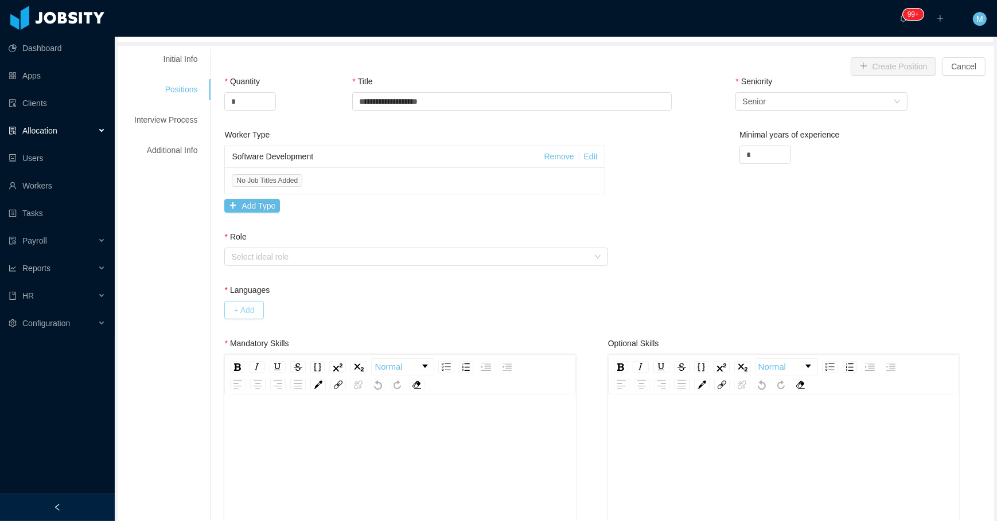
scroll to position [156, 0]
click at [266, 261] on div "Select ideal role" at bounding box center [409, 255] width 357 height 11
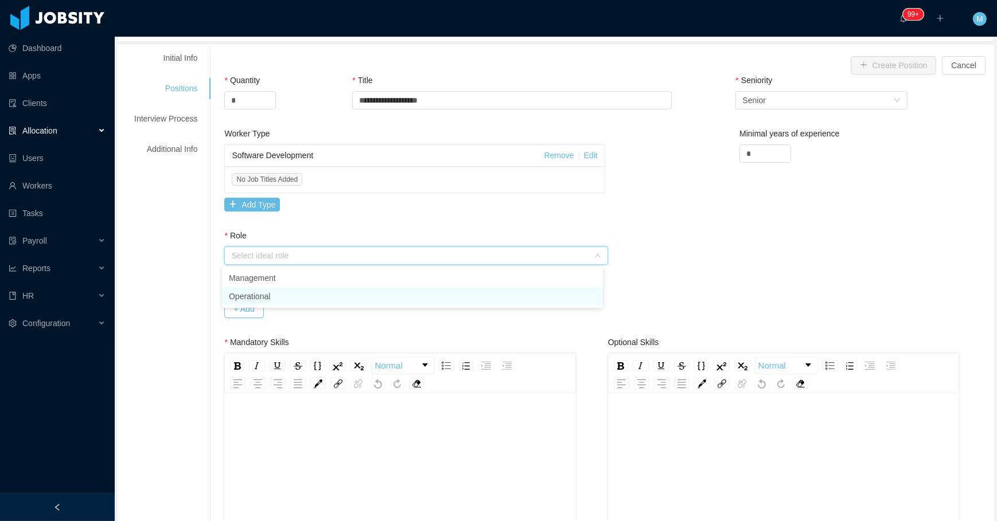
click at [257, 293] on li "Operational" at bounding box center [412, 296] width 381 height 18
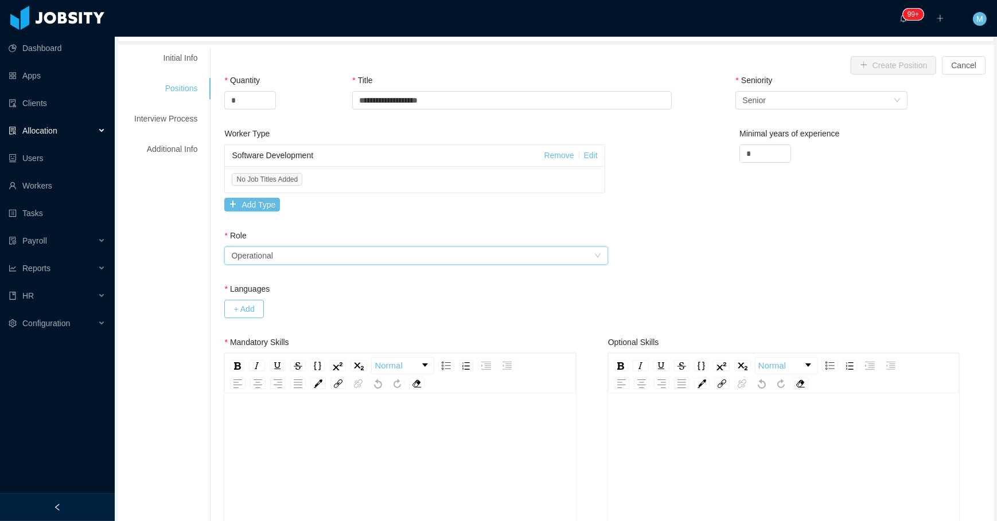
click at [269, 259] on div "Operational" at bounding box center [251, 255] width 41 height 17
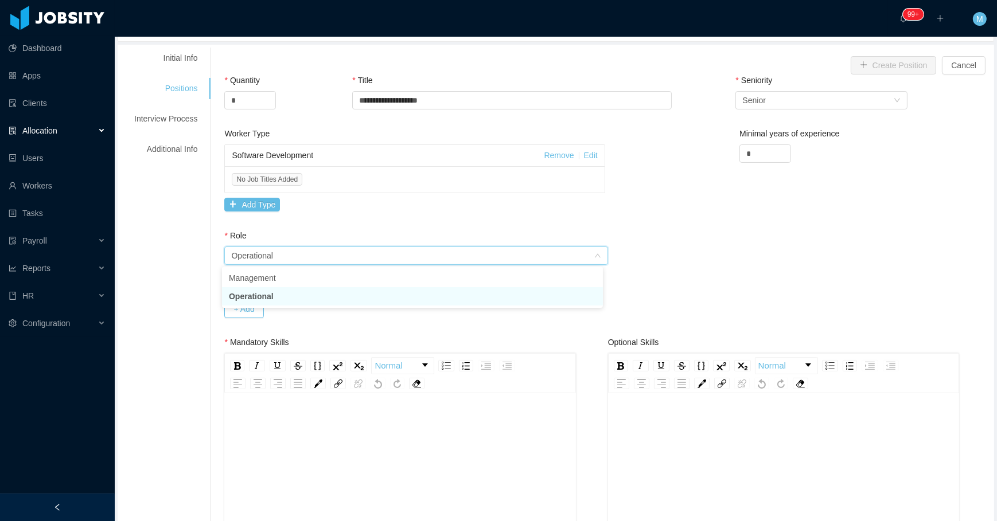
click at [263, 299] on li "Operational" at bounding box center [412, 296] width 381 height 18
click at [241, 310] on button "+ Add" at bounding box center [243, 309] width 39 height 18
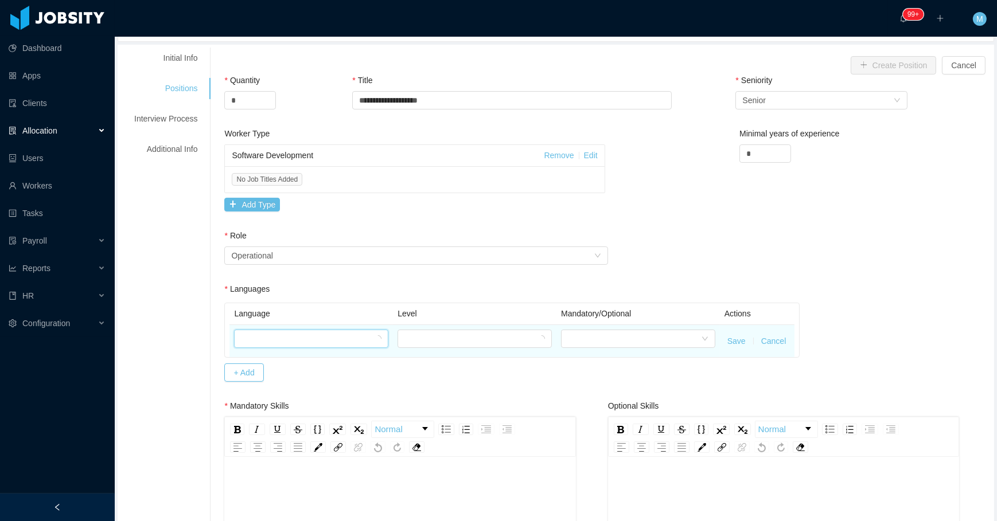
click at [261, 336] on div at bounding box center [307, 338] width 133 height 17
type input "***"
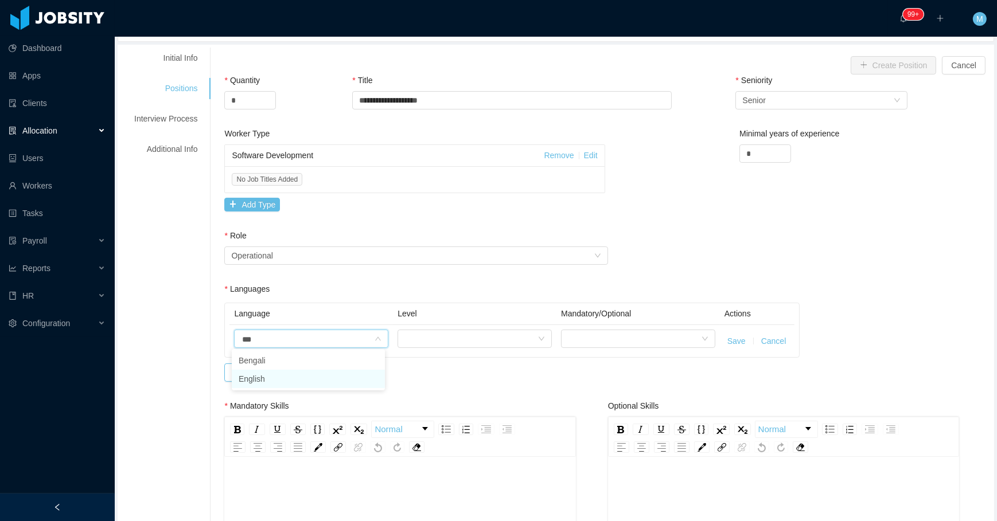
click at [263, 377] on li "English" at bounding box center [308, 379] width 153 height 18
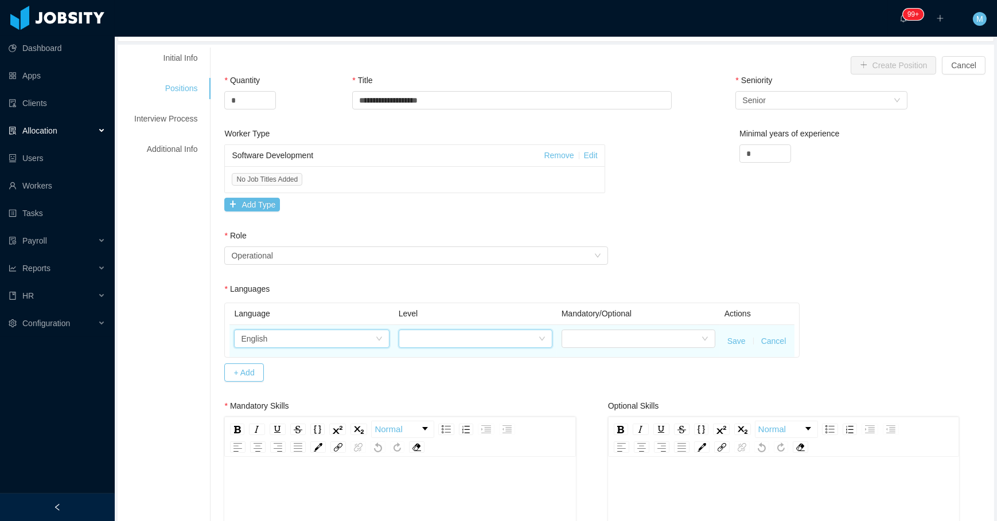
click at [419, 337] on div at bounding box center [472, 338] width 133 height 17
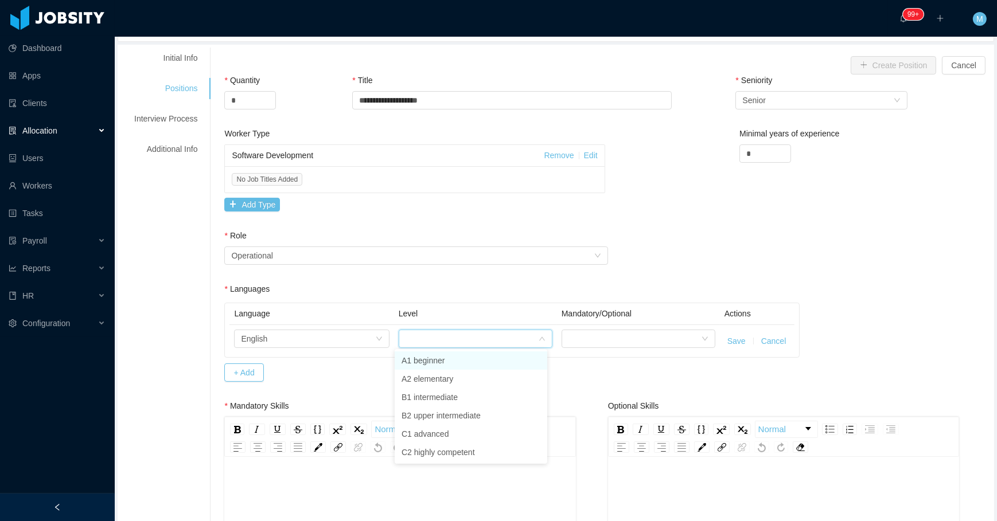
click at [450, 362] on li "A1 beginner" at bounding box center [471, 361] width 153 height 18
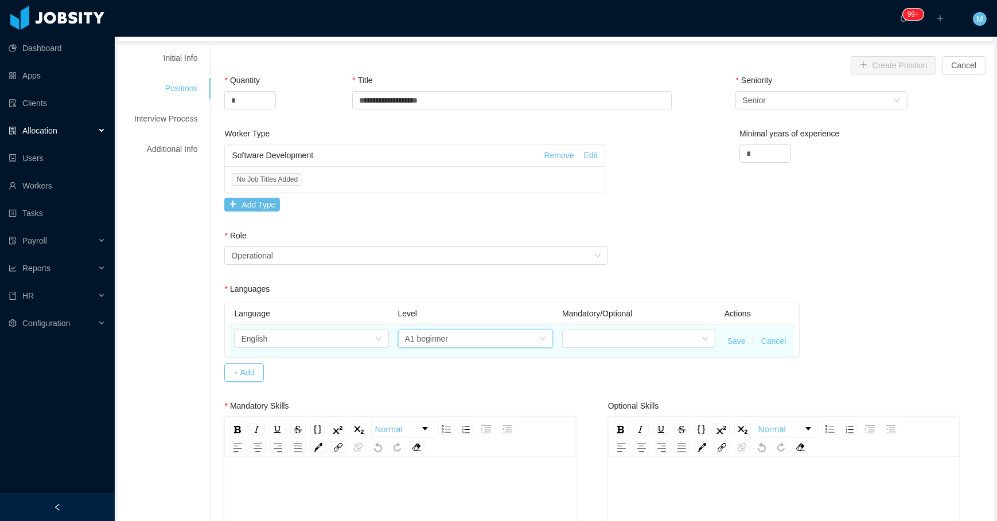
click at [446, 330] on div "A1 beginner" at bounding box center [472, 338] width 134 height 17
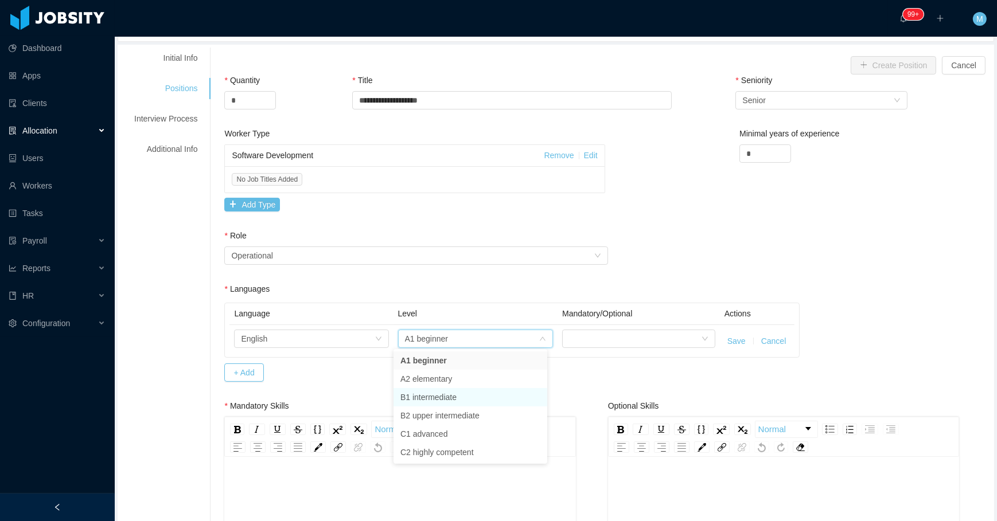
click at [442, 395] on li "B1 intermediate" at bounding box center [471, 397] width 154 height 18
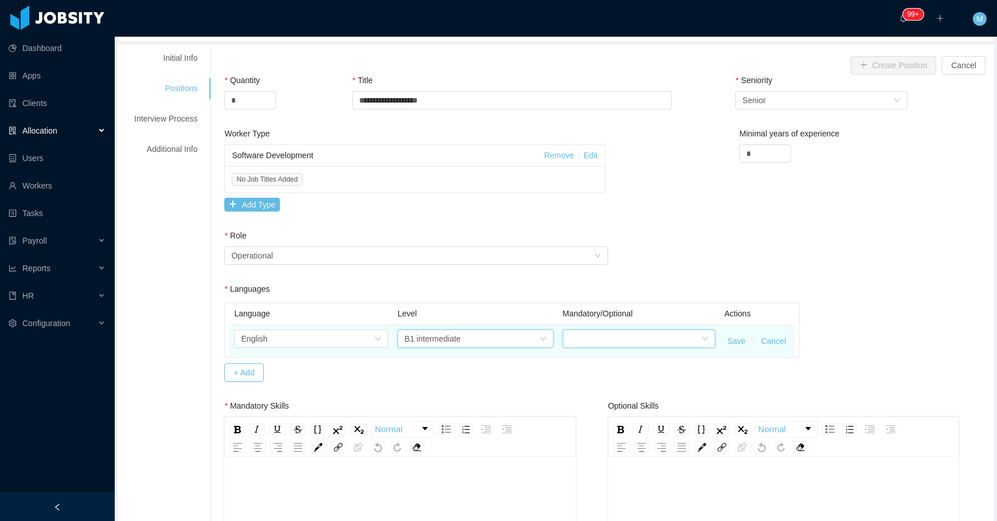
click at [636, 337] on div at bounding box center [635, 338] width 131 height 17
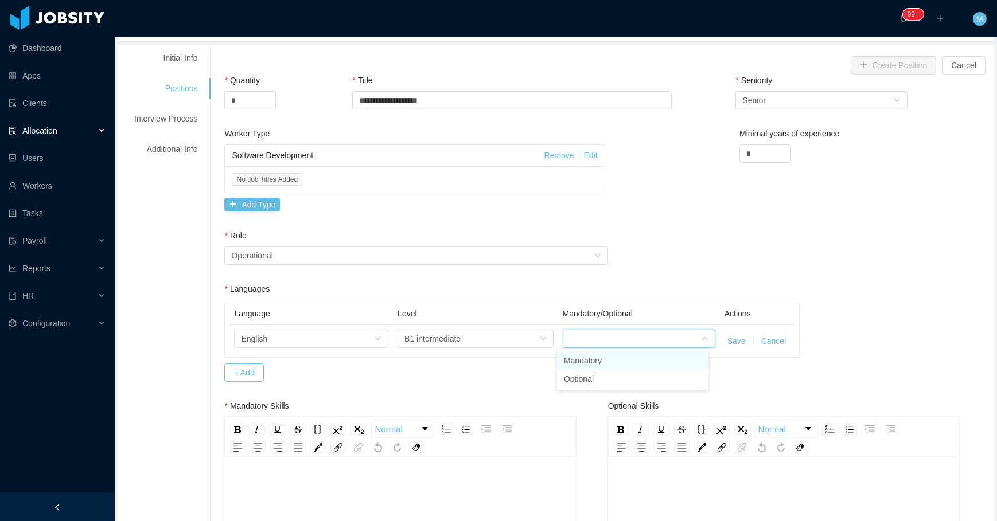
click at [599, 359] on li "Mandatory" at bounding box center [632, 361] width 151 height 18
click at [734, 342] on button "Save" at bounding box center [736, 342] width 18 height 12
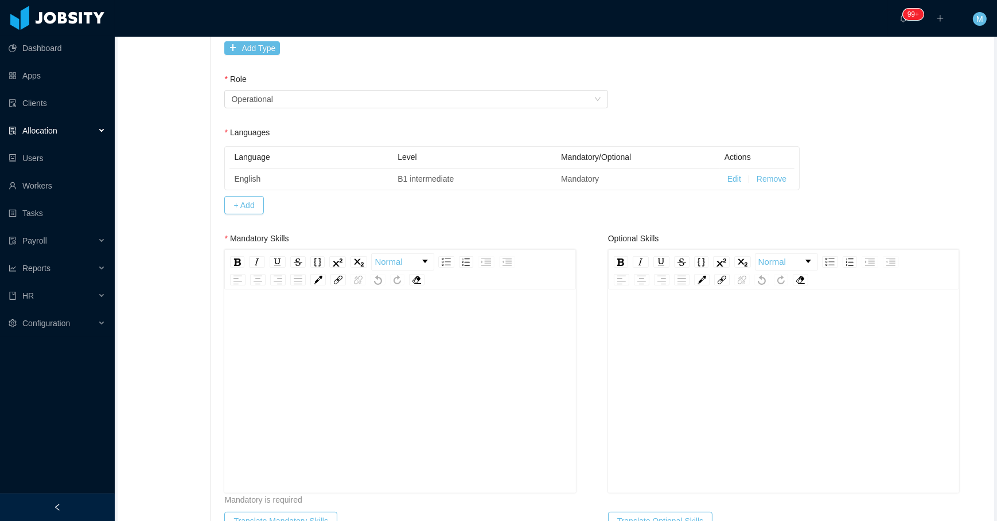
click at [286, 410] on div "rdw-editor" at bounding box center [400, 409] width 334 height 201
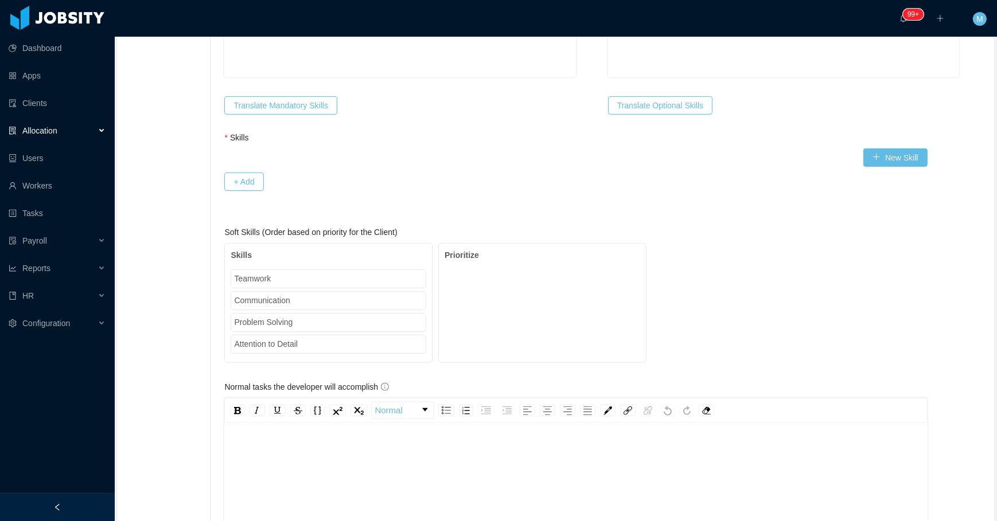
scroll to position [730, 0]
click at [263, 109] on button "Translate Mandatory Skills" at bounding box center [280, 104] width 112 height 18
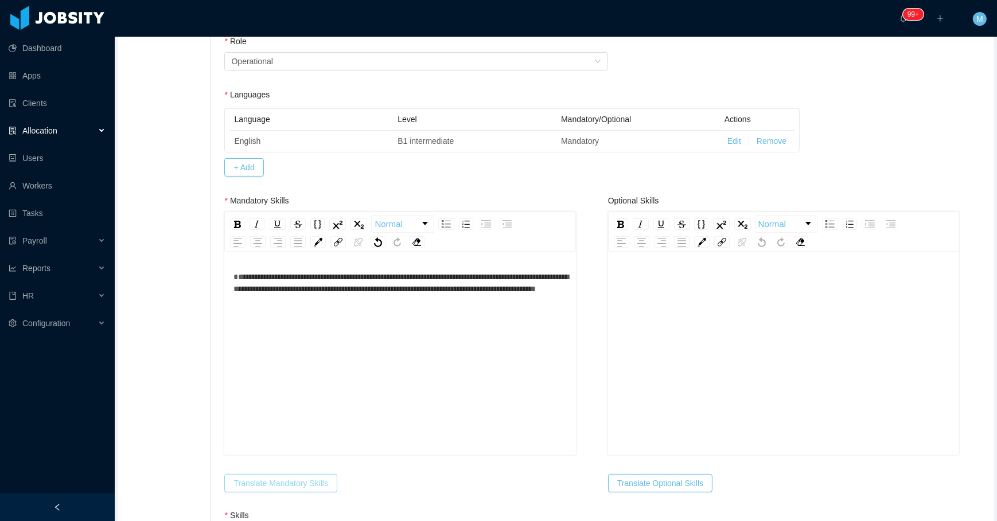
scroll to position [38, 0]
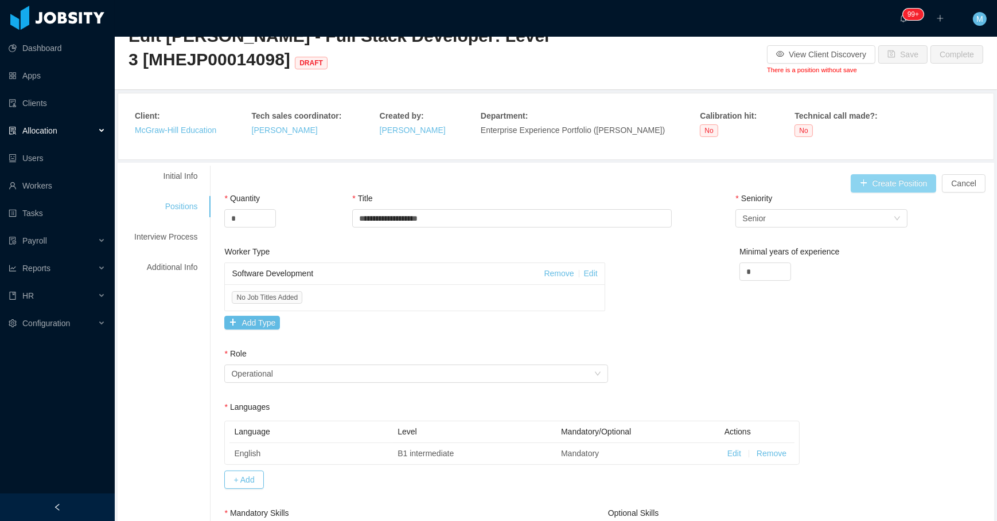
click at [868, 181] on button "Create Position" at bounding box center [894, 183] width 86 height 18
click at [867, 186] on button "Create Position" at bounding box center [894, 183] width 86 height 18
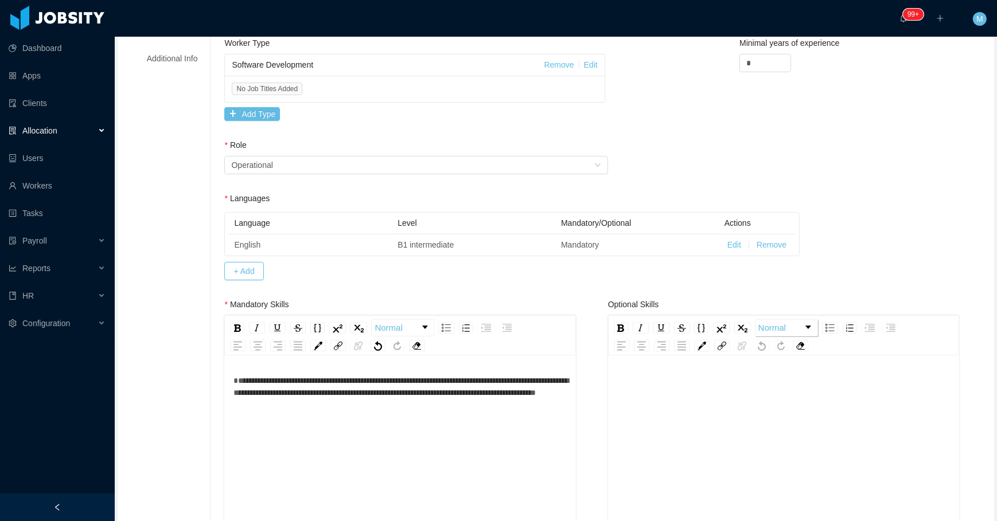
scroll to position [403, 0]
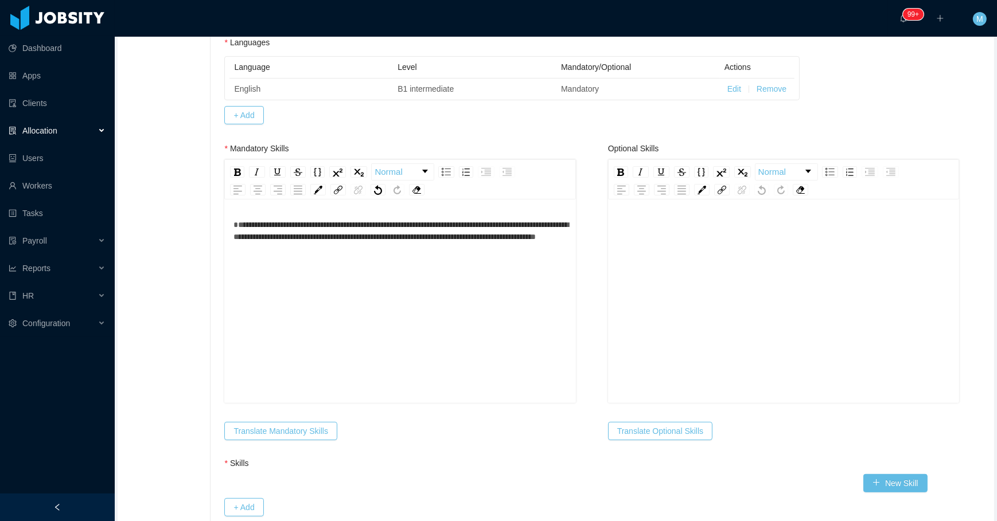
click at [431, 295] on div "**********" at bounding box center [400, 319] width 334 height 201
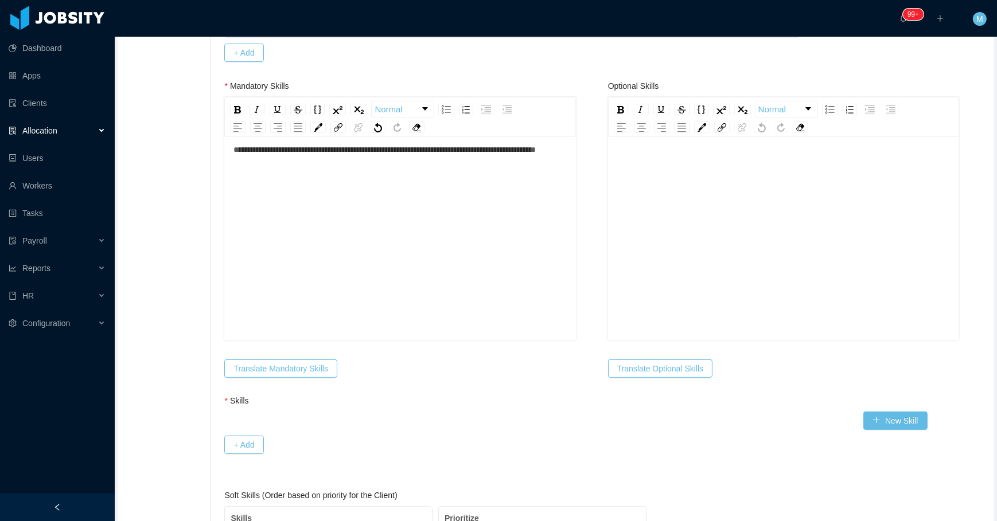
scroll to position [612, 0]
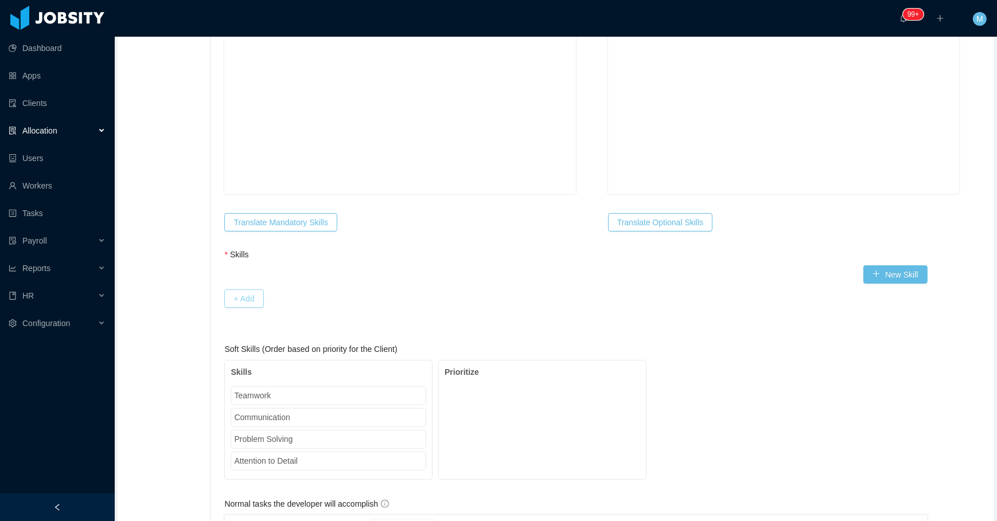
click at [240, 300] on button "+ Add" at bounding box center [243, 299] width 39 height 18
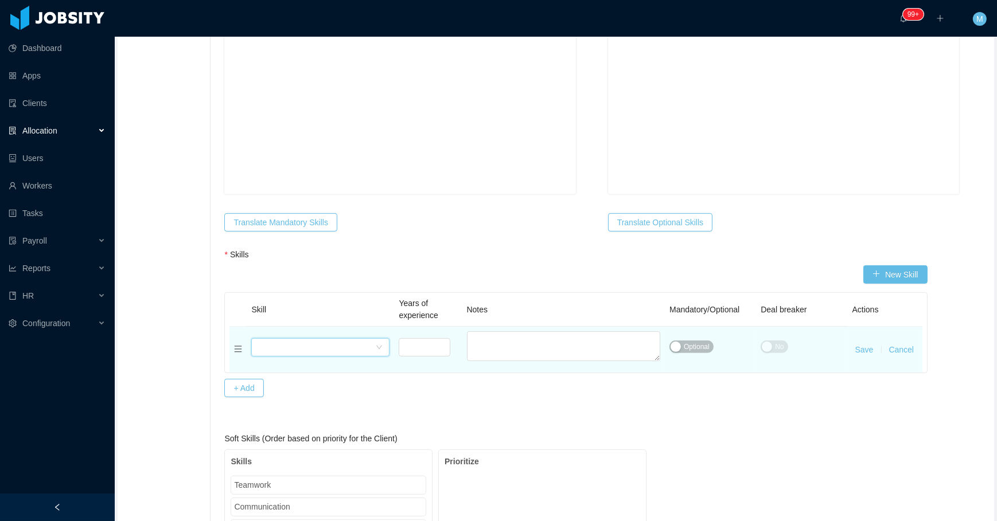
click at [269, 344] on div "Select skills" at bounding box center [316, 347] width 117 height 17
type input "*"
type input "****"
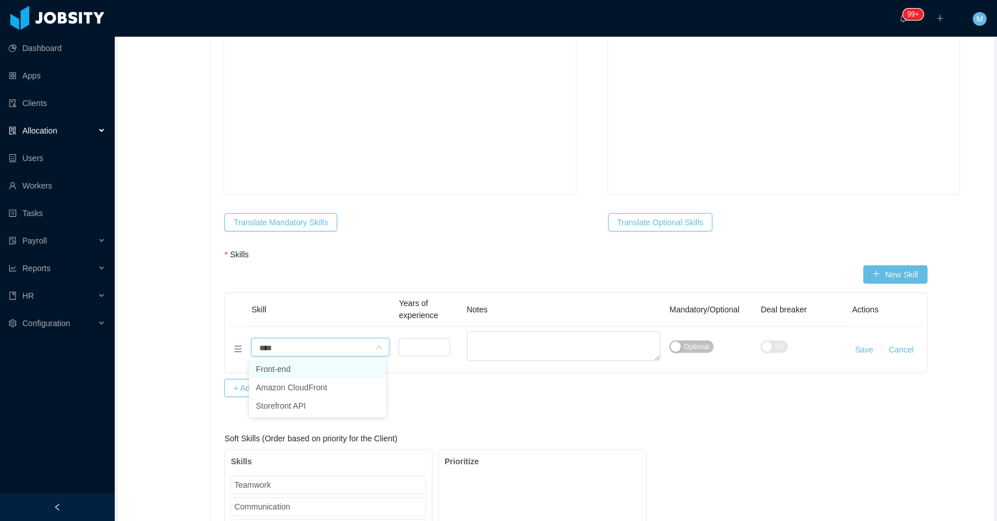
click at [273, 370] on li "Front-end" at bounding box center [317, 369] width 137 height 18
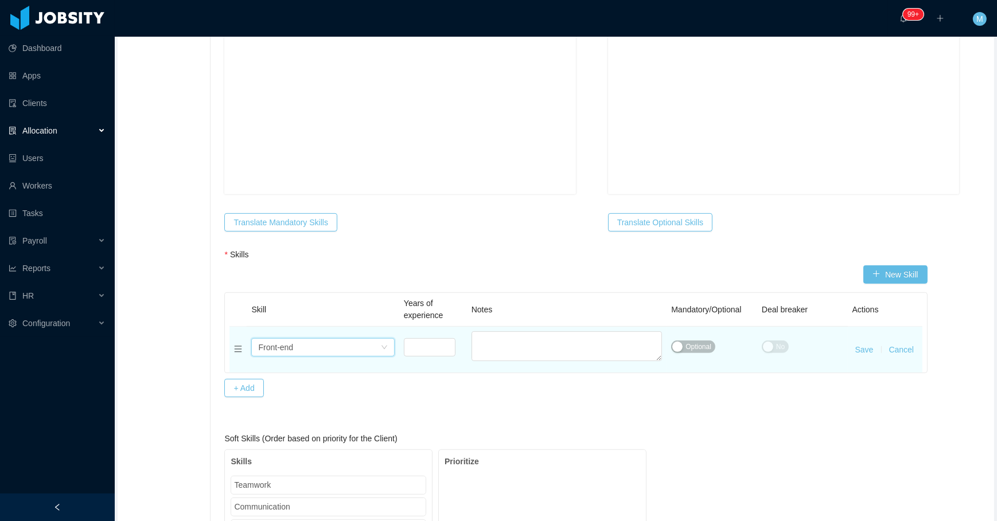
click at [859, 350] on button "Save" at bounding box center [864, 350] width 18 height 12
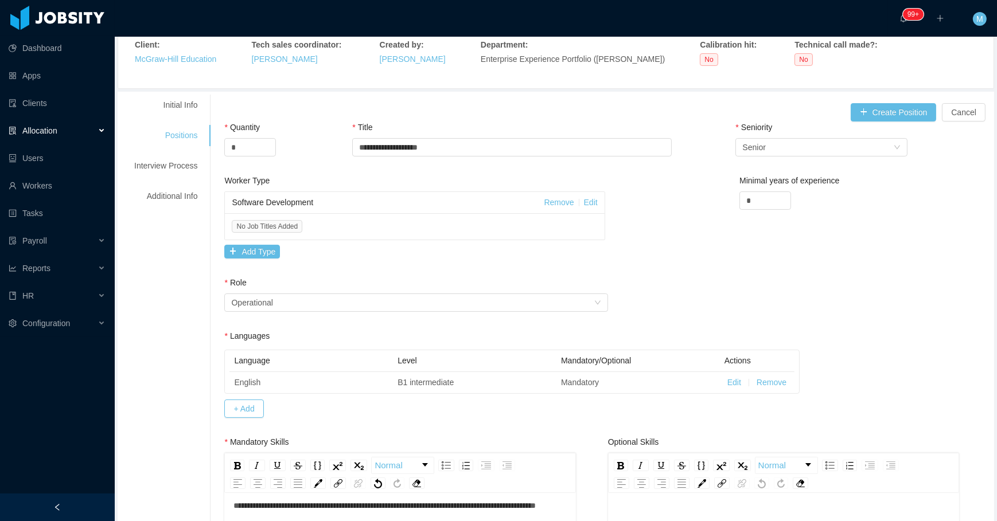
scroll to position [103, 0]
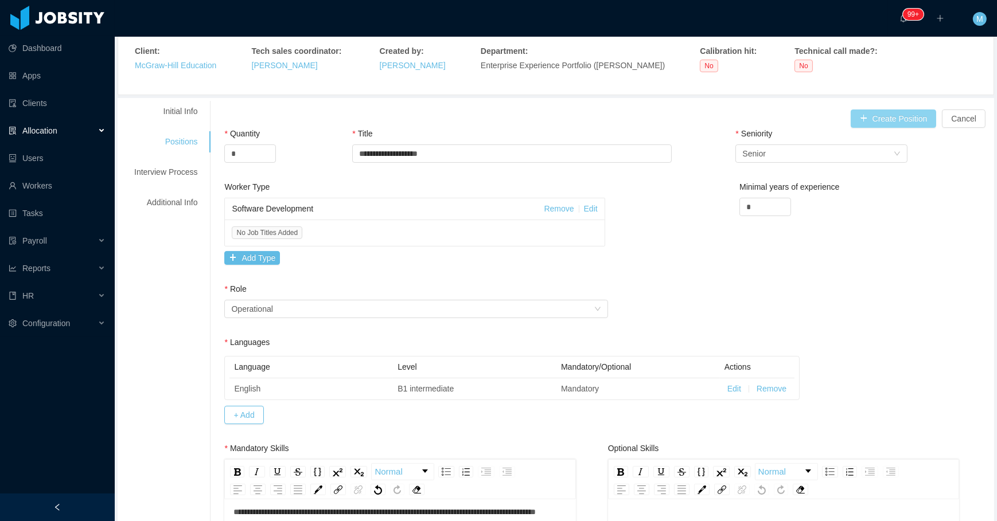
click at [883, 115] on button "Create Position" at bounding box center [894, 119] width 86 height 18
click at [877, 124] on button "Create Position" at bounding box center [894, 119] width 86 height 18
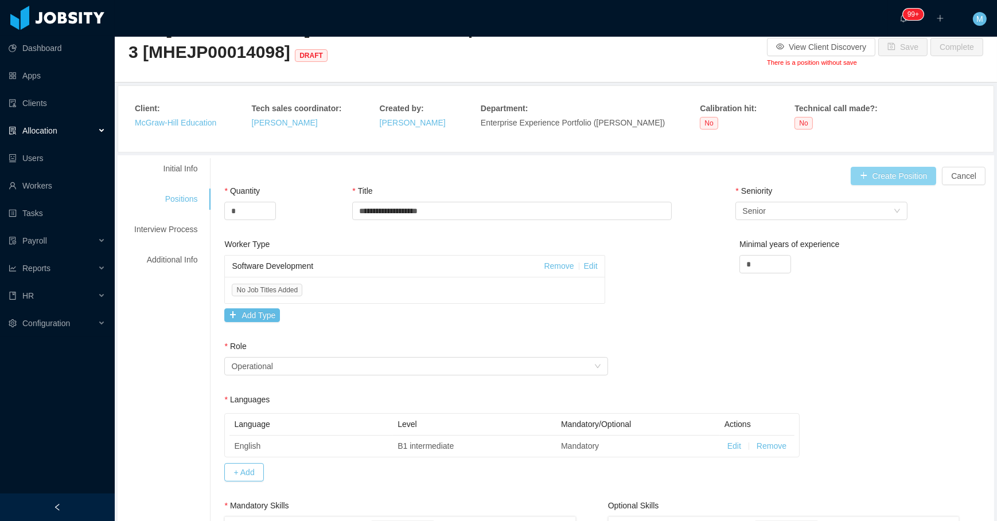
scroll to position [0, 0]
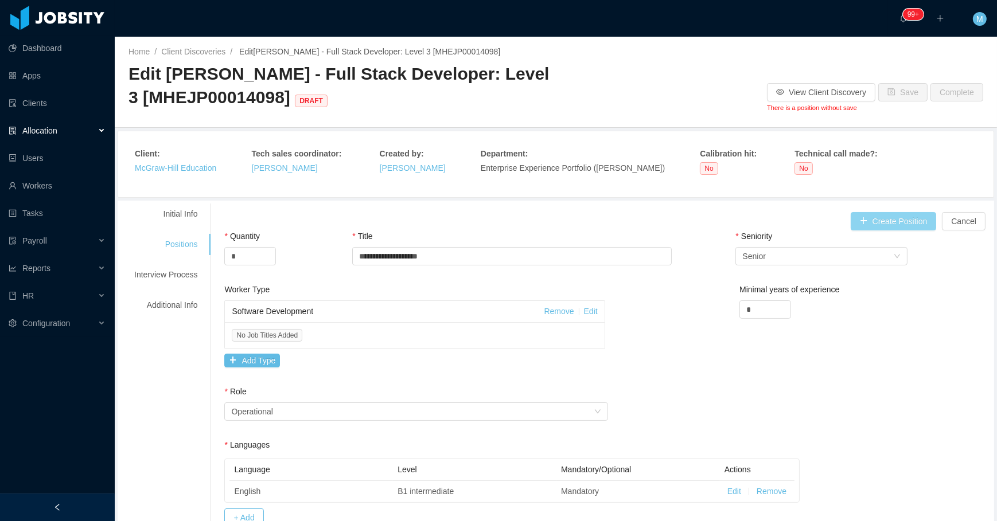
click at [878, 223] on button "Create Position" at bounding box center [894, 221] width 86 height 18
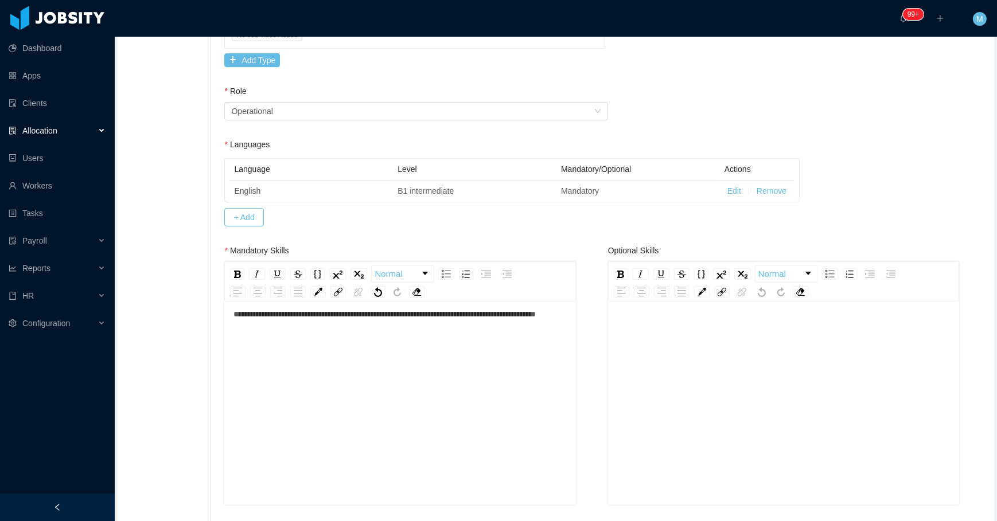
scroll to position [52, 0]
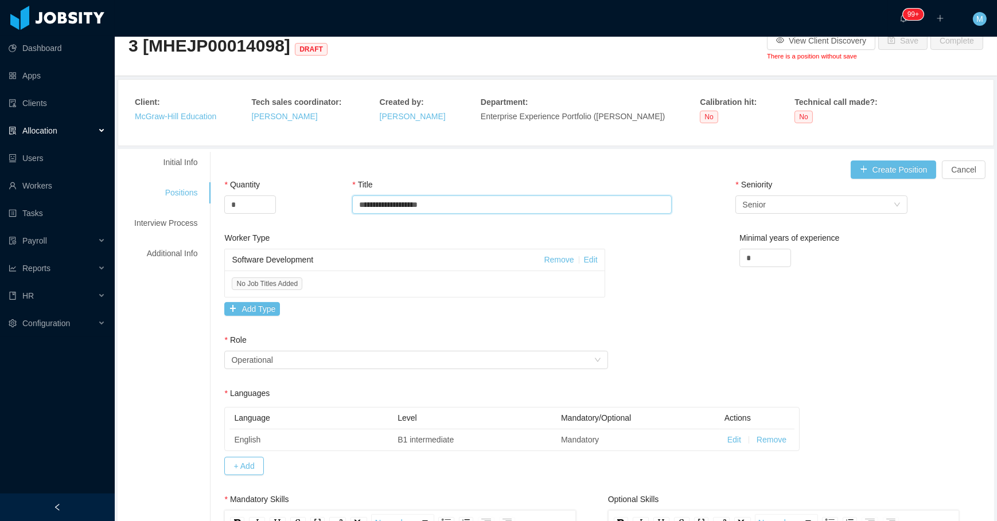
click at [464, 204] on input "**********" at bounding box center [512, 205] width 320 height 18
drag, startPoint x: 301, startPoint y: 224, endPoint x: 368, endPoint y: 234, distance: 67.9
click at [305, 224] on div "Quantity *" at bounding box center [288, 205] width 128 height 53
click at [584, 258] on link "Edit" at bounding box center [591, 259] width 14 height 9
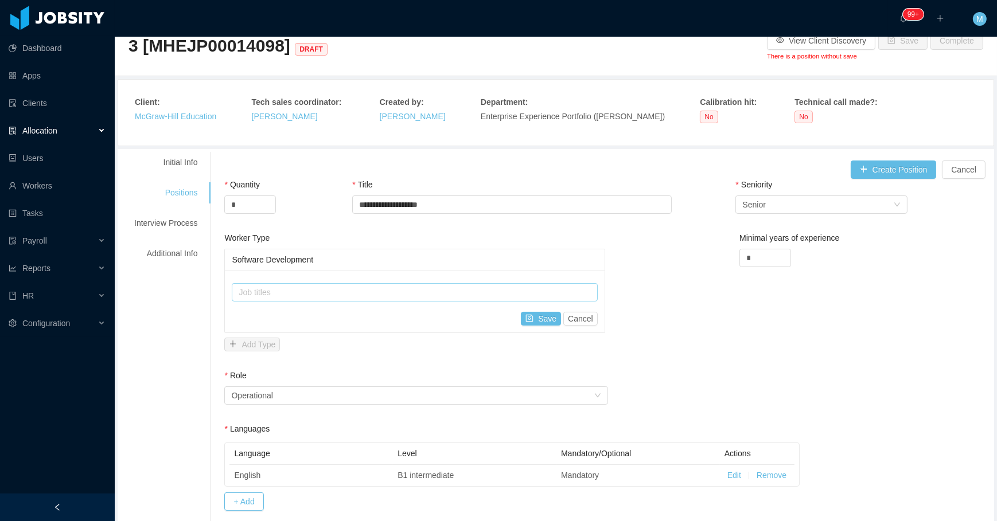
click at [304, 297] on div "Job titles" at bounding box center [412, 292] width 346 height 11
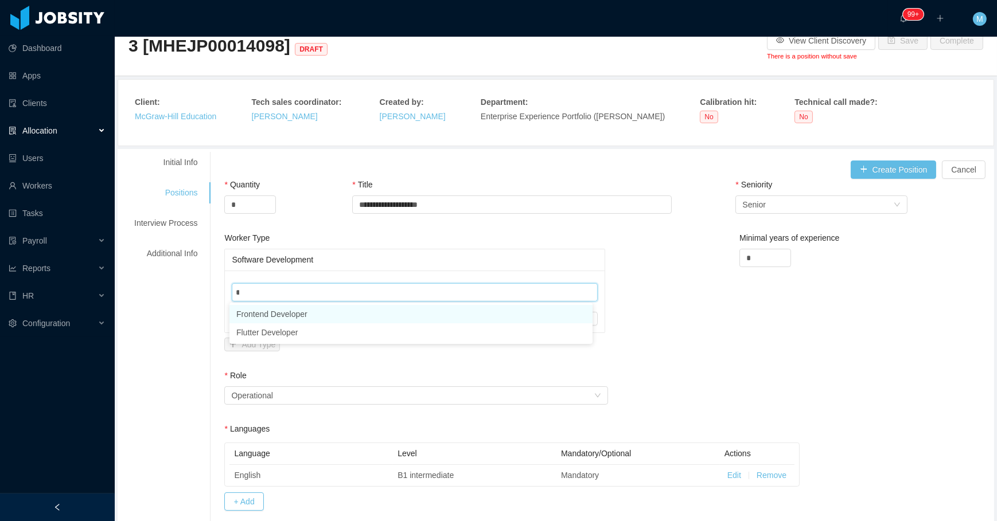
type input "**"
drag, startPoint x: 290, startPoint y: 316, endPoint x: 346, endPoint y: 286, distance: 63.4
click at [290, 315] on li "Frontend Developer" at bounding box center [410, 314] width 363 height 18
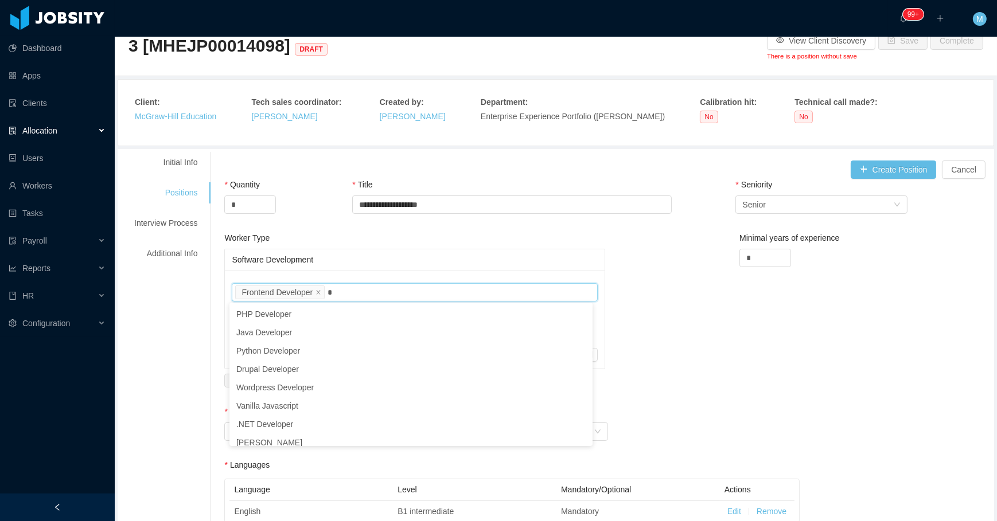
type input "**"
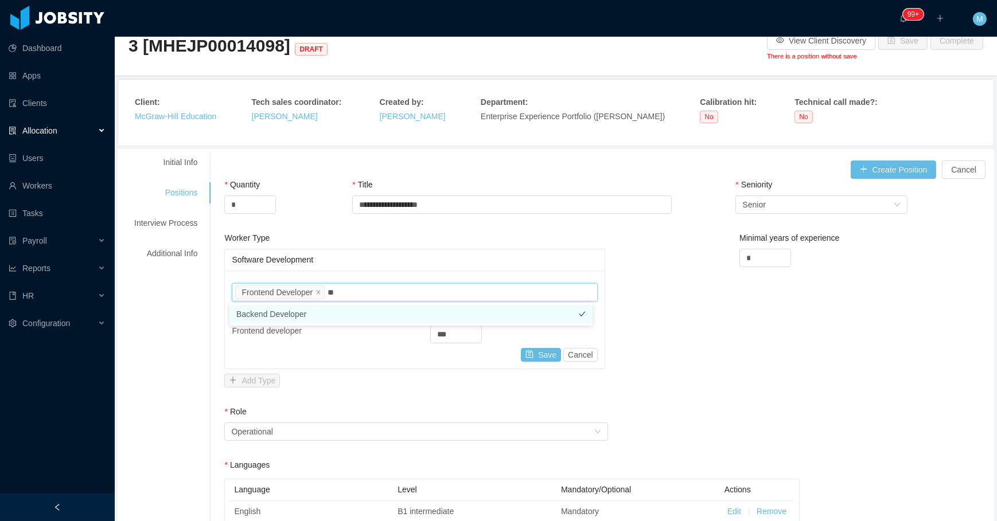
click at [350, 316] on li "Backend Developer" at bounding box center [410, 314] width 363 height 18
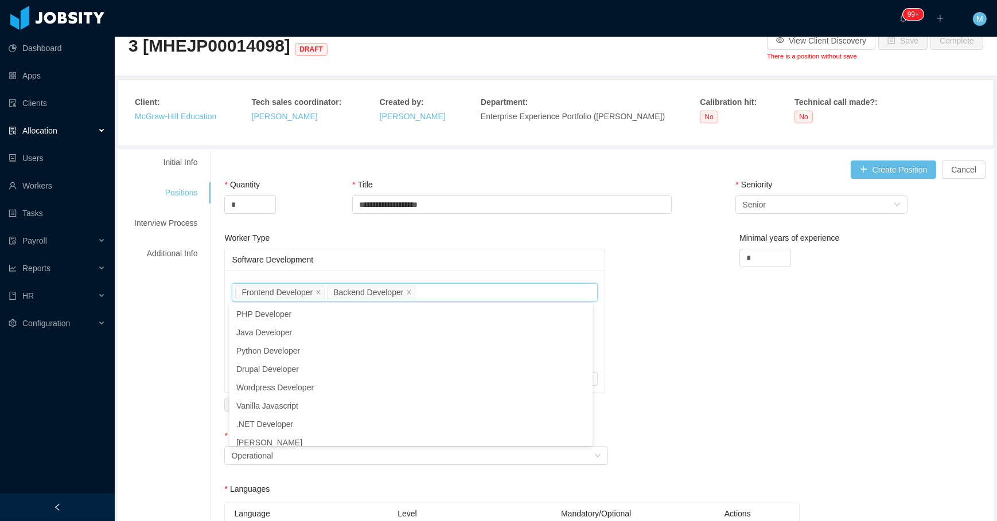
click at [431, 245] on div "Worker Type" at bounding box center [414, 240] width 380 height 17
drag, startPoint x: 531, startPoint y: 377, endPoint x: 538, endPoint y: 370, distance: 10.5
click at [532, 377] on button "Save" at bounding box center [541, 379] width 40 height 14
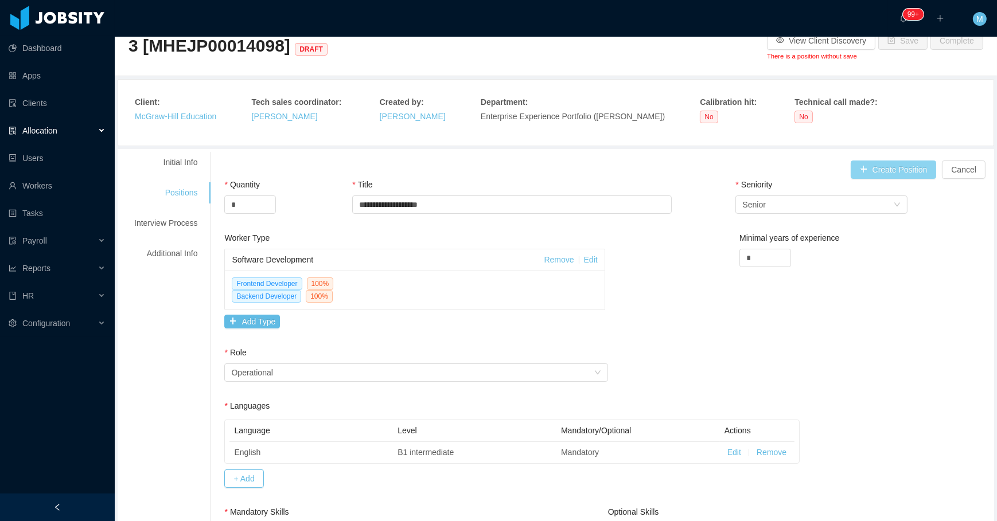
click at [867, 173] on button "Create Position" at bounding box center [894, 170] width 86 height 18
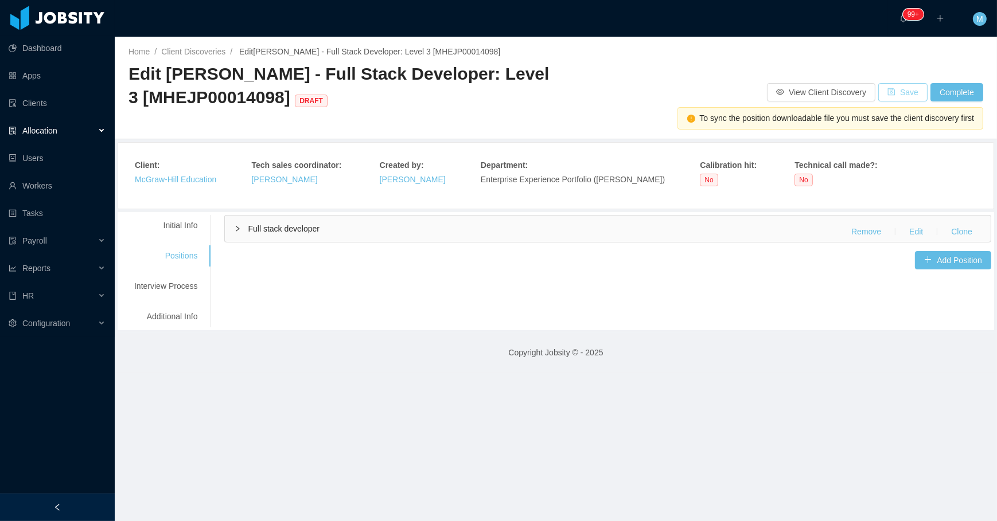
click at [886, 91] on button "Save" at bounding box center [902, 92] width 49 height 18
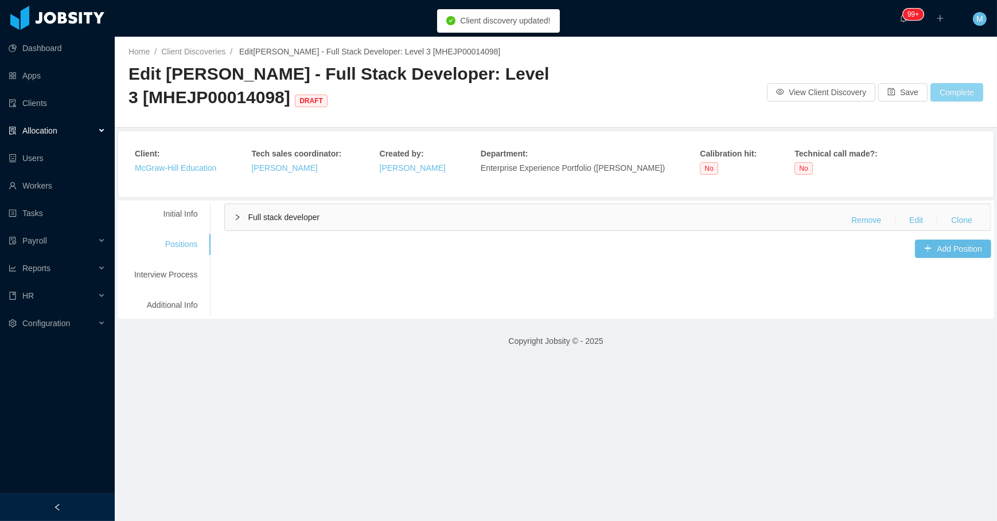
click at [941, 87] on button "Complete" at bounding box center [956, 92] width 53 height 18
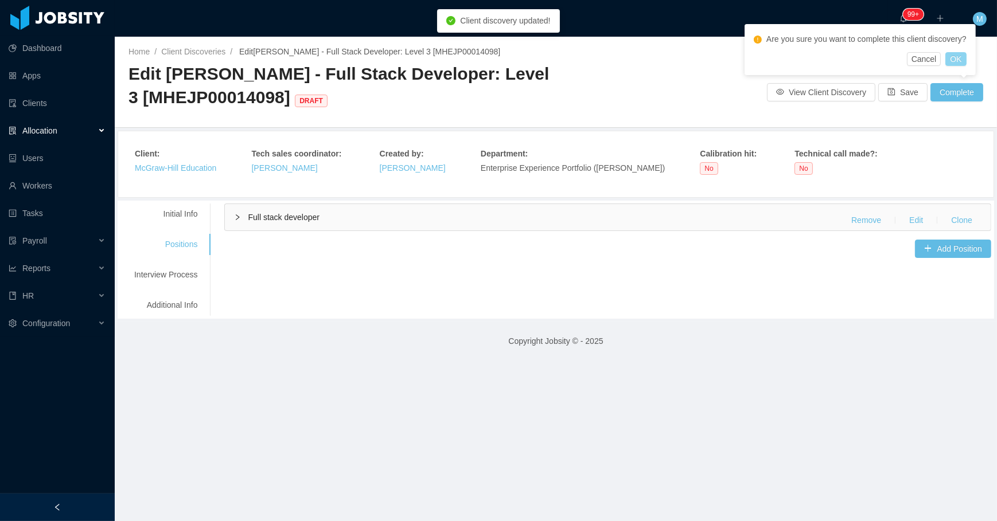
drag, startPoint x: 952, startPoint y: 58, endPoint x: 934, endPoint y: 68, distance: 21.1
click at [953, 57] on button "OK" at bounding box center [955, 59] width 21 height 14
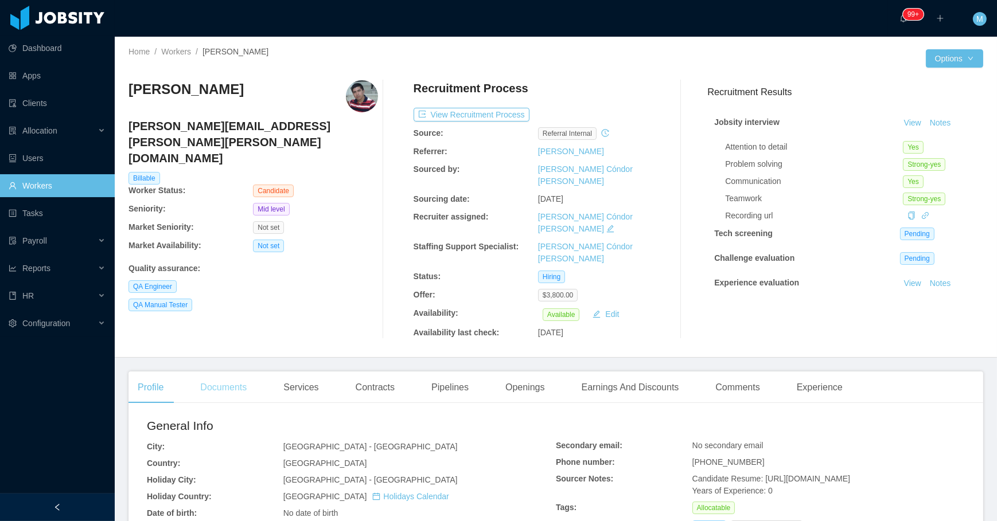
click at [229, 372] on div "Documents" at bounding box center [223, 388] width 65 height 32
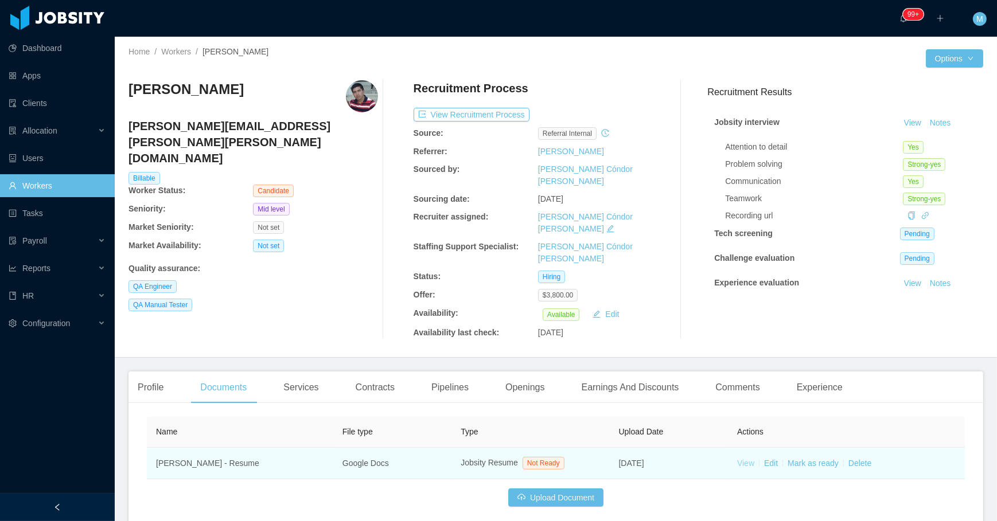
click at [740, 459] on link "View" at bounding box center [745, 463] width 17 height 9
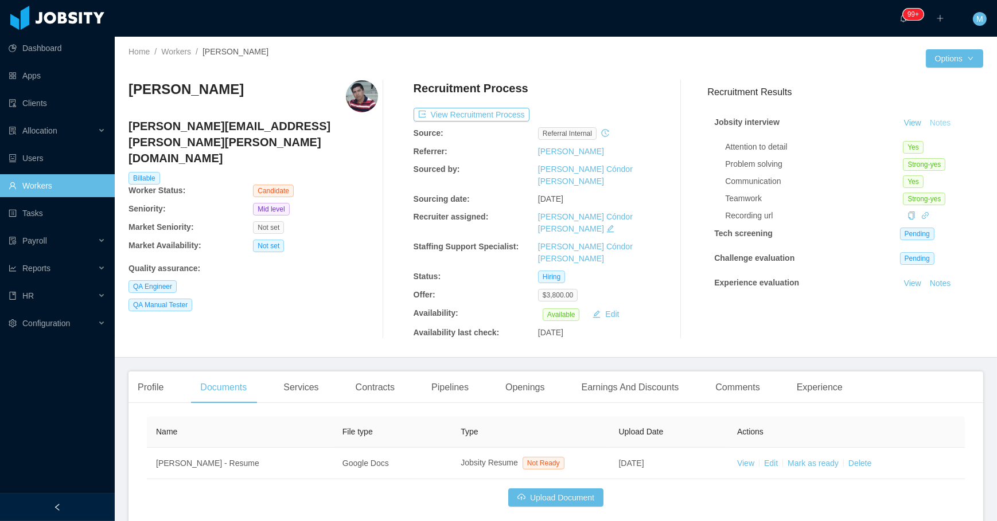
click at [930, 120] on button "Notes" at bounding box center [940, 123] width 30 height 14
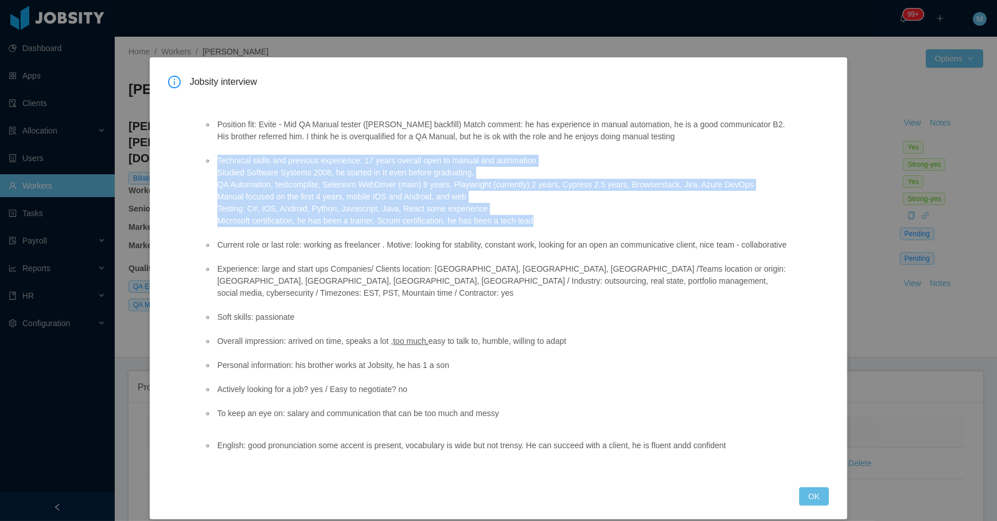
drag, startPoint x: 212, startPoint y: 166, endPoint x: 556, endPoint y: 227, distance: 348.9
click at [556, 227] on ul "Position fit: Evite - Mid QA Manual tester ([PERSON_NAME] backfill) Match comme…" at bounding box center [496, 269] width 585 height 325
copy li "Technical skills and previous experience: 17 years overall open to manual and a…"
click at [811, 499] on button "OK" at bounding box center [814, 497] width 30 height 18
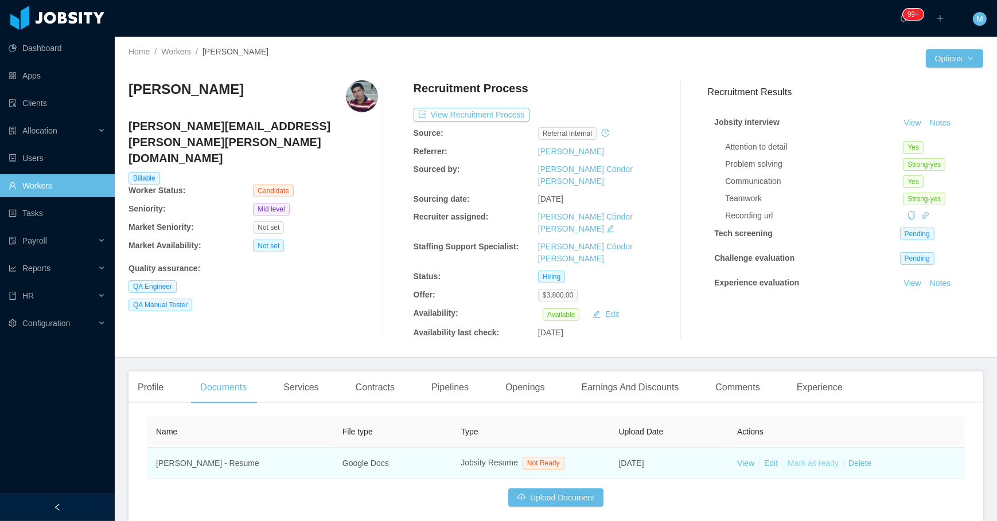
click at [807, 459] on link "Mark as ready" at bounding box center [813, 463] width 51 height 9
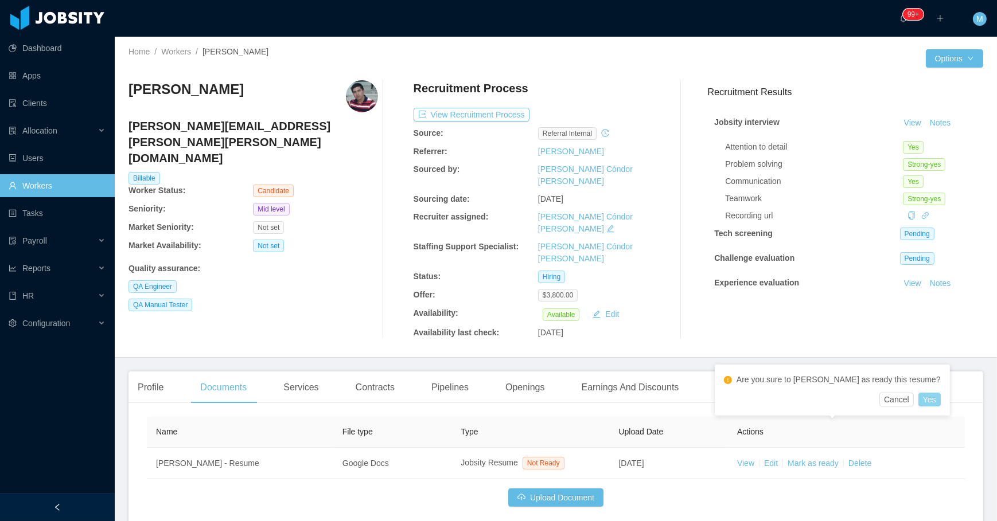
click at [918, 396] on button "Yes" at bounding box center [929, 400] width 22 height 14
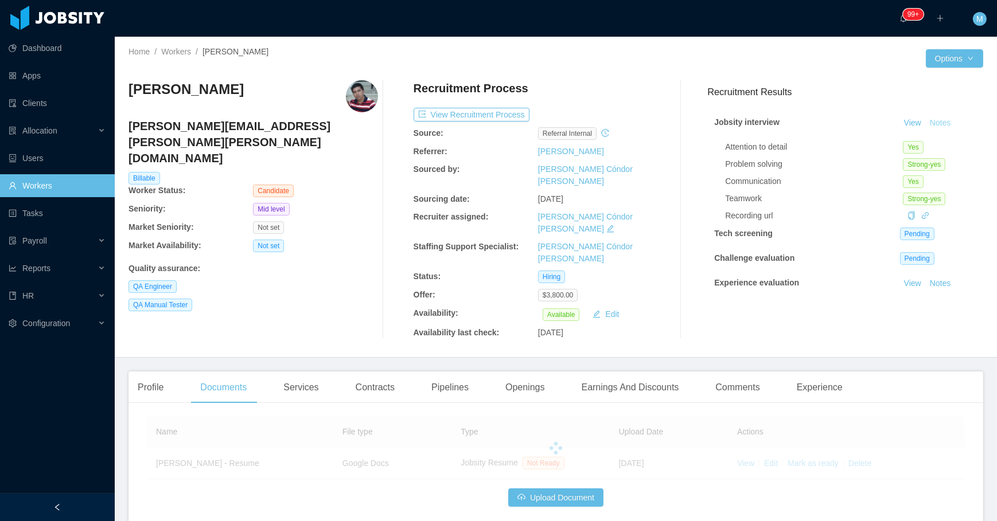
click at [935, 127] on button "Notes" at bounding box center [940, 123] width 30 height 14
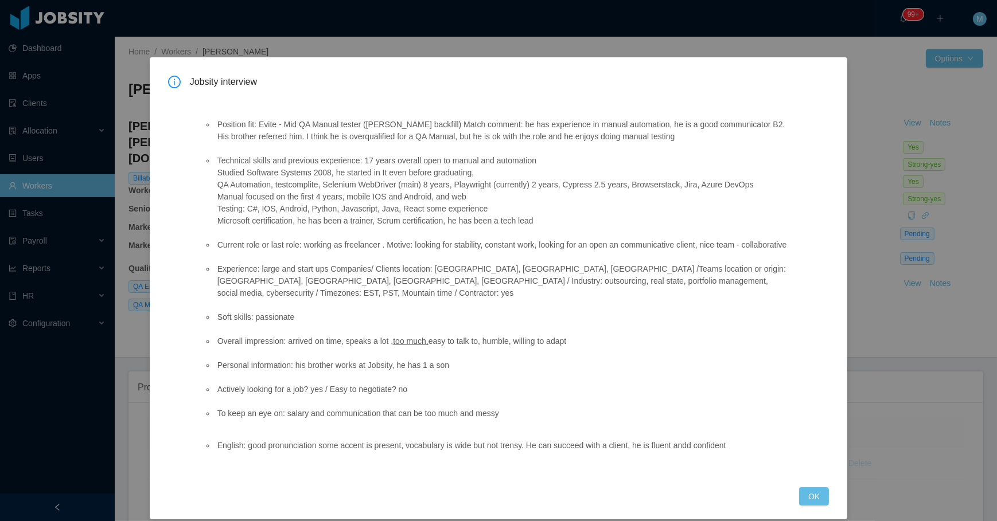
drag, startPoint x: 590, startPoint y: 131, endPoint x: 514, endPoint y: 120, distance: 76.6
click at [514, 120] on li "Position fit: Evite - Mid QA Manual tester (Juan Penalosa's backfill) Match com…" at bounding box center [502, 131] width 574 height 24
copy li "he has experience in manual automation, he is a good communicator B2. His broth…"
drag, startPoint x: 796, startPoint y: 492, endPoint x: 751, endPoint y: 367, distance: 132.8
click at [799, 494] on button "OK" at bounding box center [814, 497] width 30 height 18
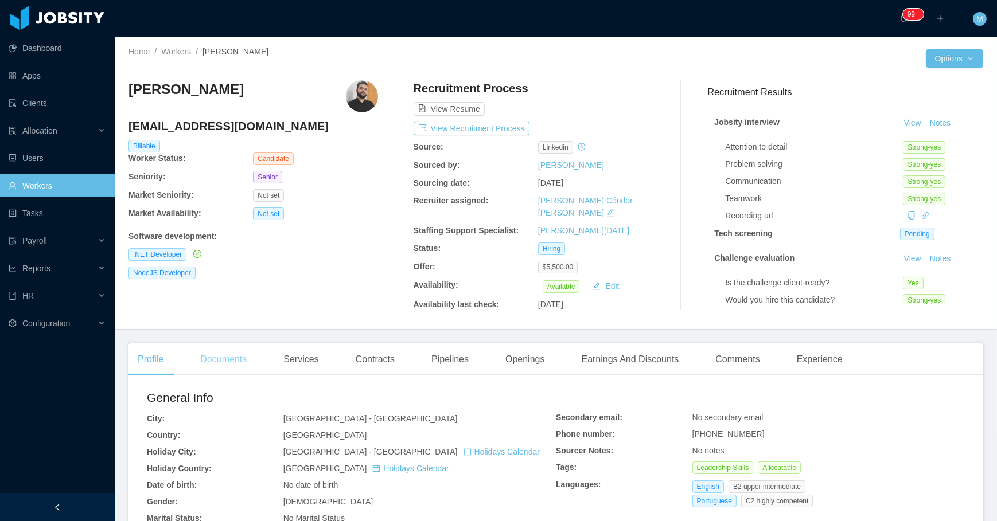
click at [216, 359] on div "Documents" at bounding box center [223, 360] width 65 height 32
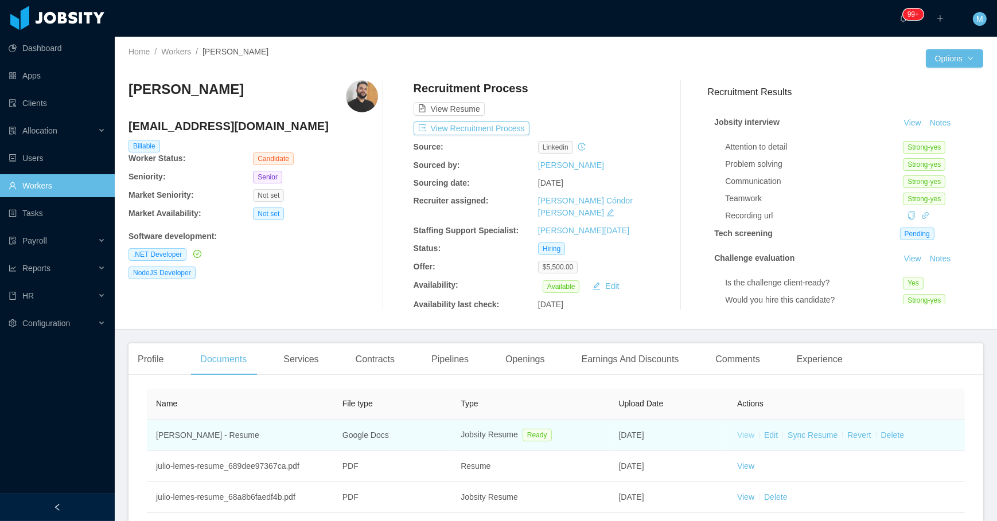
click at [741, 433] on link "View" at bounding box center [745, 435] width 17 height 9
click at [820, 431] on link "Sync Resume" at bounding box center [813, 435] width 50 height 9
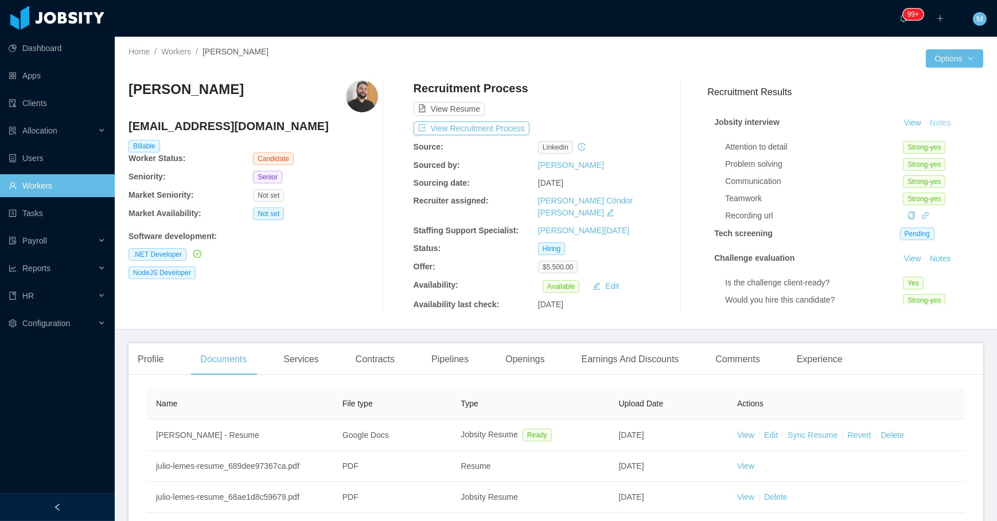
click at [925, 120] on button "Notes" at bounding box center [940, 123] width 30 height 14
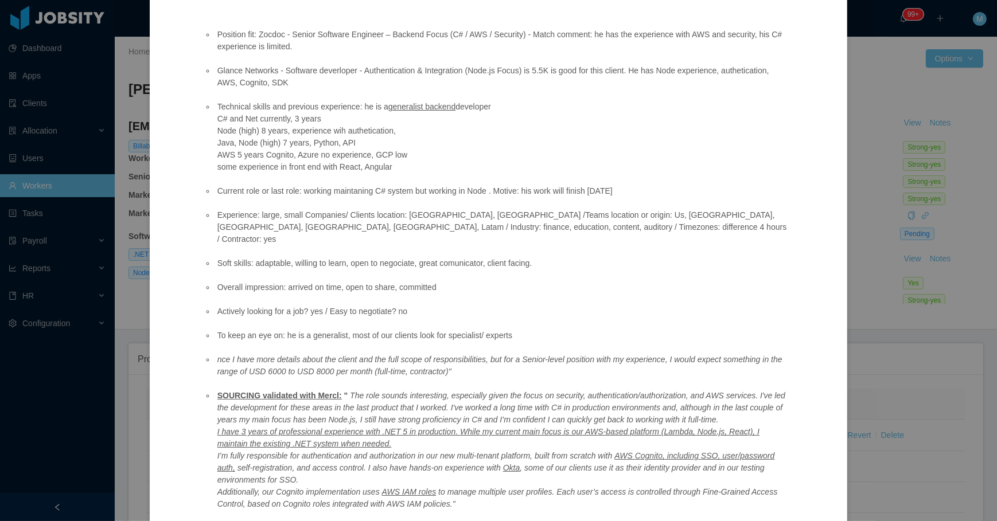
scroll to position [19, 0]
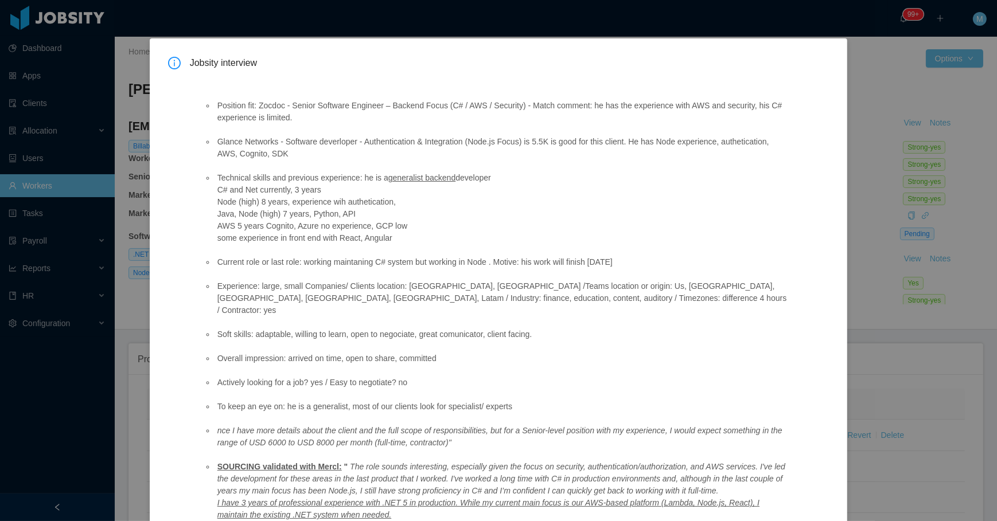
drag, startPoint x: 525, startPoint y: 155, endPoint x: 629, endPoint y: 140, distance: 104.9
click at [629, 140] on li "Glance Networks - Software deverloper - Authentication & Integration (Node.js F…" at bounding box center [502, 148] width 574 height 24
copy li "He has Node experience, authetication, AWS, Cognito, SDK"
click at [310, 157] on li "Glance Networks - Software deverloper - Authentication & Integration (Node.js F…" at bounding box center [502, 148] width 574 height 24
drag, startPoint x: 352, startPoint y: 153, endPoint x: 630, endPoint y: 143, distance: 277.8
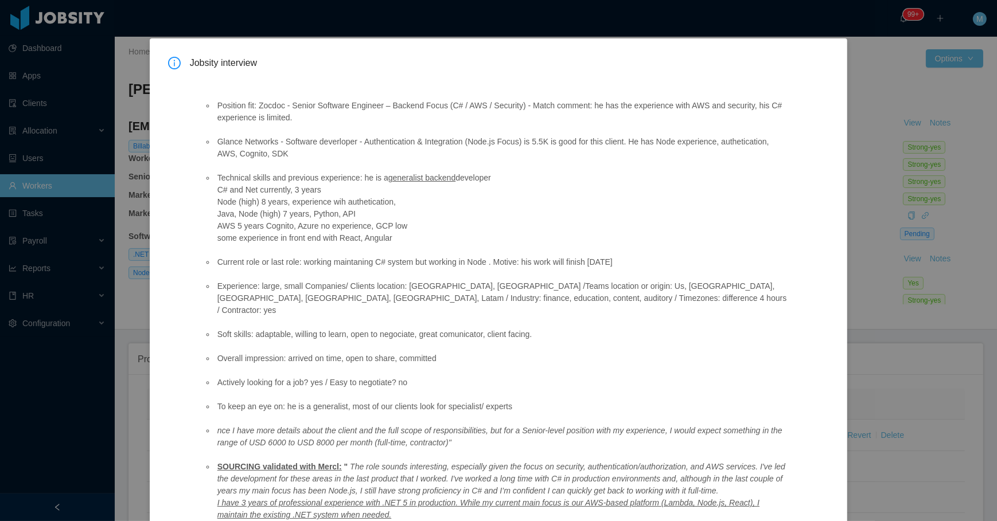
click at [630, 143] on li "Glance Networks - Software deverloper - Authentication & Integration (Node.js F…" at bounding box center [502, 148] width 574 height 24
copy li "He has Node experience, authetication, AWS, Cognito, SDK"
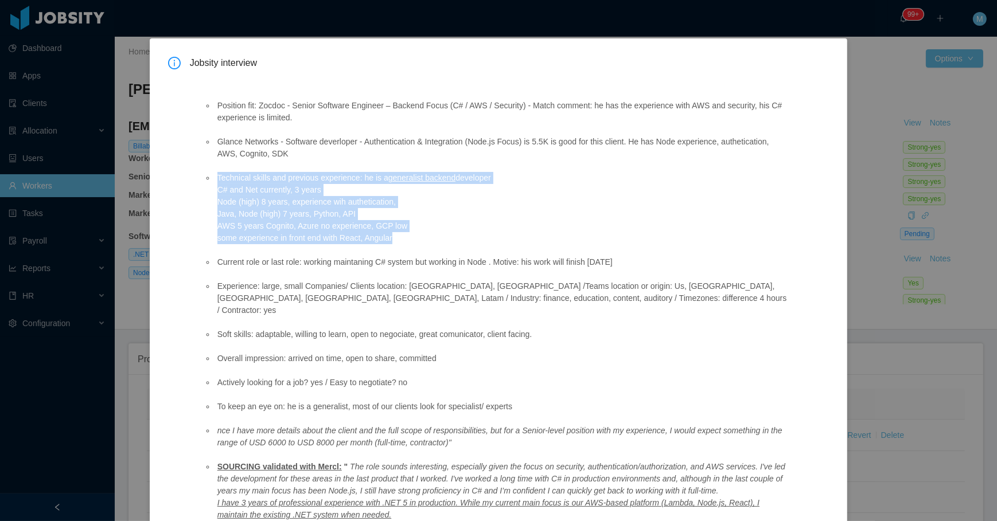
drag, startPoint x: 235, startPoint y: 190, endPoint x: 398, endPoint y: 240, distance: 169.7
click at [398, 240] on ul "Position fit: Zocdoc - Senior Software Engineer – Backend Focus (C# / AWS / Sec…" at bounding box center [496, 341] width 585 height 506
copy li "Technical skills and previous experience: he is a generalist backend developer …"
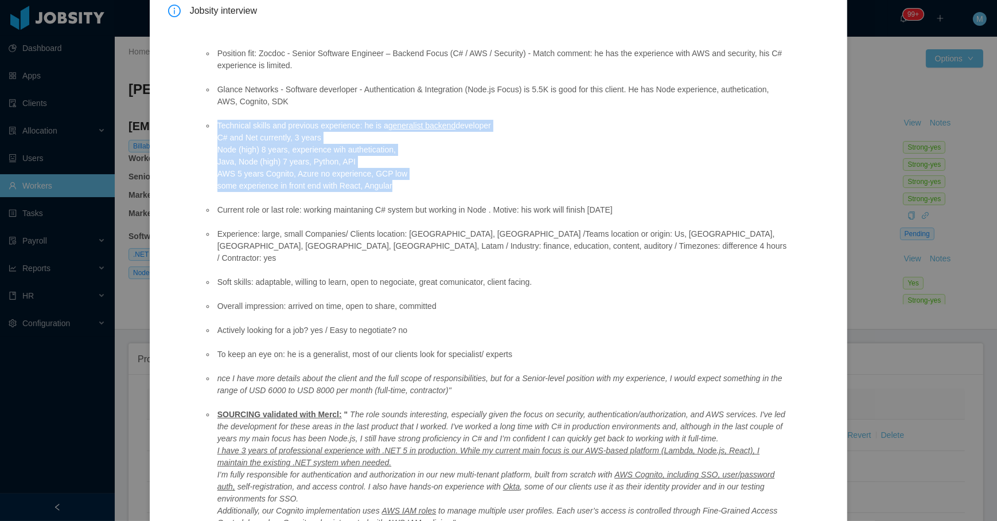
scroll to position [123, 0]
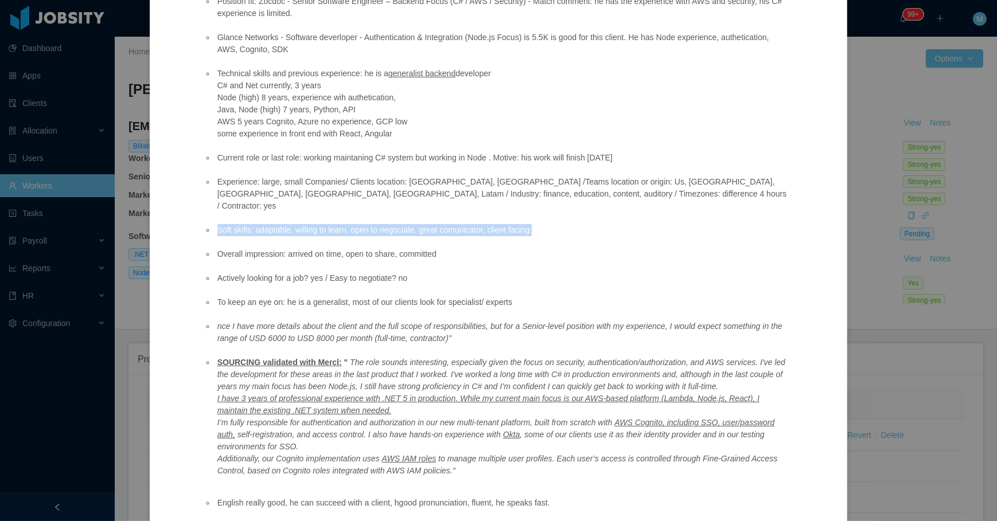
drag, startPoint x: 209, startPoint y: 217, endPoint x: 539, endPoint y: 221, distance: 329.9
click at [538, 223] on ul "Position fit: Zocdoc - Senior Software Engineer – Backend Focus (C# / AWS / Sec…" at bounding box center [496, 236] width 585 height 506
copy li "Soft skills: adaptable, willing to learn, open to negociate, great comunicator,…"
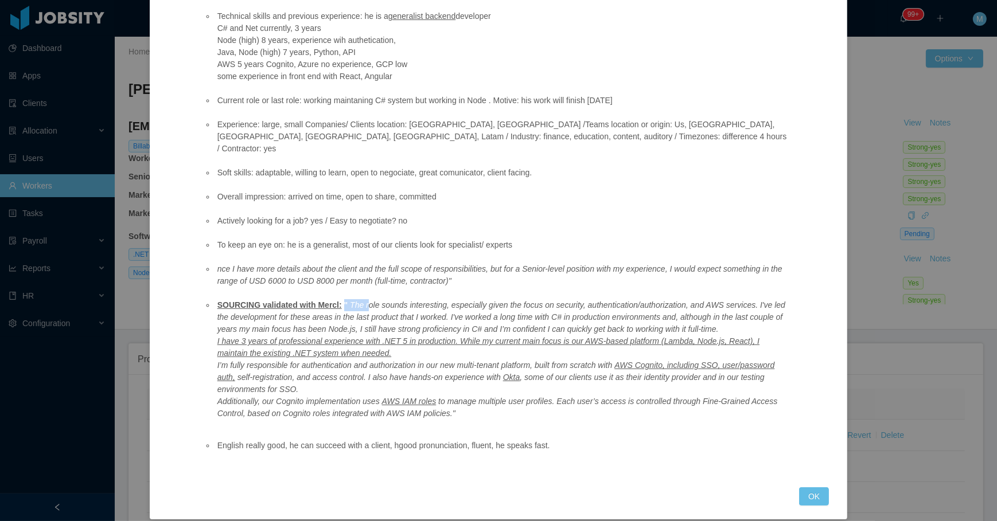
drag, startPoint x: 337, startPoint y: 296, endPoint x: 359, endPoint y: 289, distance: 23.0
click at [359, 299] on li "SOURCING validated with Mercl: " The role sounds interesting, especially given …" at bounding box center [502, 359] width 574 height 120
drag, startPoint x: 359, startPoint y: 289, endPoint x: 340, endPoint y: 360, distance: 74.0
click at [340, 373] on em "self-registration, and access control. I also have hands-on experience with" at bounding box center [368, 377] width 263 height 9
drag, startPoint x: 472, startPoint y: 411, endPoint x: 344, endPoint y: 295, distance: 172.6
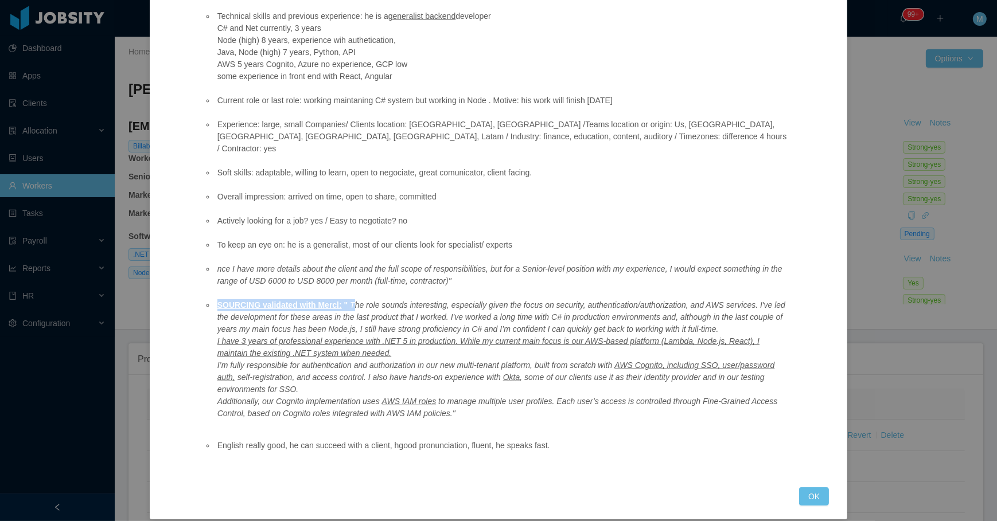
click at [344, 295] on ul "Position fit: Zocdoc - Senior Software Engineer – Backend Focus (C# / AWS / Sec…" at bounding box center [496, 179] width 585 height 506
copy li "SOURCING validated with Mercl: " T"
click at [800, 492] on button "OK" at bounding box center [814, 497] width 30 height 18
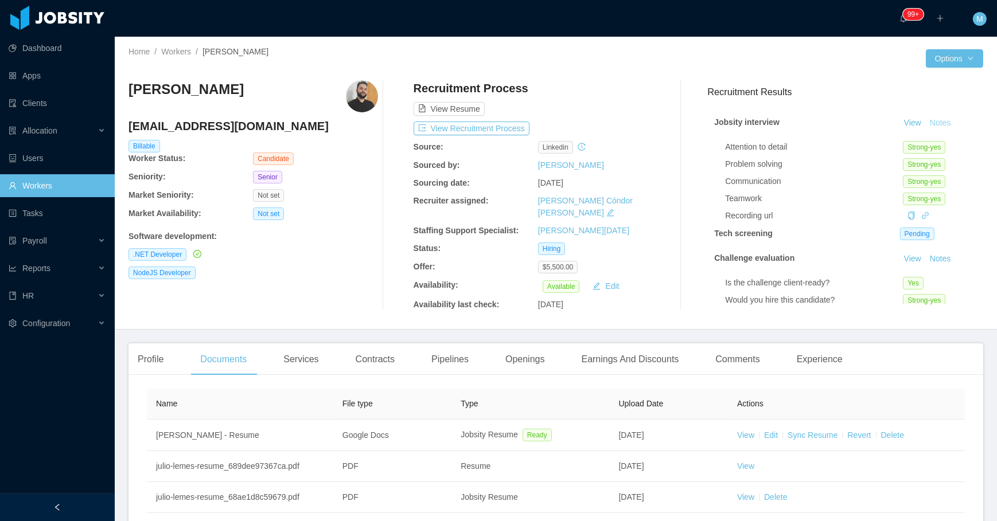
scroll to position [123, 0]
click at [803, 357] on div "Experience" at bounding box center [820, 360] width 64 height 32
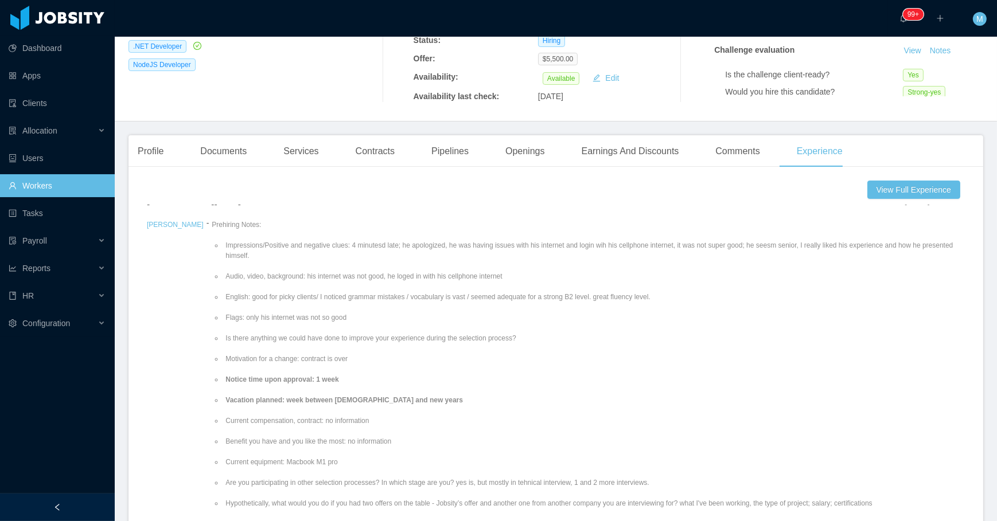
scroll to position [52, 0]
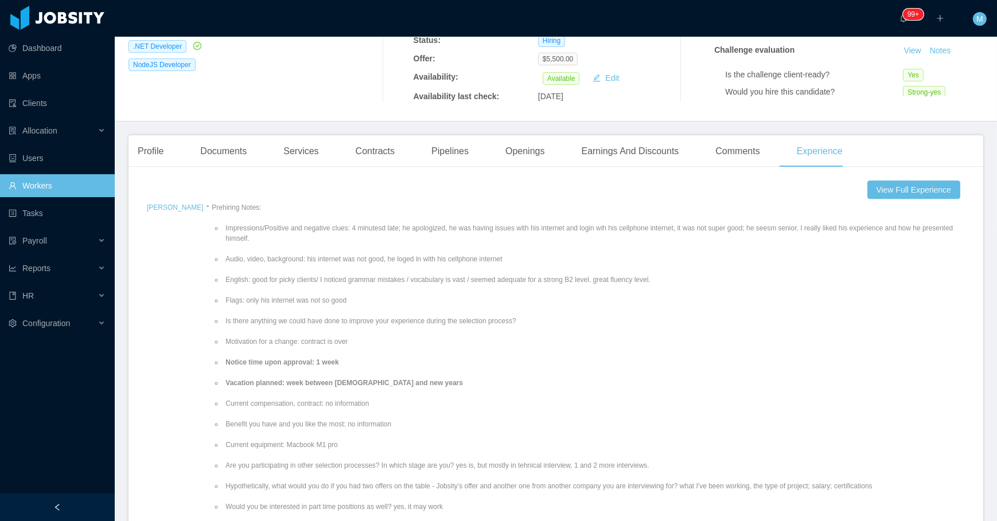
drag, startPoint x: 524, startPoint y: 268, endPoint x: 196, endPoint y: 270, distance: 328.7
click at [212, 270] on ul "Impressions/Positive and negative clues: 4 minutesd late; he apologized, he was…" at bounding box center [588, 430] width 753 height 434
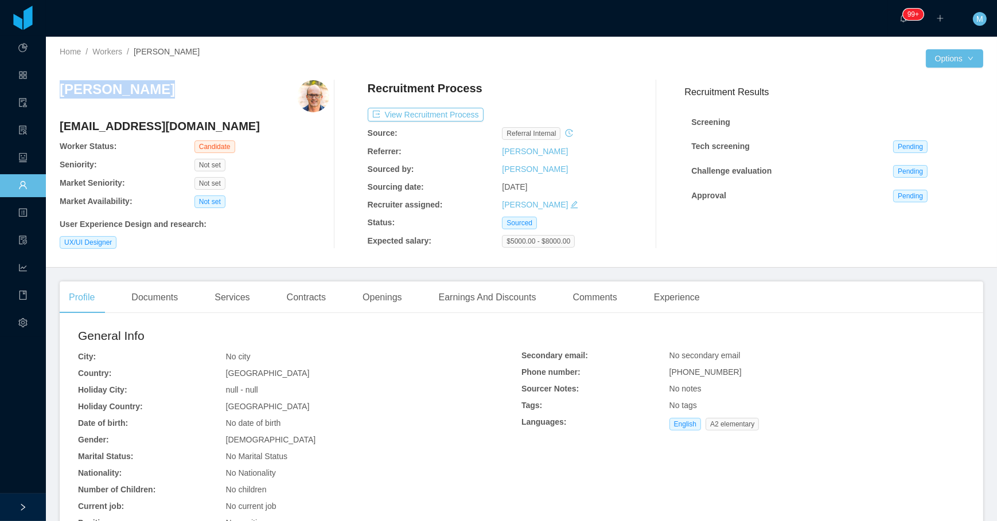
drag, startPoint x: 161, startPoint y: 99, endPoint x: 52, endPoint y: 95, distance: 109.1
click at [52, 95] on div "Home / Workers / [PERSON_NAME] / Options [PERSON_NAME] [PERSON_NAME][EMAIL_ADDR…" at bounding box center [521, 152] width 951 height 231
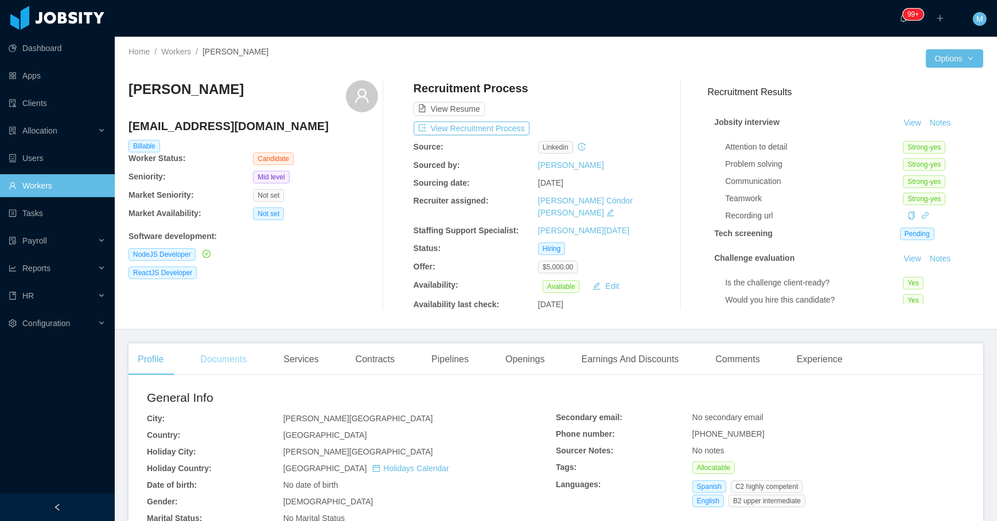
click at [215, 349] on div "Documents" at bounding box center [223, 360] width 65 height 32
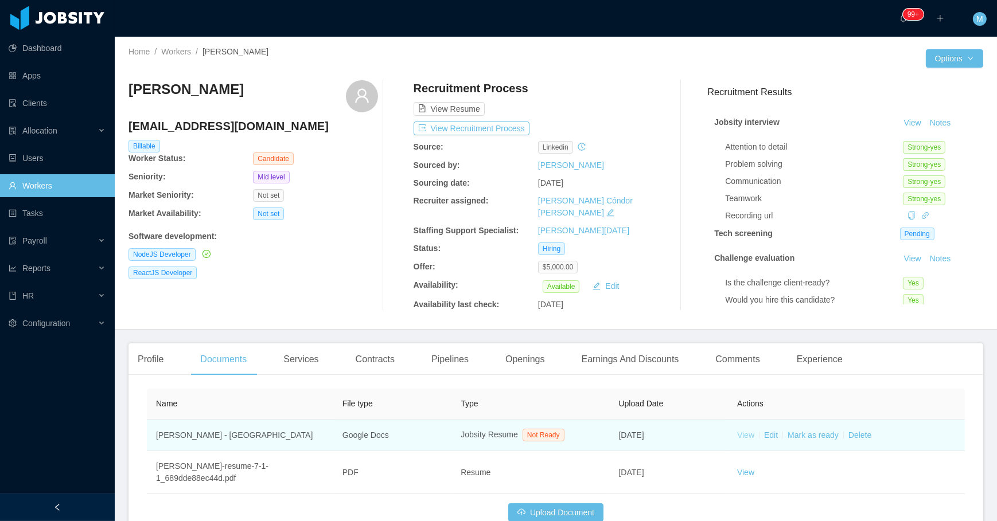
click at [738, 431] on link "View" at bounding box center [745, 435] width 17 height 9
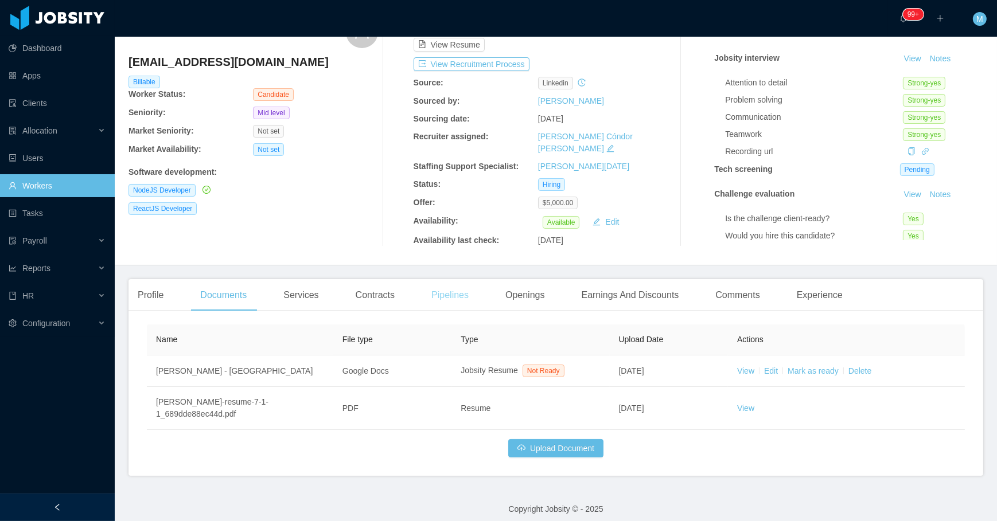
scroll to position [65, 0]
click at [532, 291] on div "Openings" at bounding box center [525, 294] width 58 height 32
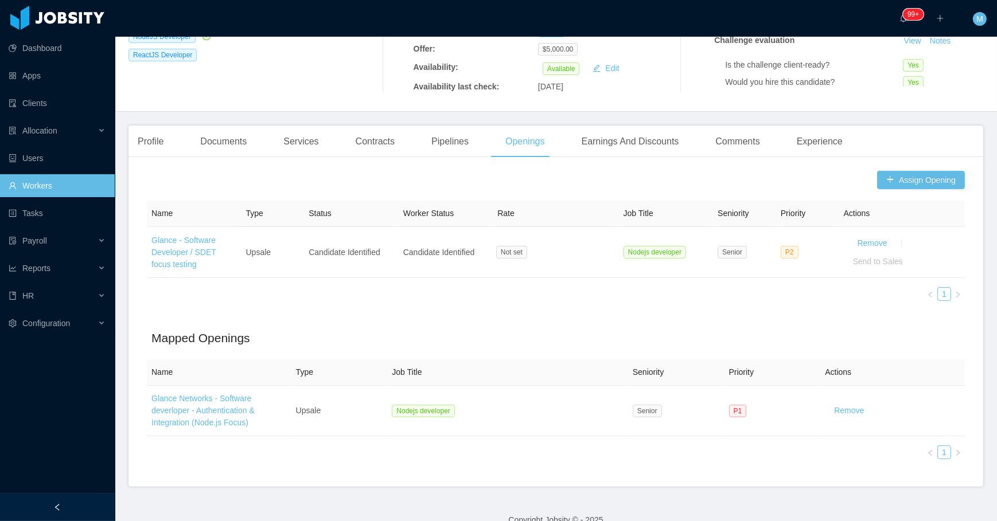
scroll to position [222, 0]
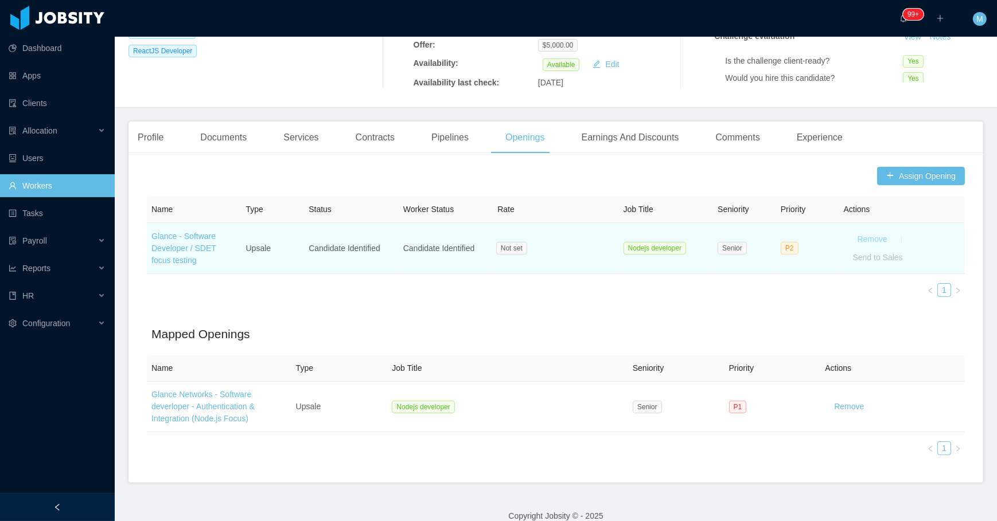
click at [875, 232] on button "Remove" at bounding box center [872, 239] width 48 height 18
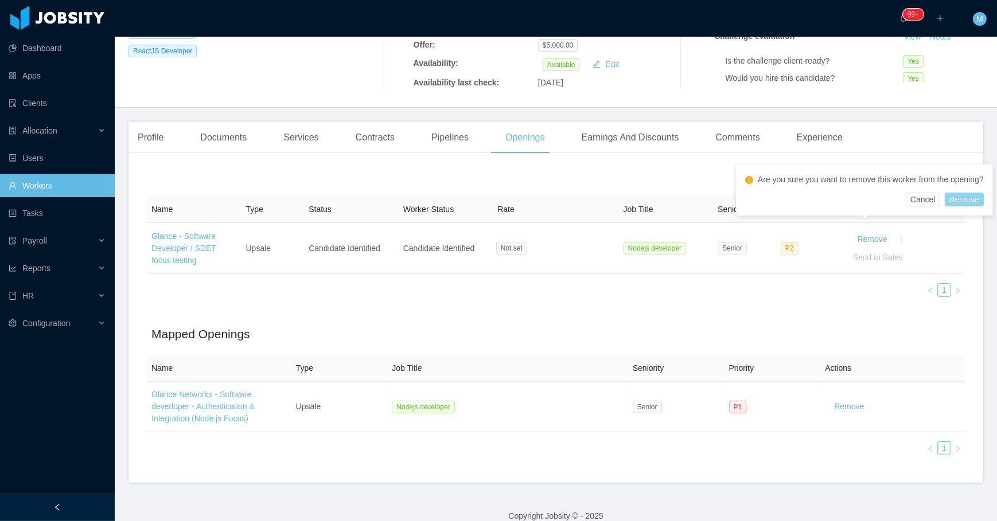
click at [961, 198] on button "Remove" at bounding box center [964, 200] width 39 height 14
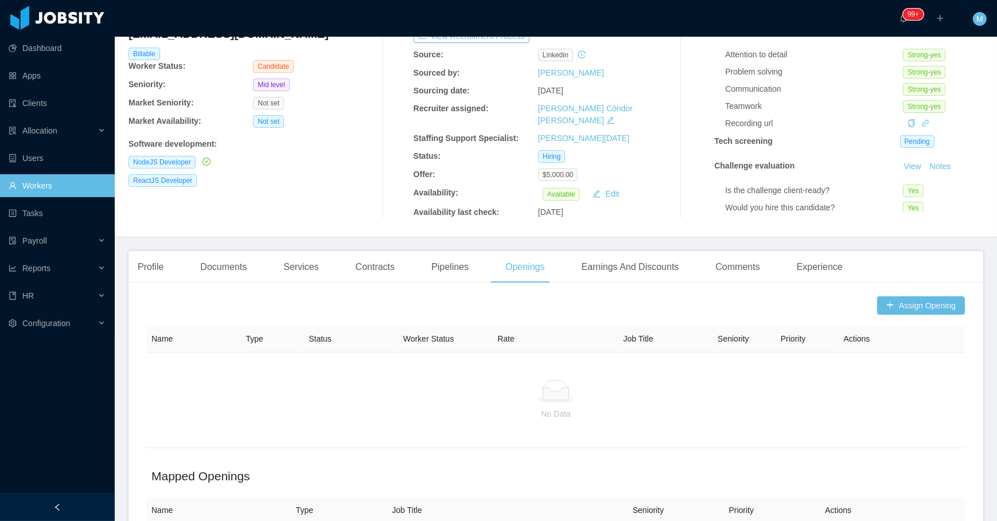
scroll to position [13, 0]
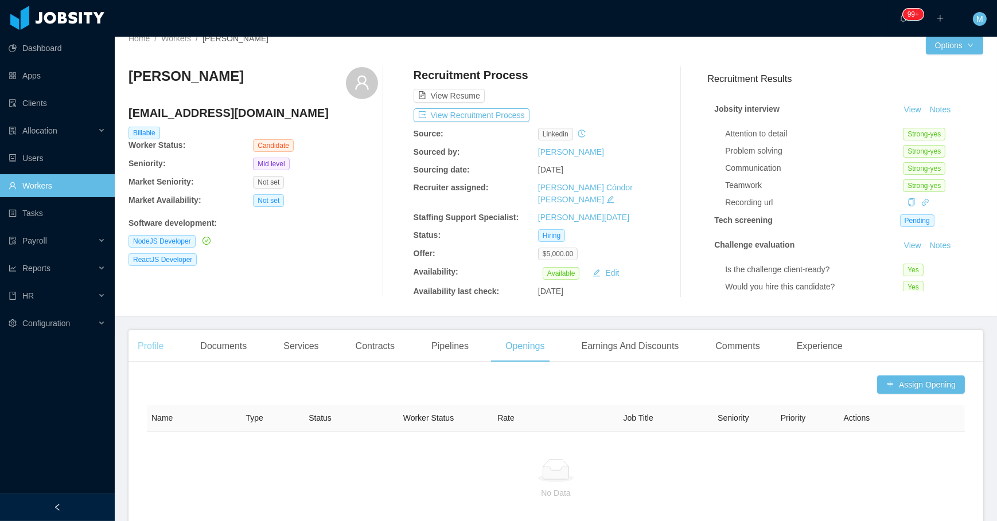
click at [154, 330] on div "Profile" at bounding box center [150, 346] width 44 height 32
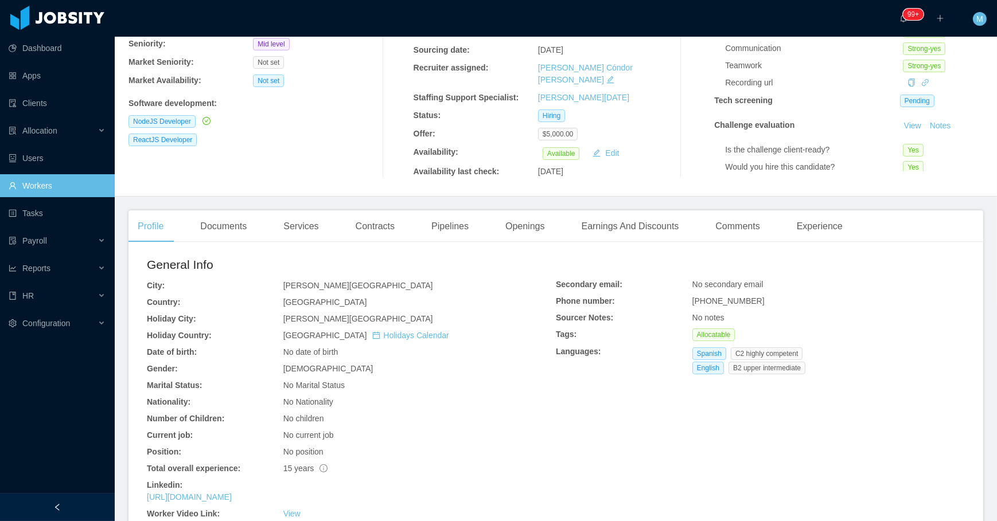
scroll to position [170, 0]
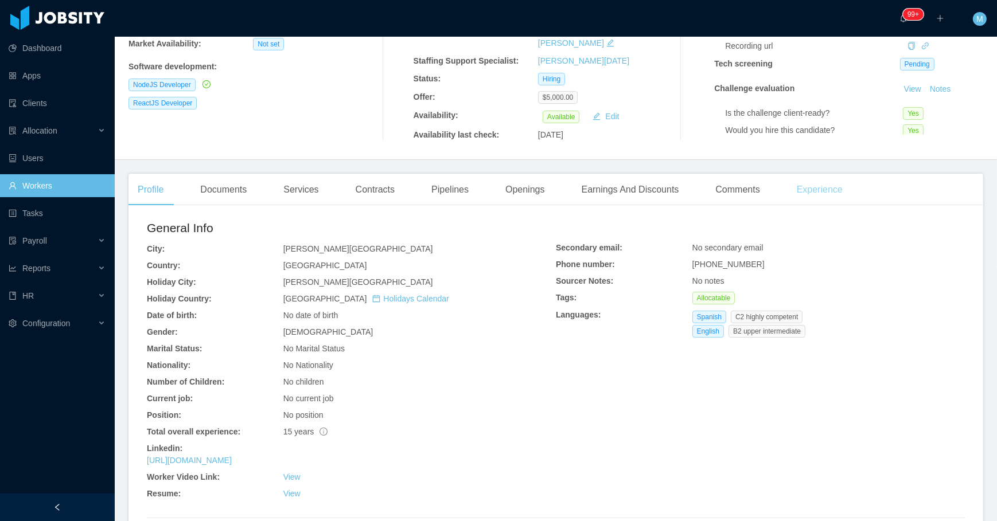
click at [821, 181] on div "Experience" at bounding box center [820, 190] width 64 height 32
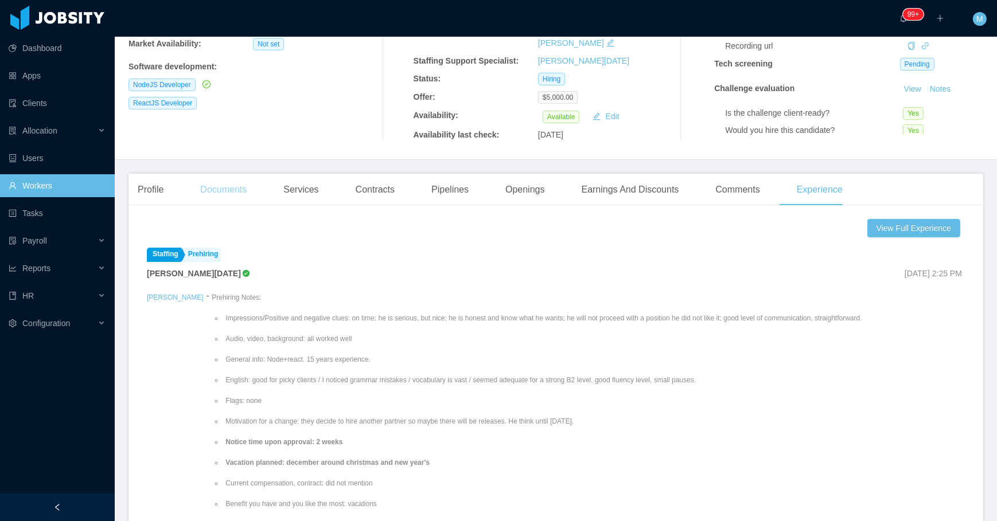
click at [217, 184] on div "Documents" at bounding box center [223, 190] width 65 height 32
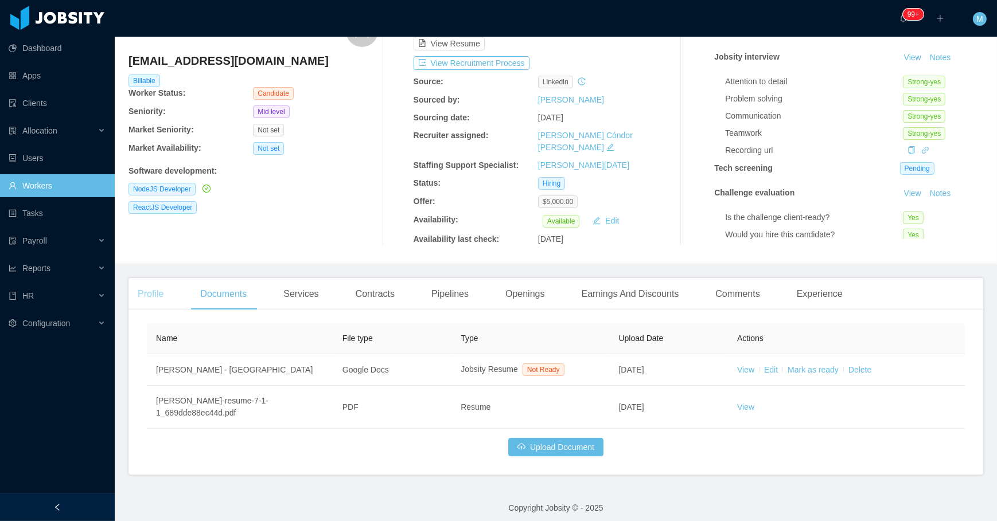
click at [142, 278] on div "Profile" at bounding box center [150, 294] width 44 height 32
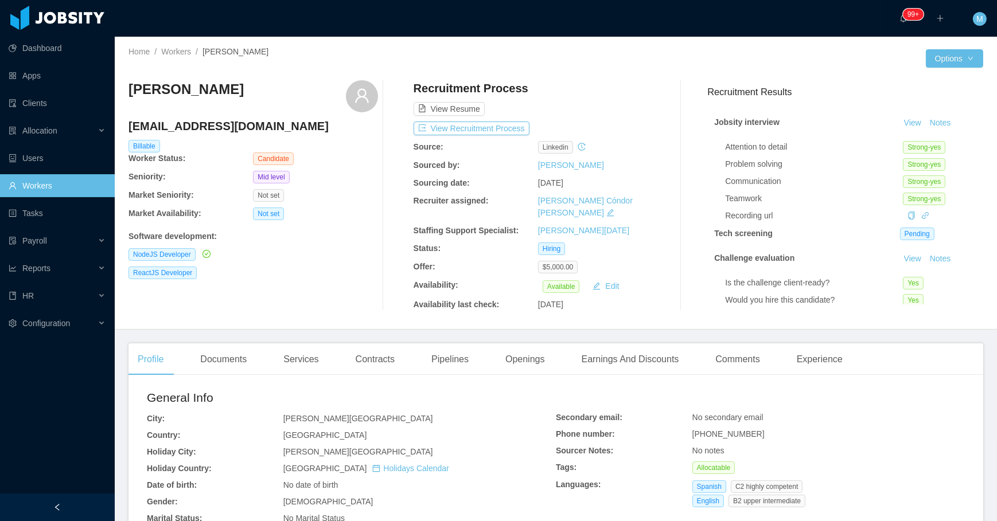
drag, startPoint x: 535, startPoint y: 352, endPoint x: 551, endPoint y: 349, distance: 16.3
click at [535, 352] on div "Openings" at bounding box center [525, 360] width 58 height 32
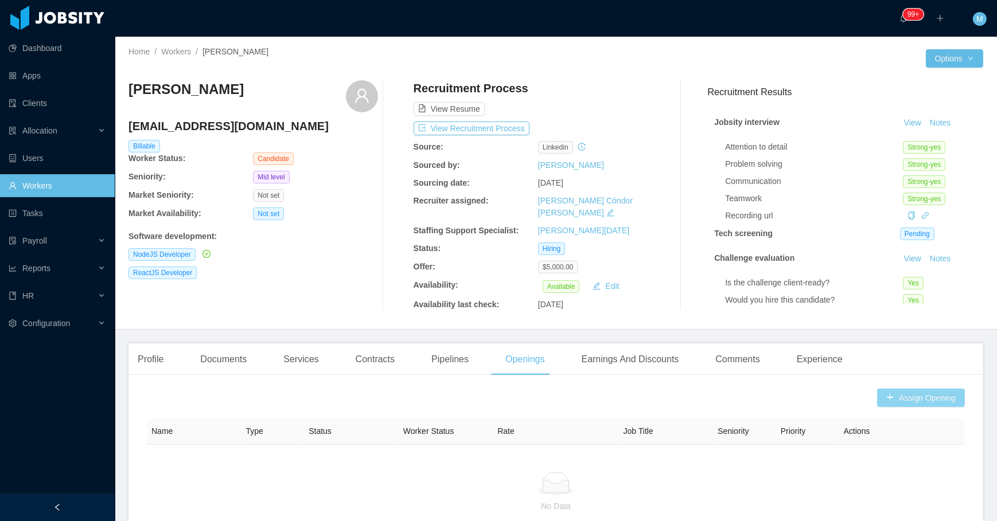
click at [882, 389] on button "Assign Opening" at bounding box center [921, 398] width 88 height 18
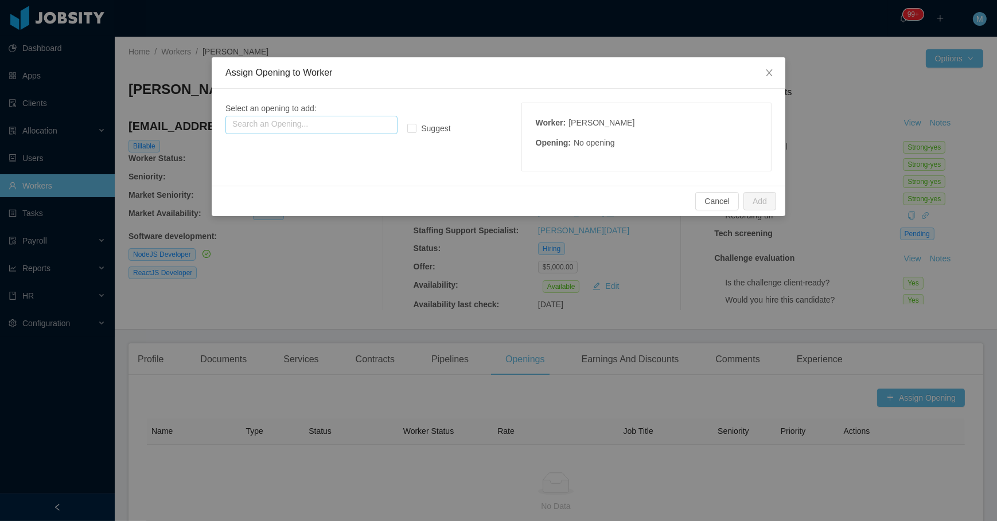
click at [307, 119] on input "text" at bounding box center [311, 125] width 172 height 18
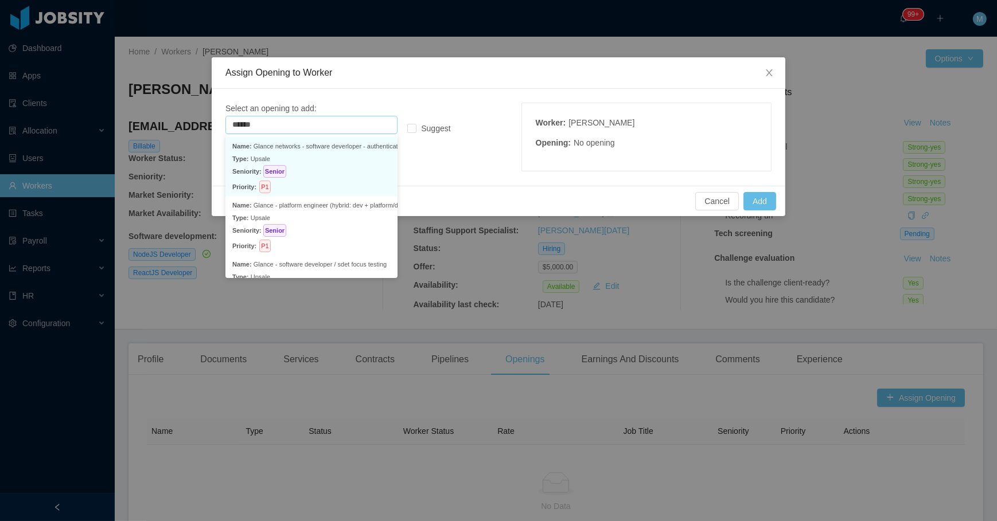
click at [322, 166] on p "Seniority: Senior" at bounding box center [311, 171] width 158 height 13
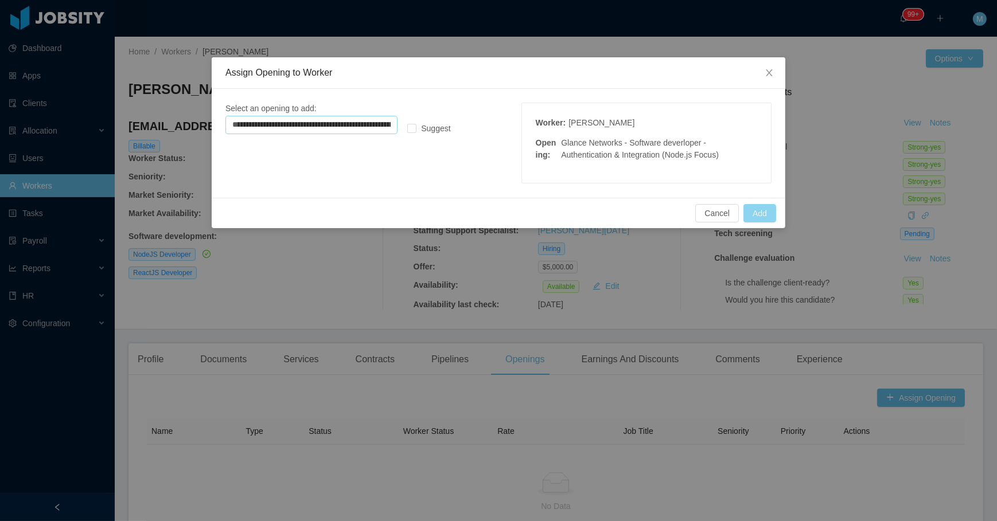
type input "**********"
drag, startPoint x: 749, startPoint y: 212, endPoint x: 745, endPoint y: 219, distance: 7.7
click at [750, 212] on button "Add" at bounding box center [759, 213] width 33 height 18
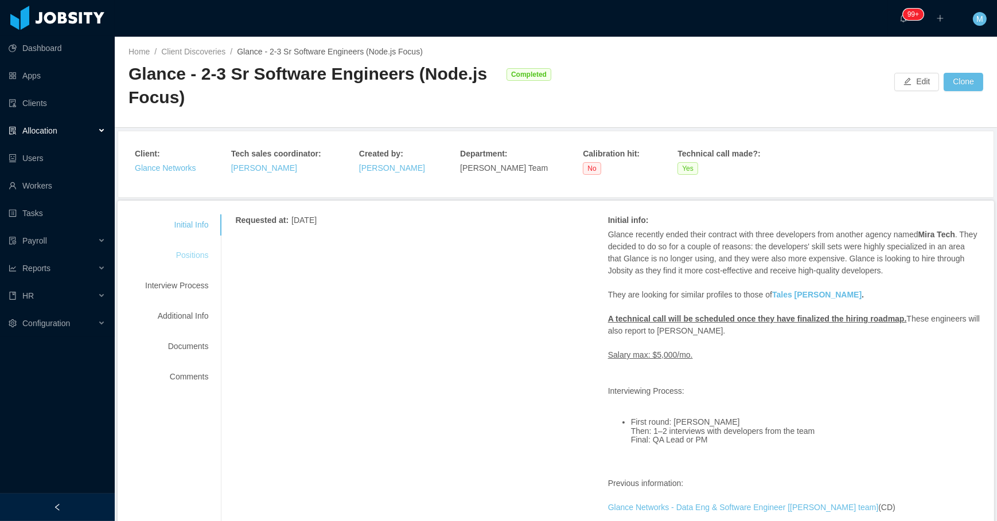
click at [191, 259] on div "Positions" at bounding box center [176, 255] width 91 height 21
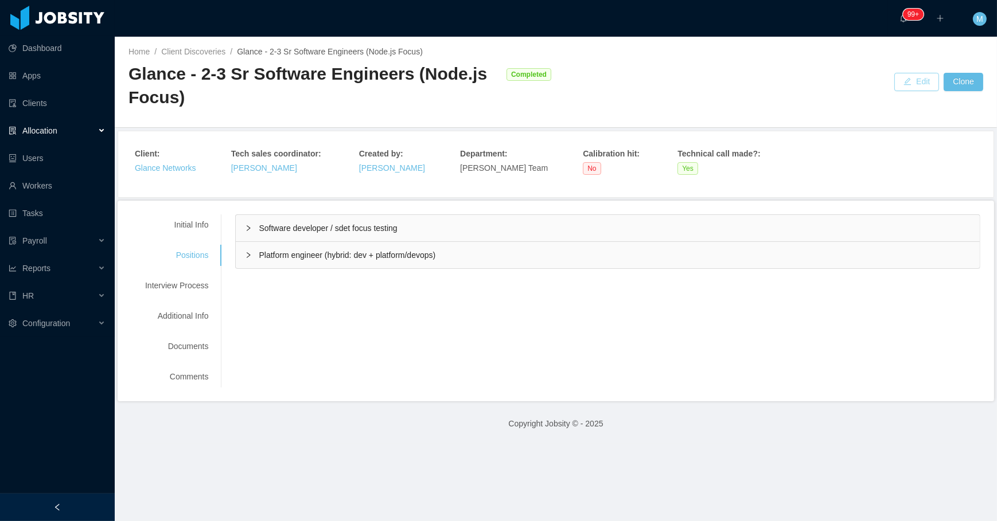
click at [906, 84] on button "Edit" at bounding box center [916, 82] width 45 height 18
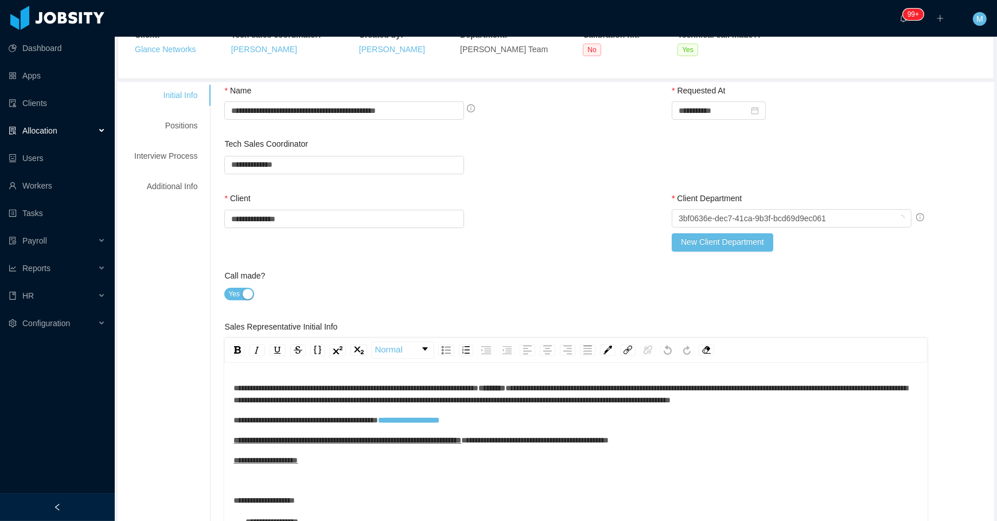
scroll to position [156, 0]
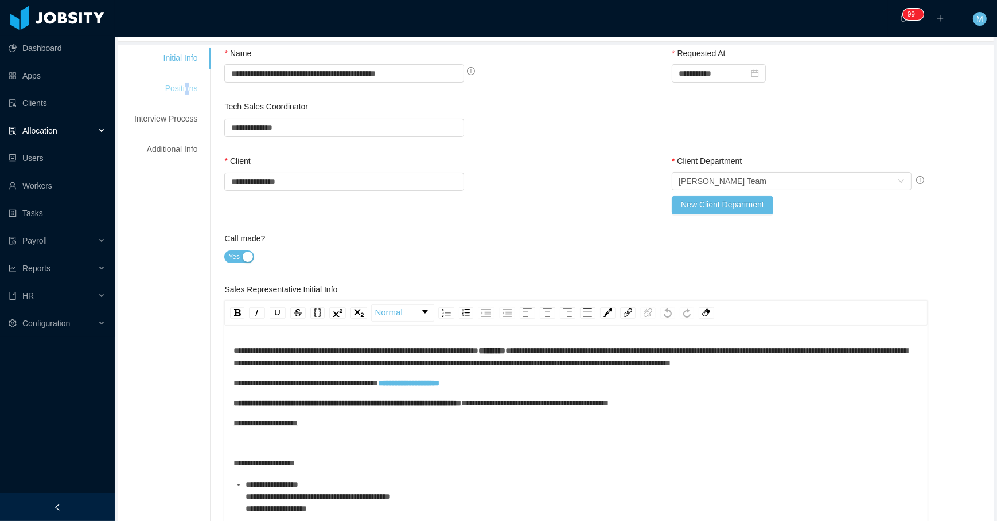
drag, startPoint x: 184, startPoint y: 78, endPoint x: 188, endPoint y: 83, distance: 6.2
click at [188, 83] on div "Positions" at bounding box center [165, 88] width 91 height 21
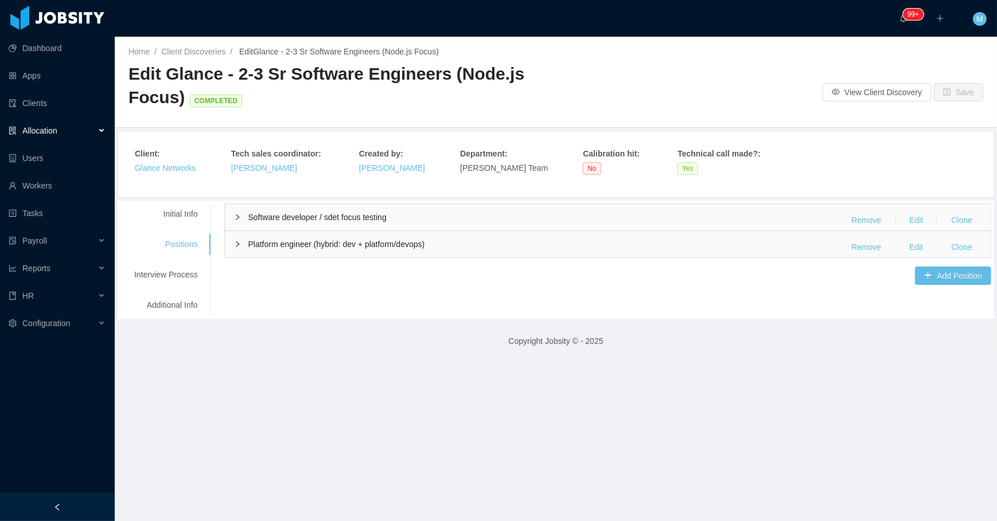
click at [233, 252] on div "Platform engineer (hybrid: dev + platform/devops) Remove Edit Clone" at bounding box center [608, 244] width 766 height 26
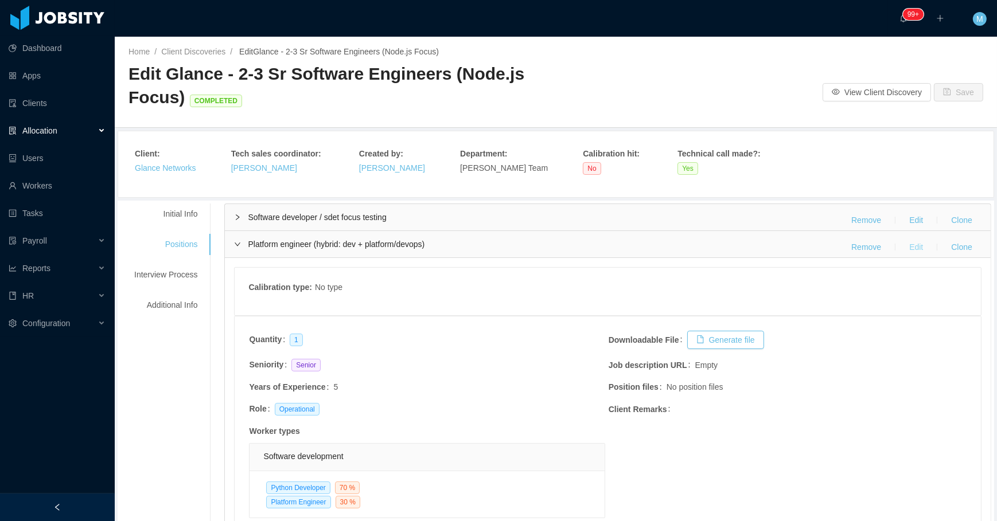
click at [908, 245] on button "Edit" at bounding box center [916, 247] width 32 height 18
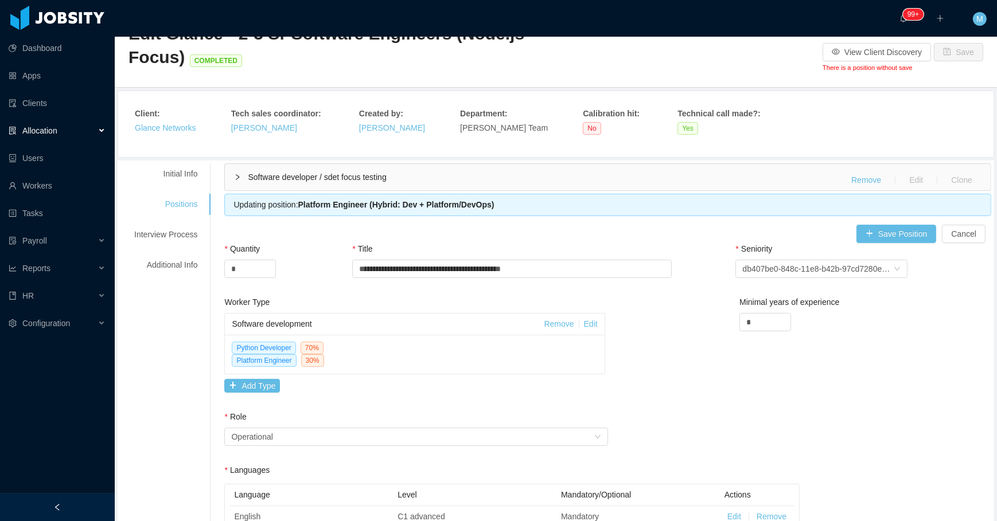
scroll to position [104, 0]
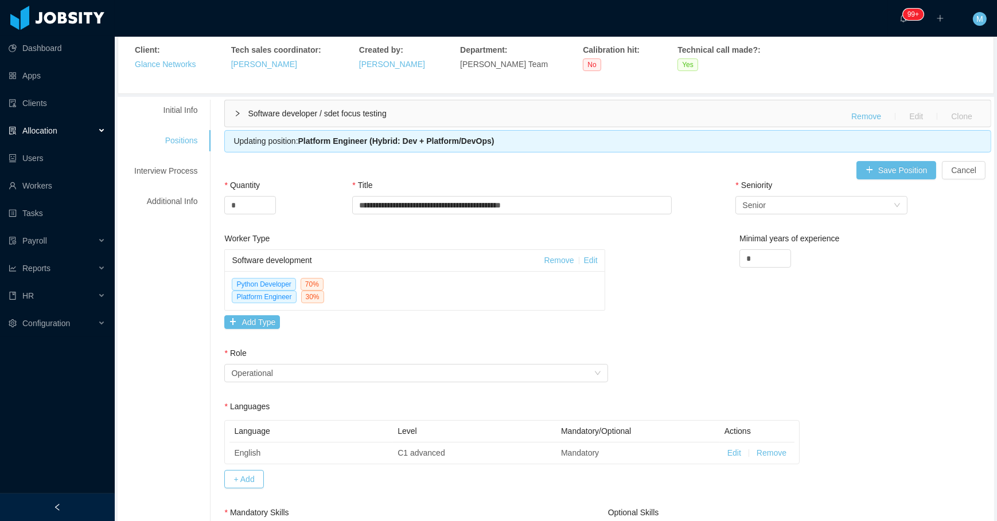
drag, startPoint x: 587, startPoint y: 258, endPoint x: 581, endPoint y: 262, distance: 7.5
click at [587, 258] on link "Edit" at bounding box center [591, 260] width 14 height 9
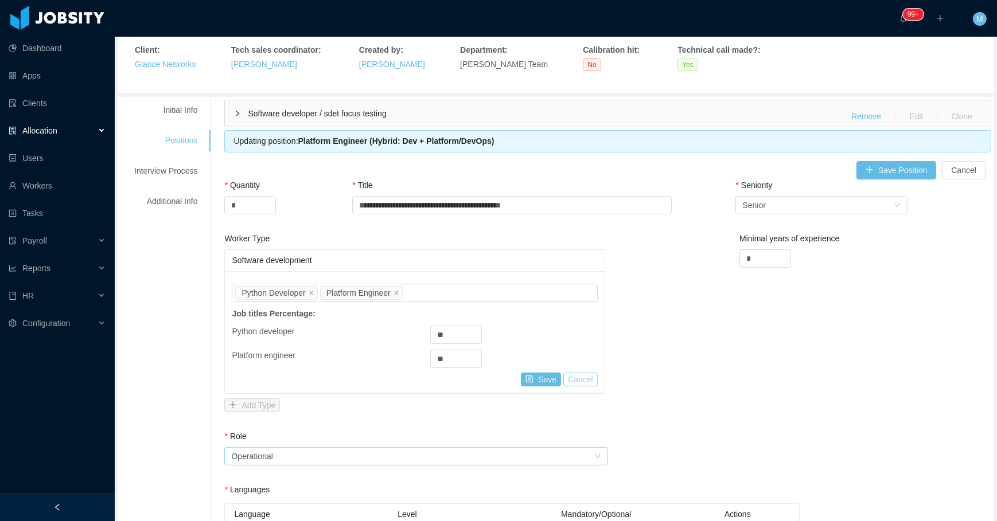
click at [578, 377] on button "Cancel" at bounding box center [580, 380] width 34 height 14
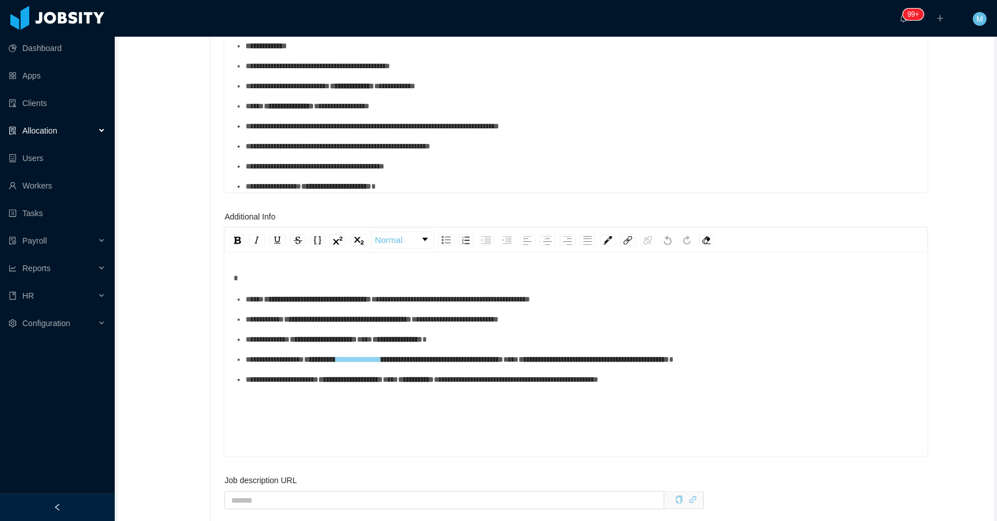
scroll to position [1617, 0]
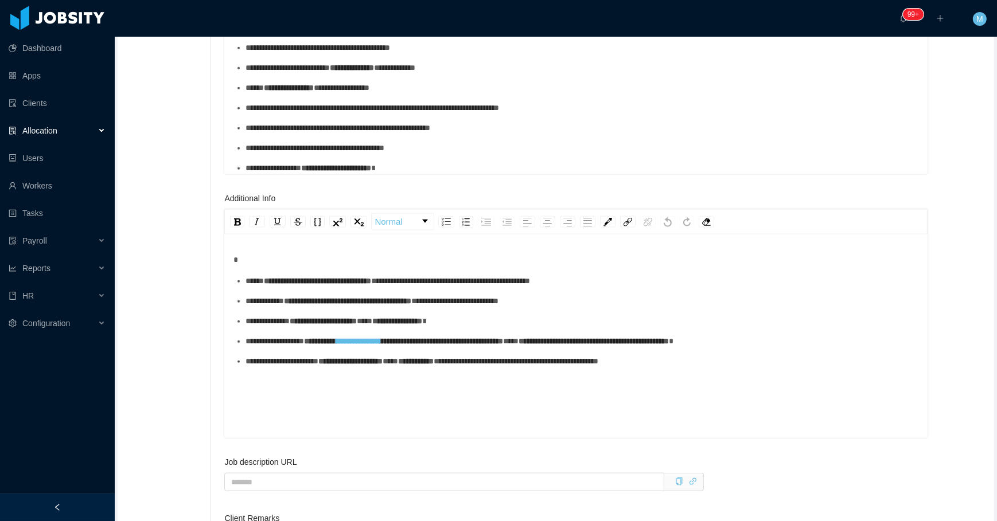
click at [457, 310] on ul "**********" at bounding box center [575, 321] width 685 height 92
click at [543, 319] on div "**********" at bounding box center [582, 322] width 673 height 12
drag, startPoint x: 574, startPoint y: 299, endPoint x: 198, endPoint y: 298, distance: 375.2
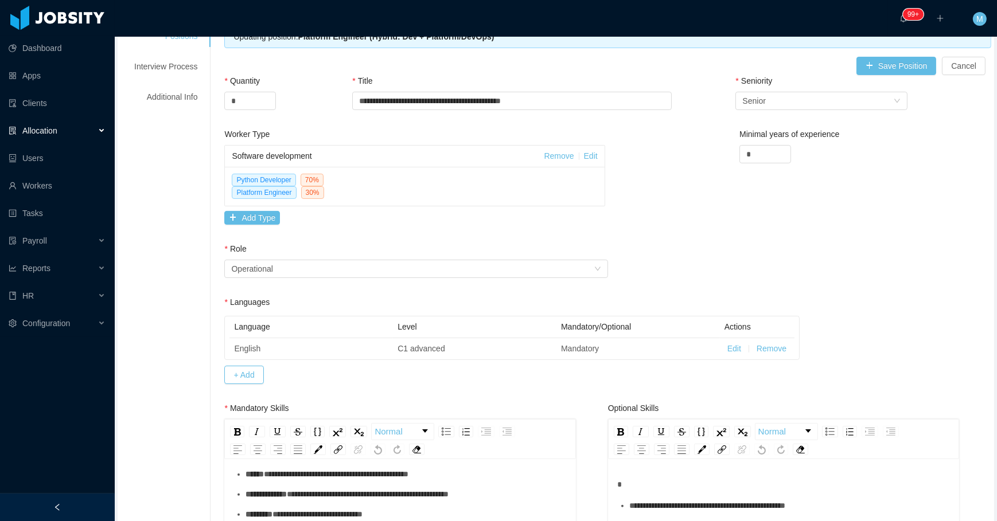
scroll to position [0, 0]
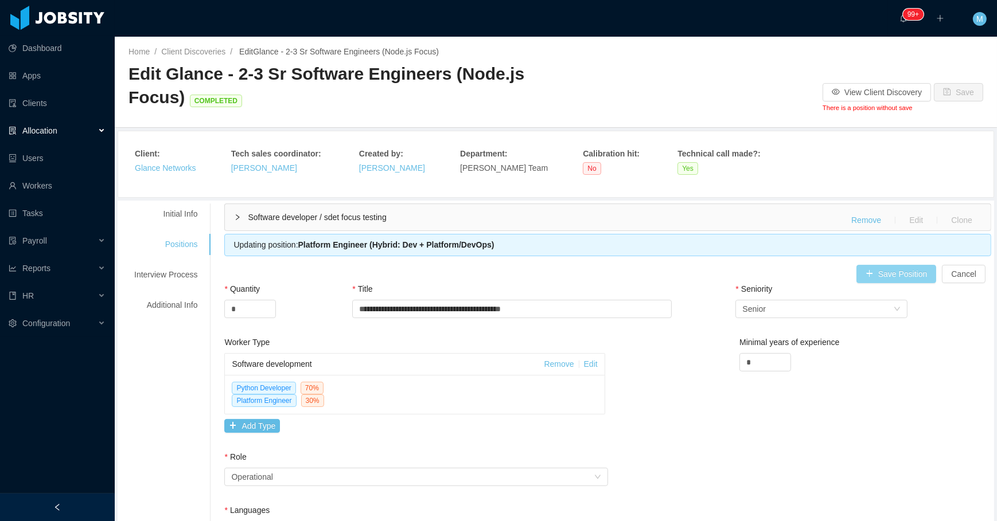
click at [876, 270] on button "Save Position" at bounding box center [896, 274] width 80 height 18
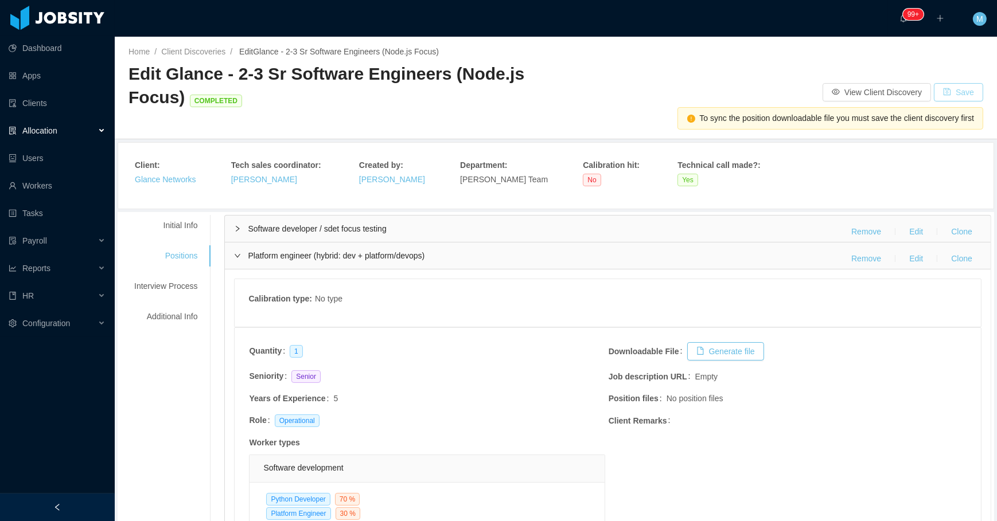
click at [942, 90] on button "Save" at bounding box center [958, 92] width 49 height 18
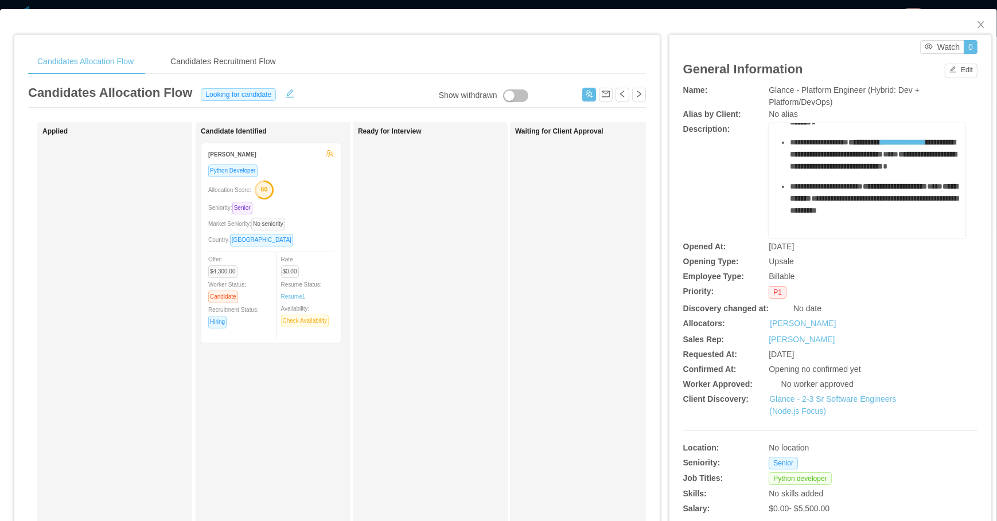
scroll to position [677, 0]
click at [960, 73] on button "Edit" at bounding box center [961, 71] width 33 height 14
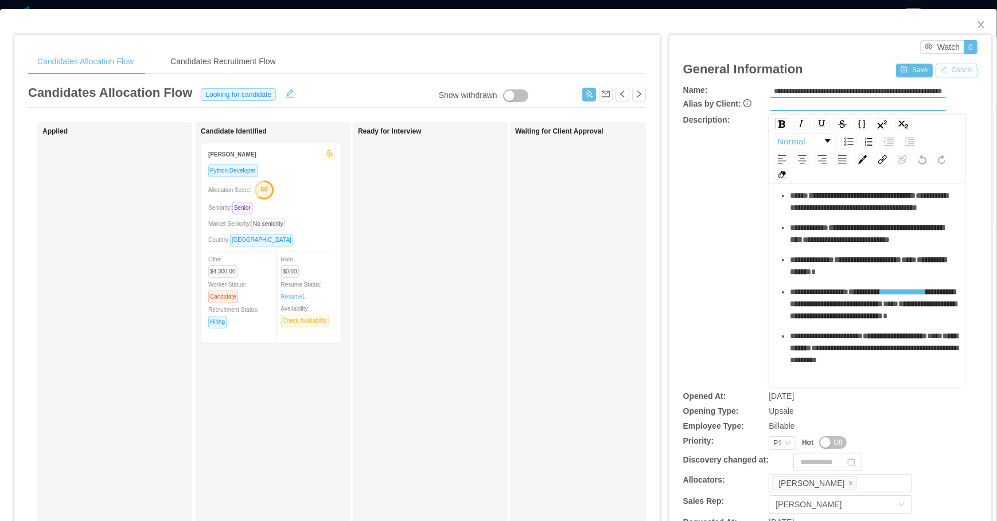
scroll to position [574, 0]
click at [823, 212] on span "**********" at bounding box center [869, 202] width 158 height 20
click at [861, 300] on ul "**********" at bounding box center [867, 278] width 178 height 177
drag, startPoint x: 895, startPoint y: 266, endPoint x: 847, endPoint y: 266, distance: 48.2
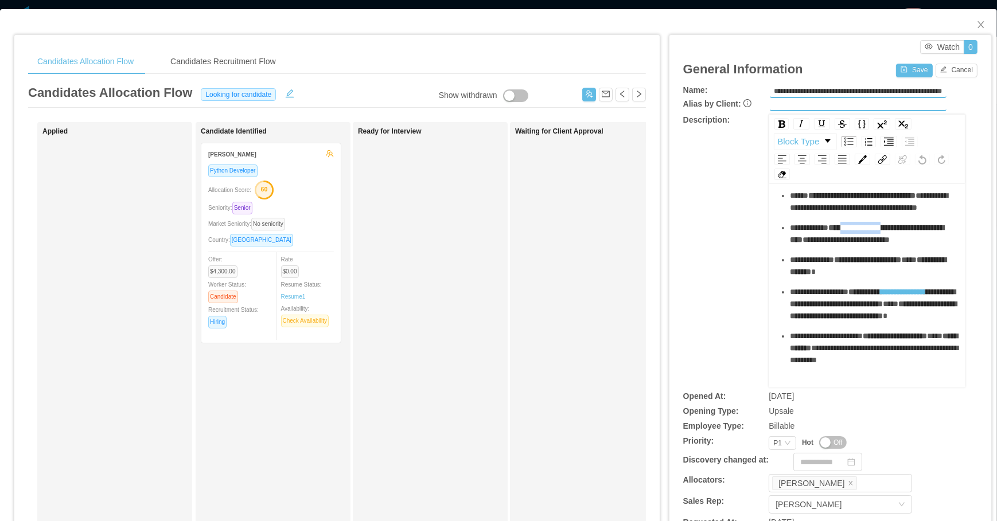
click at [847, 244] on span "**********" at bounding box center [867, 234] width 154 height 20
drag, startPoint x: 838, startPoint y: 289, endPoint x: 769, endPoint y: 264, distance: 73.1
click at [769, 264] on div "**********" at bounding box center [867, 287] width 196 height 201
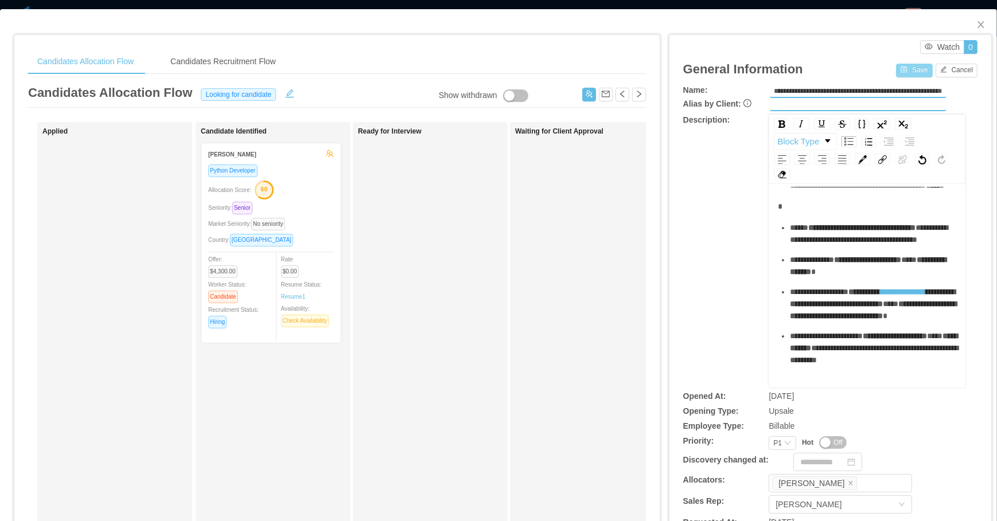
click at [909, 70] on button "Save" at bounding box center [914, 71] width 36 height 14
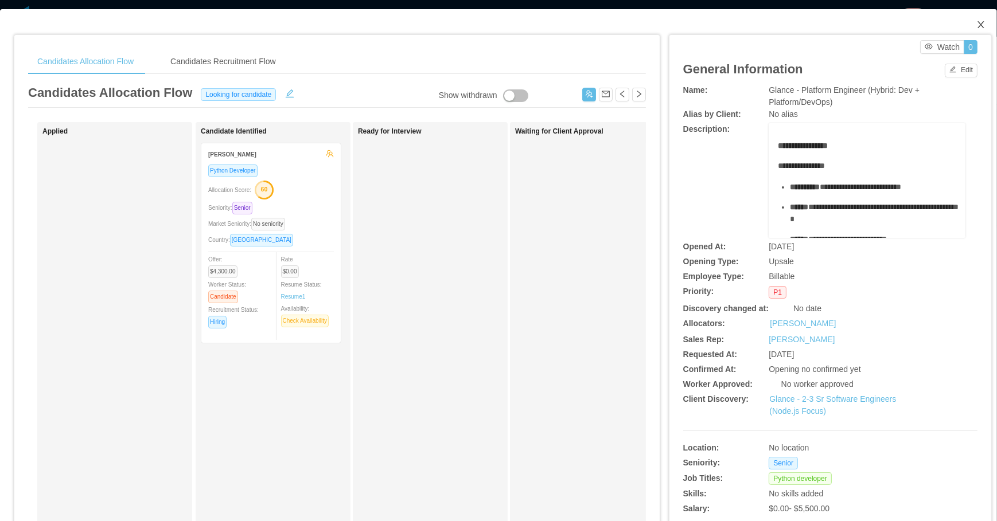
drag, startPoint x: 968, startPoint y: 22, endPoint x: 878, endPoint y: 0, distance: 92.7
click at [965, 22] on span "Close" at bounding box center [981, 25] width 32 height 32
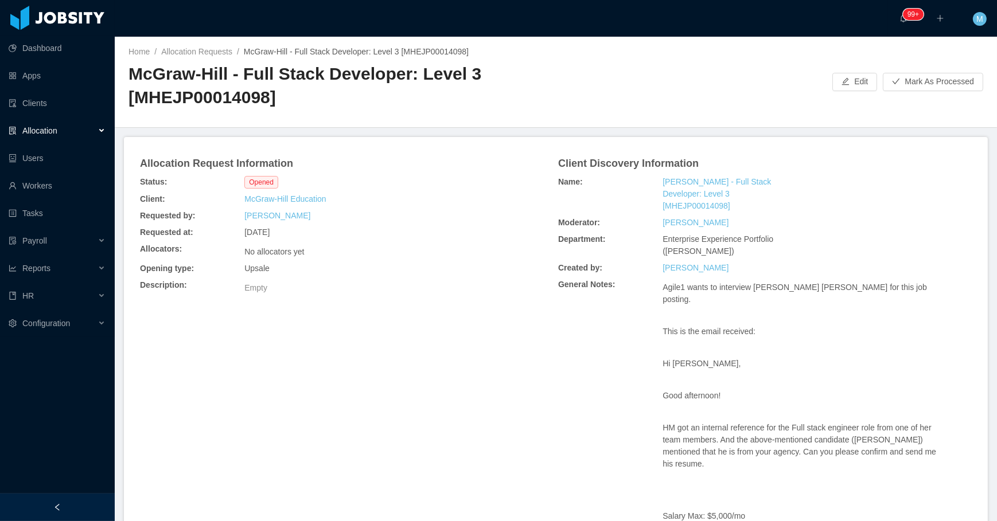
click at [375, 335] on div "Allocation Request Information Status: Opened Client: [PERSON_NAME] Education R…" at bounding box center [556, 370] width 836 height 439
click at [524, 304] on div "Allocation Request Information Status: Opened Client: [PERSON_NAME] Education R…" at bounding box center [556, 370] width 836 height 439
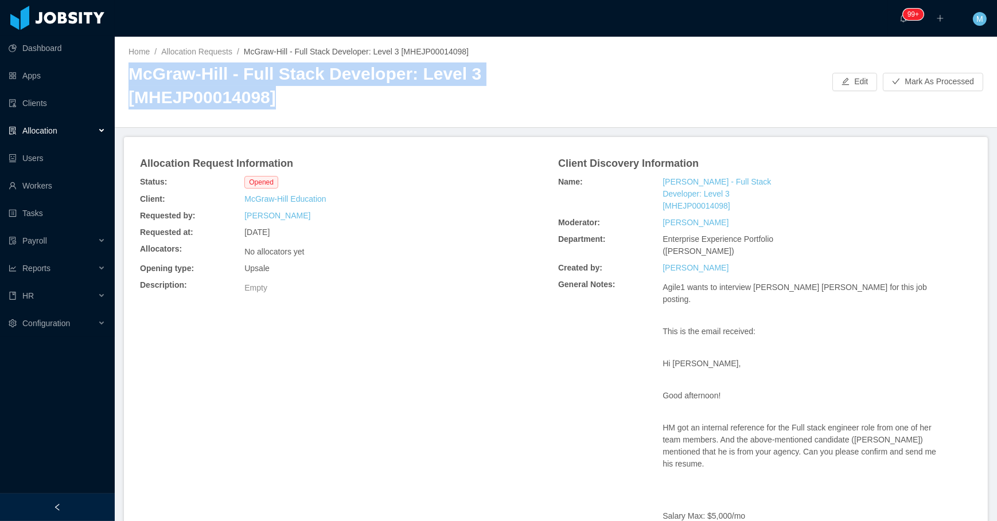
drag, startPoint x: 128, startPoint y: 68, endPoint x: 279, endPoint y: 98, distance: 154.2
click at [279, 98] on h2 "McGraw-Hill - Full Stack Developer: Level 3 [MHEJP00014098]" at bounding box center [341, 86] width 427 height 46
copy h2 "McGraw-Hill - Full Stack Developer: Level 3 [MHEJP00014098]"
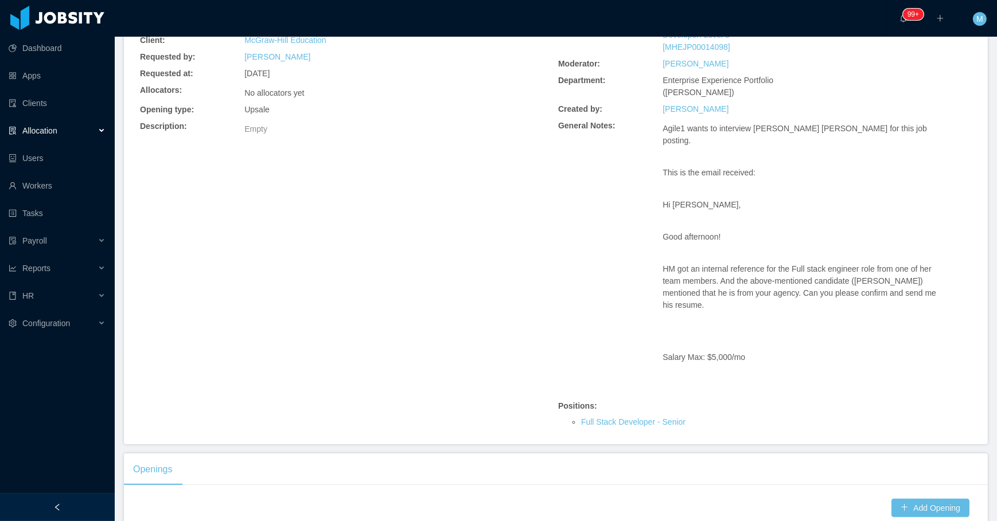
scroll to position [313, 0]
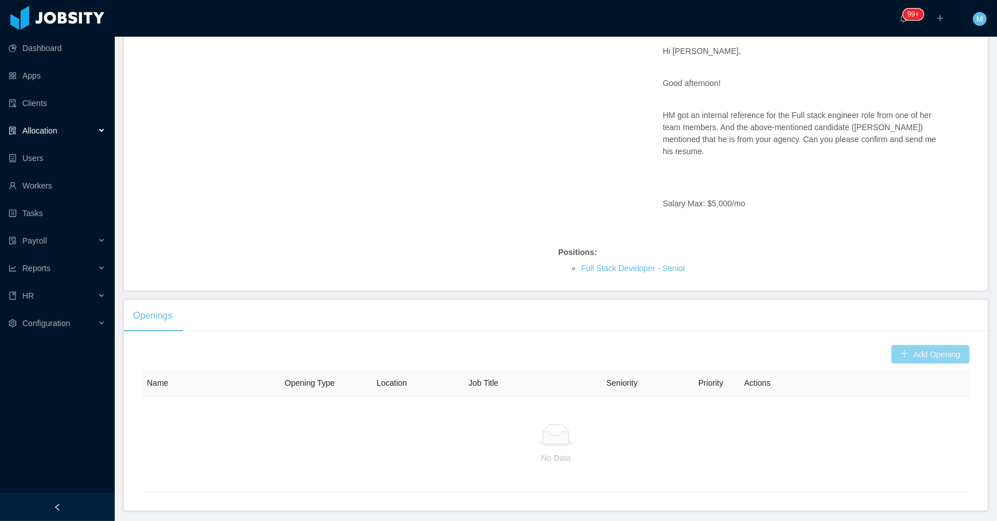
click at [904, 345] on button "Add Opening" at bounding box center [930, 354] width 78 height 18
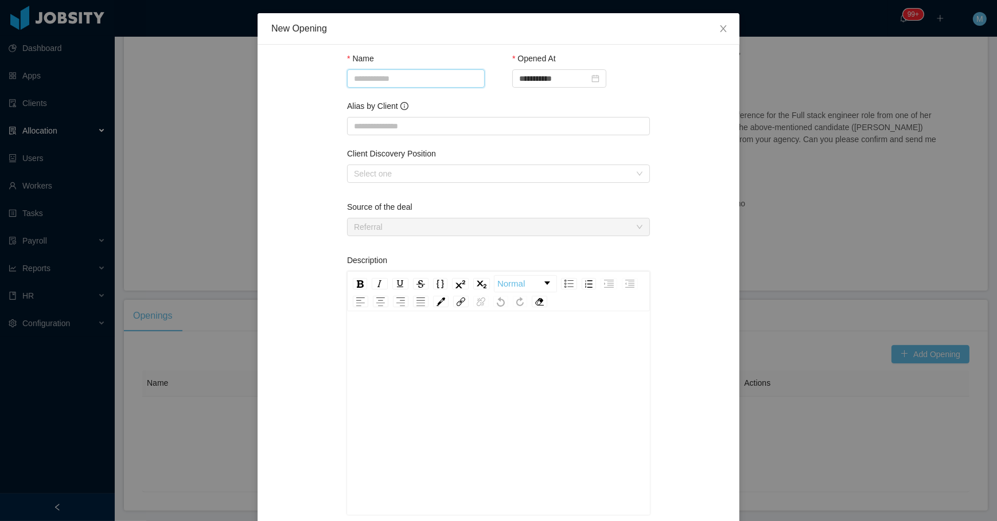
click at [399, 85] on input "Name" at bounding box center [416, 78] width 138 height 18
paste input "**********"
click at [470, 178] on div "Select one" at bounding box center [492, 173] width 276 height 11
type input "**********"
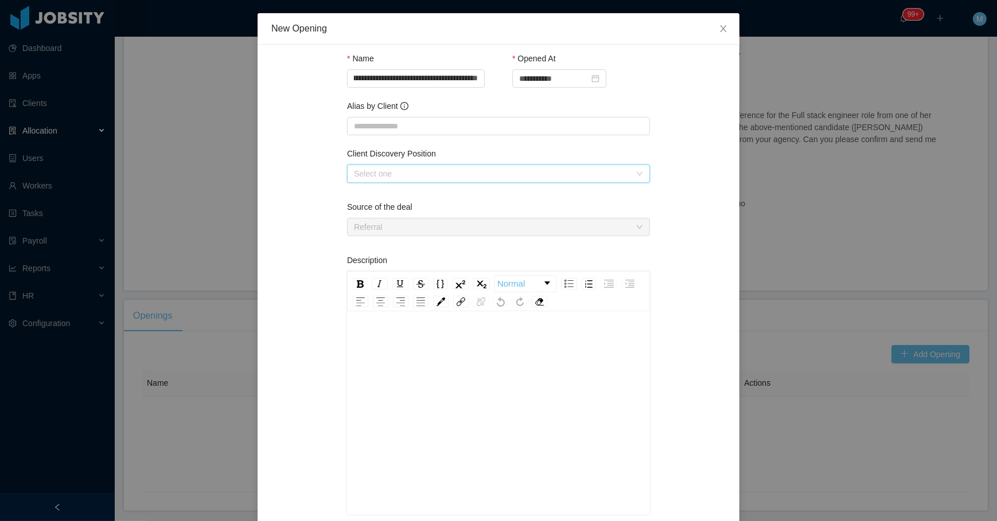
scroll to position [0, 0]
click at [430, 196] on li "Full Stack Developer" at bounding box center [494, 195] width 303 height 18
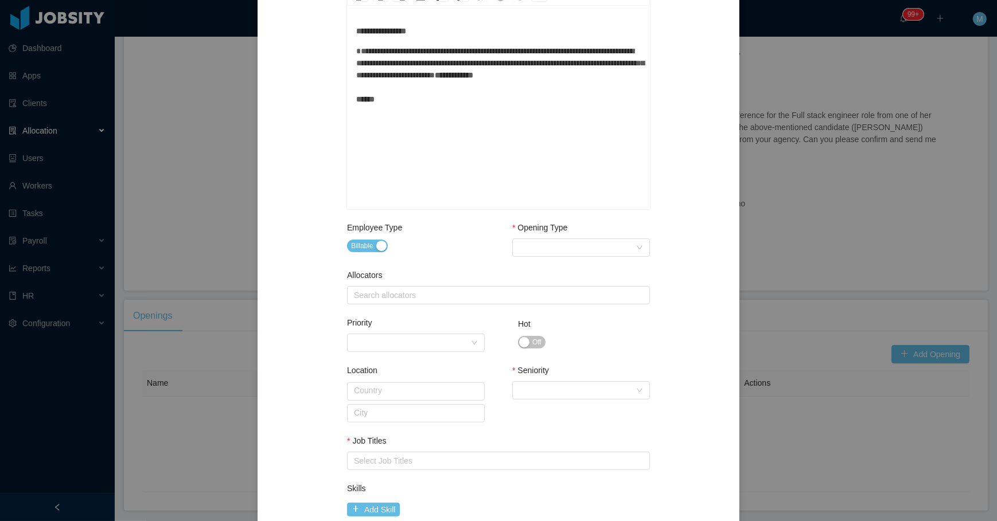
scroll to position [313, 0]
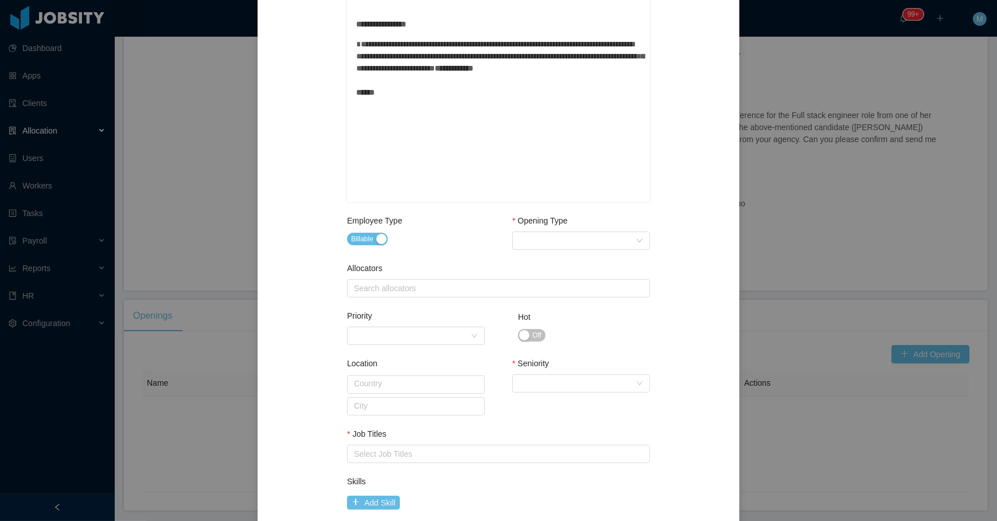
click at [581, 229] on div "Opening Type" at bounding box center [581, 223] width 138 height 17
click at [575, 243] on div "Select Opening Type" at bounding box center [577, 240] width 116 height 17
click at [547, 278] on li "Upsale" at bounding box center [577, 281] width 138 height 18
click at [451, 285] on div "Search allocators" at bounding box center [496, 288] width 284 height 11
type input "****"
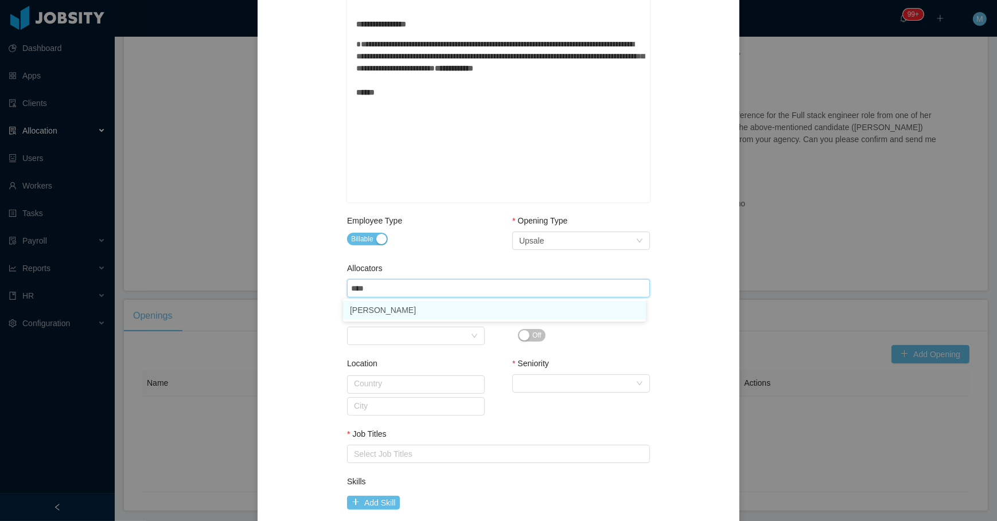
click at [376, 313] on li "[PERSON_NAME]" at bounding box center [494, 310] width 303 height 18
drag, startPoint x: 575, startPoint y: 385, endPoint x: 571, endPoint y: 391, distance: 7.0
click at [575, 387] on div "Select Seniority" at bounding box center [577, 383] width 116 height 17
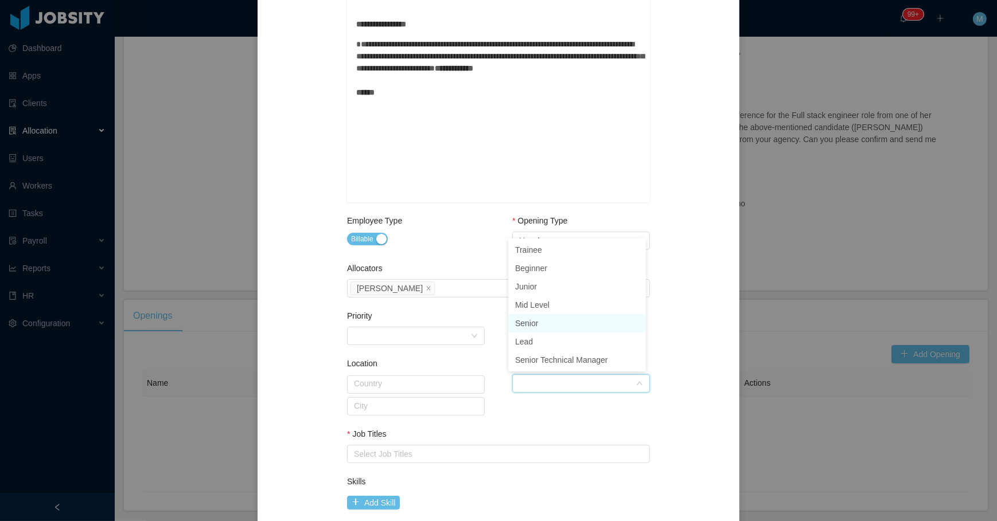
drag, startPoint x: 544, startPoint y: 321, endPoint x: 401, endPoint y: 349, distance: 146.1
click at [544, 321] on li "Senior" at bounding box center [577, 323] width 138 height 18
click at [386, 341] on div "Priority" at bounding box center [412, 336] width 116 height 17
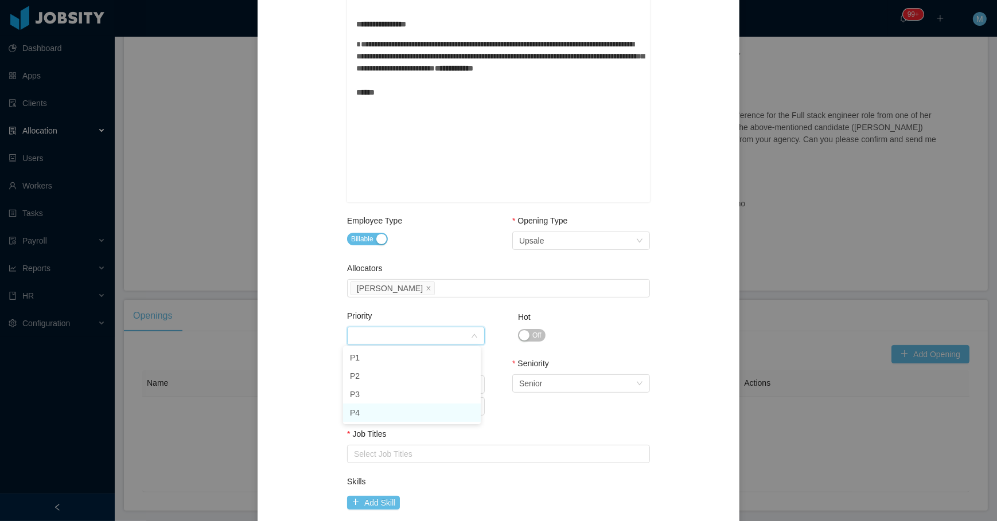
click at [364, 413] on li "P4" at bounding box center [412, 413] width 138 height 18
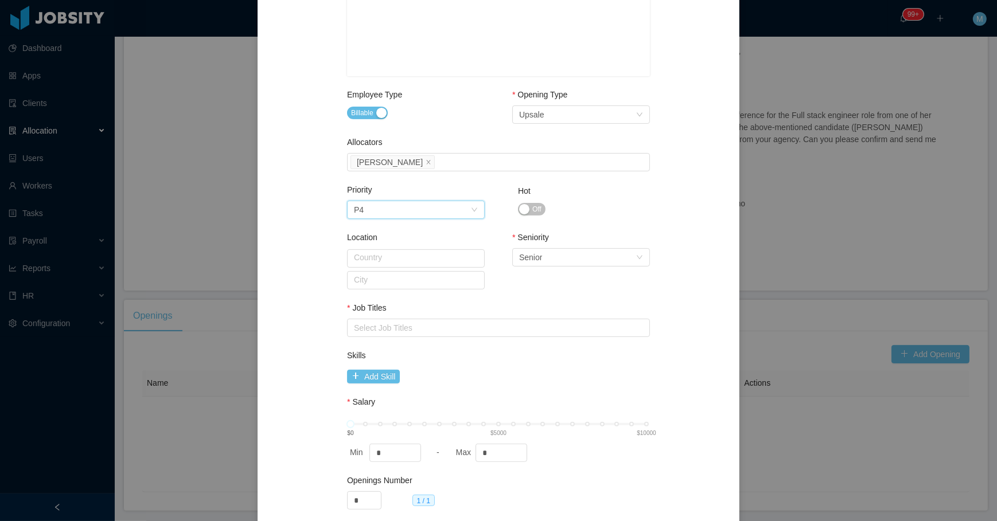
scroll to position [469, 0]
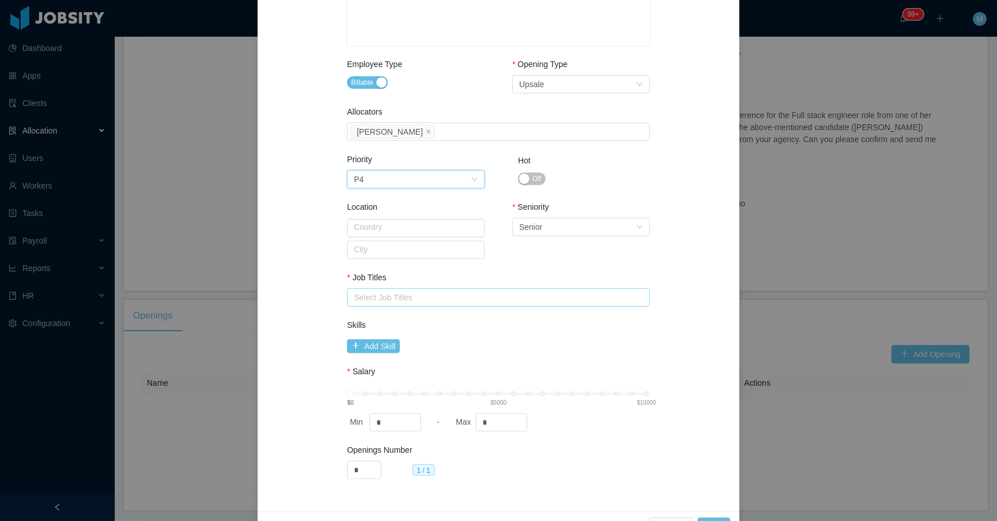
click at [382, 295] on div "Select Job Titles" at bounding box center [496, 297] width 284 height 11
type input "***"
drag, startPoint x: 376, startPoint y: 320, endPoint x: 406, endPoint y: 320, distance: 29.8
click at [377, 320] on li "Frontend Developer" at bounding box center [494, 318] width 303 height 18
drag, startPoint x: 499, startPoint y: 353, endPoint x: 494, endPoint y: 404, distance: 51.3
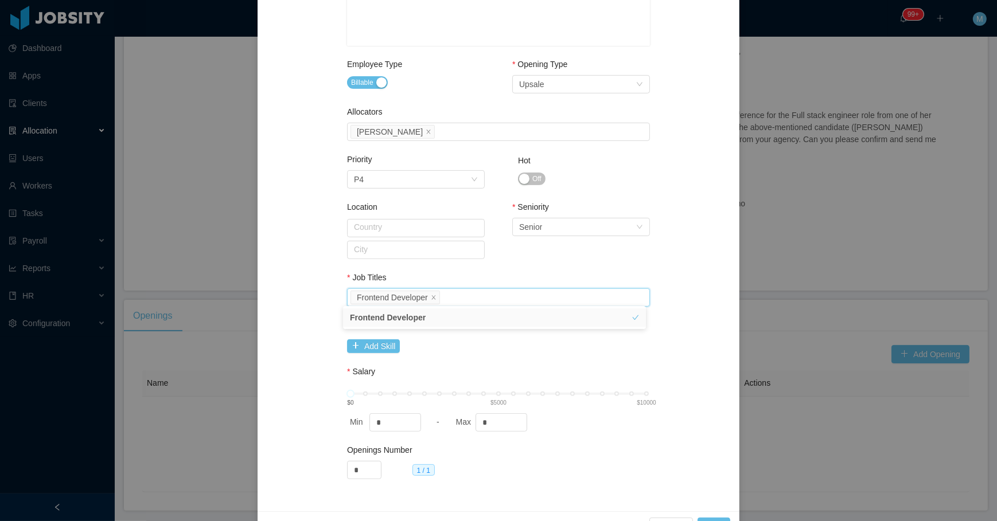
click at [499, 354] on div "Skills Add Skill" at bounding box center [498, 339] width 303 height 38
drag, startPoint x: 494, startPoint y: 416, endPoint x: 466, endPoint y: 416, distance: 28.1
click at [470, 417] on div "Max *" at bounding box center [503, 423] width 101 height 18
type input "****"
click at [608, 422] on div "Min * - Max ****" at bounding box center [498, 423] width 303 height 18
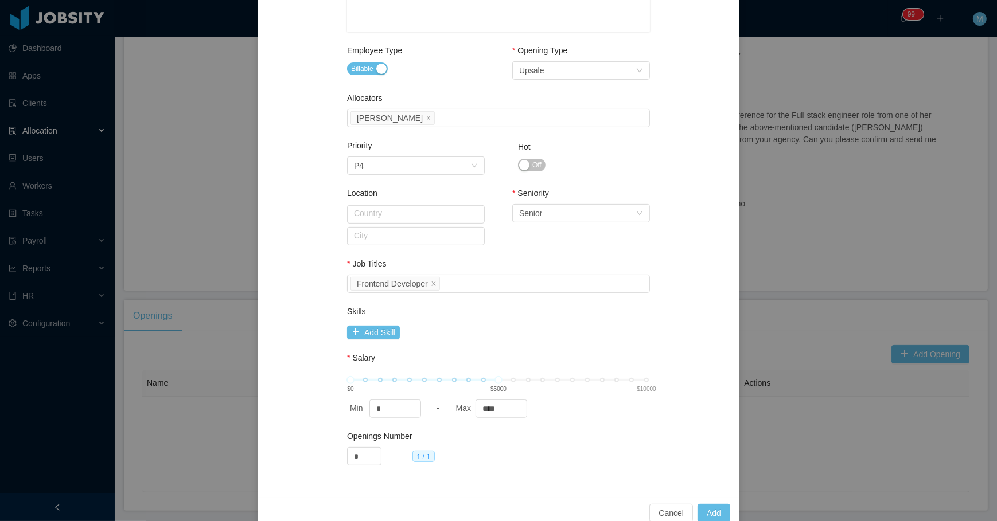
scroll to position [488, 0]
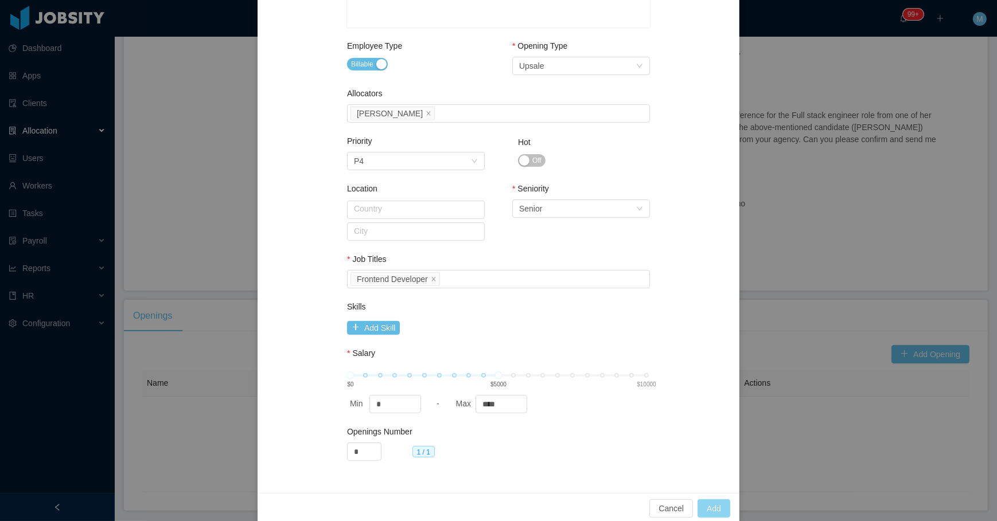
click at [705, 503] on button "Add" at bounding box center [714, 509] width 33 height 18
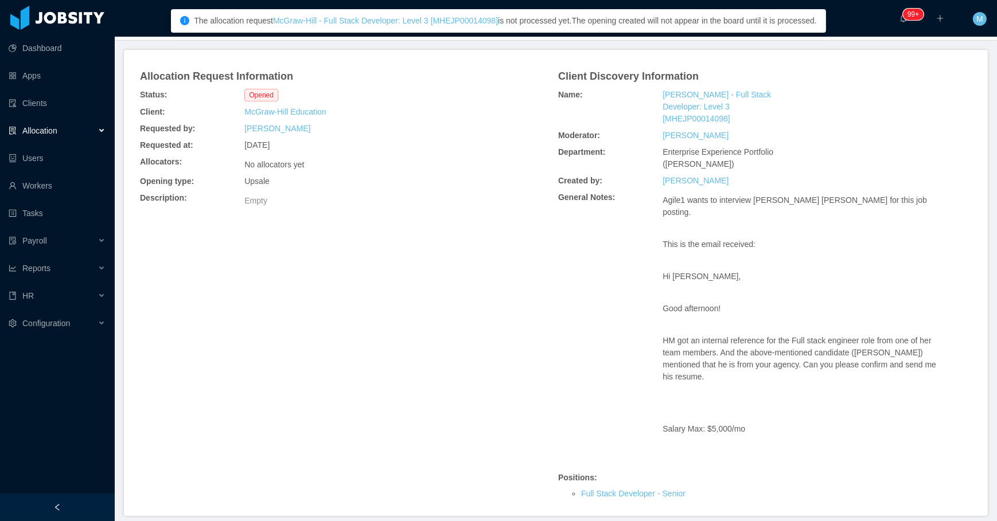
scroll to position [0, 0]
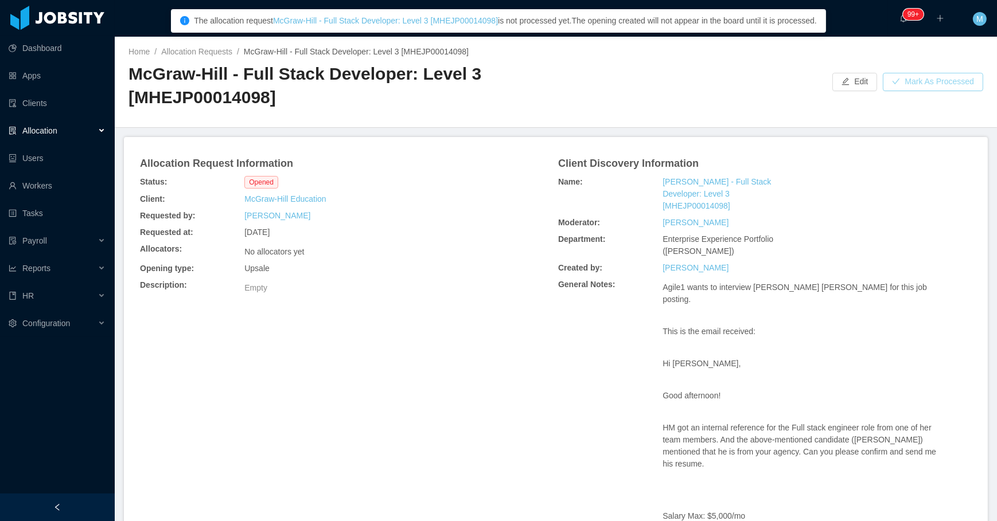
click at [921, 76] on button "Mark As Processed" at bounding box center [933, 82] width 100 height 18
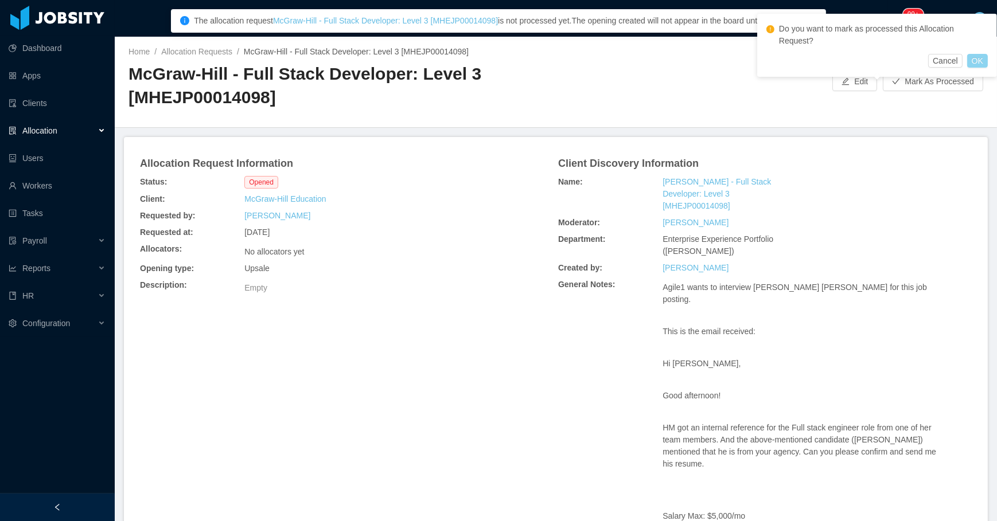
click at [976, 64] on button "OK" at bounding box center [977, 61] width 21 height 14
